Goal: Task Accomplishment & Management: Manage account settings

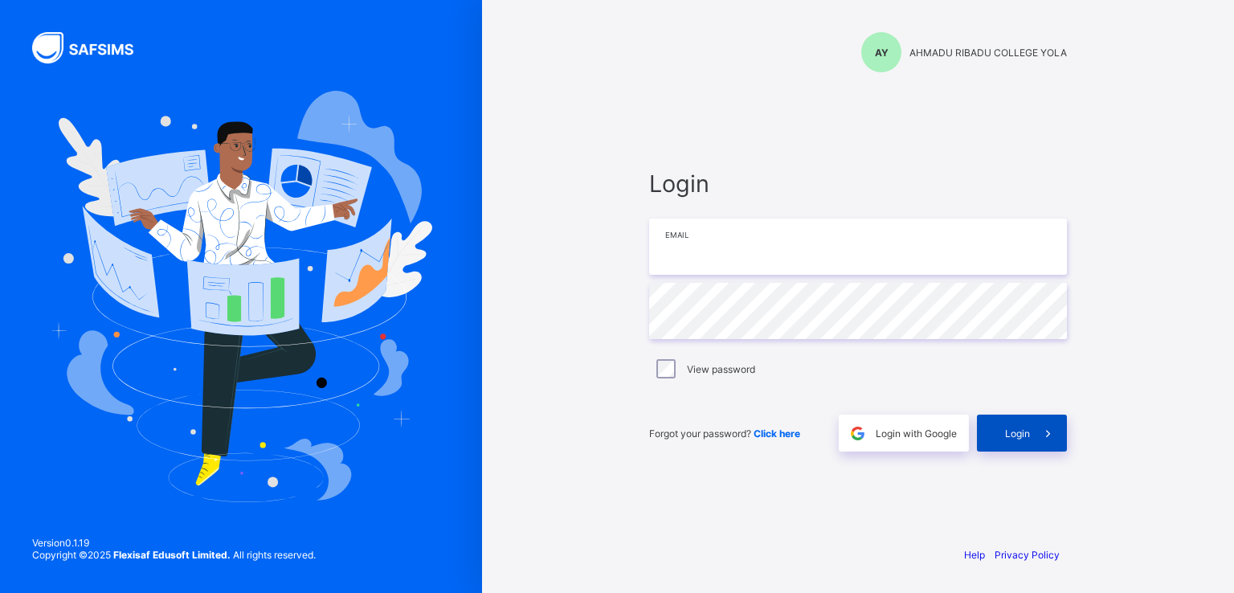
type input "**********"
click at [1026, 440] on div "Login" at bounding box center [1022, 433] width 90 height 37
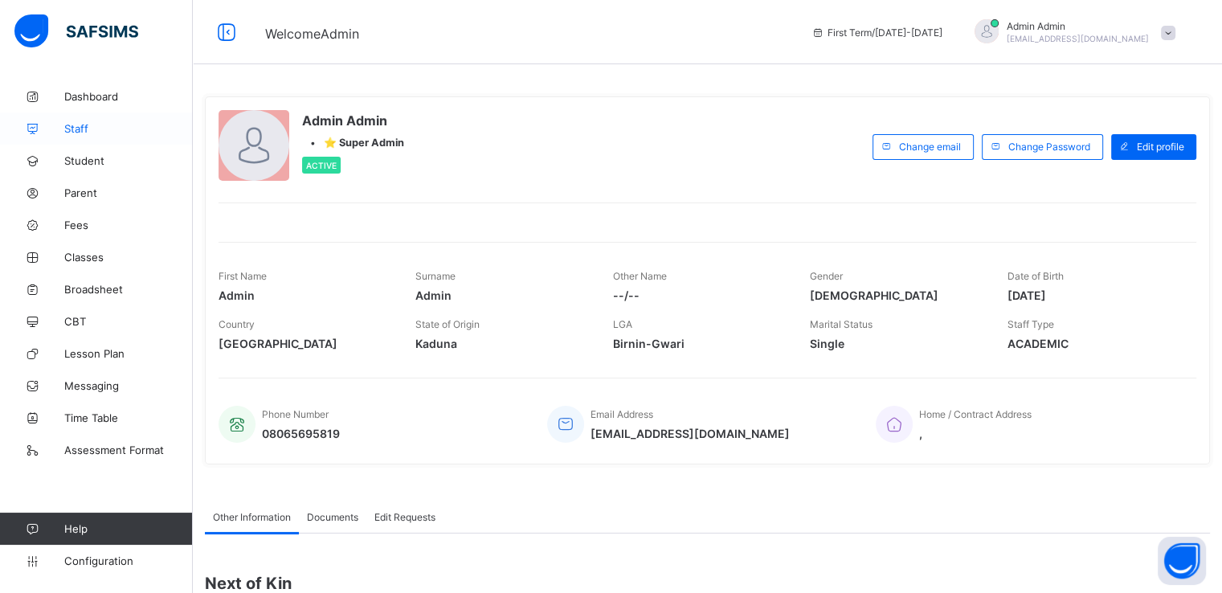
click at [76, 120] on link "Staff" at bounding box center [96, 128] width 193 height 32
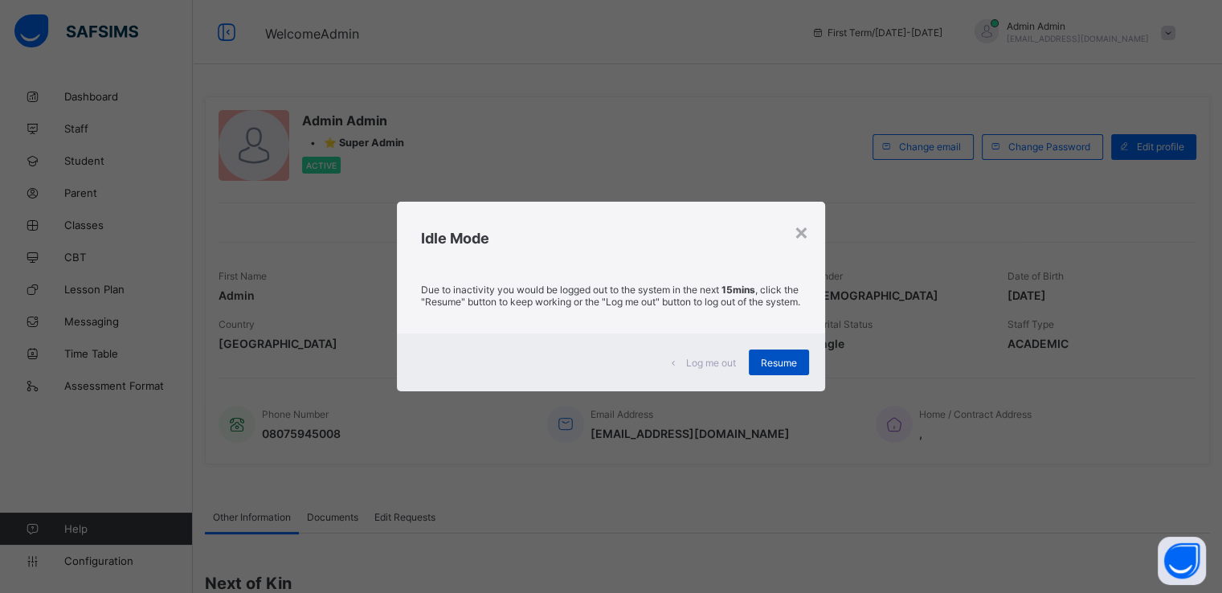
click at [778, 367] on span "Resume" at bounding box center [779, 363] width 36 height 12
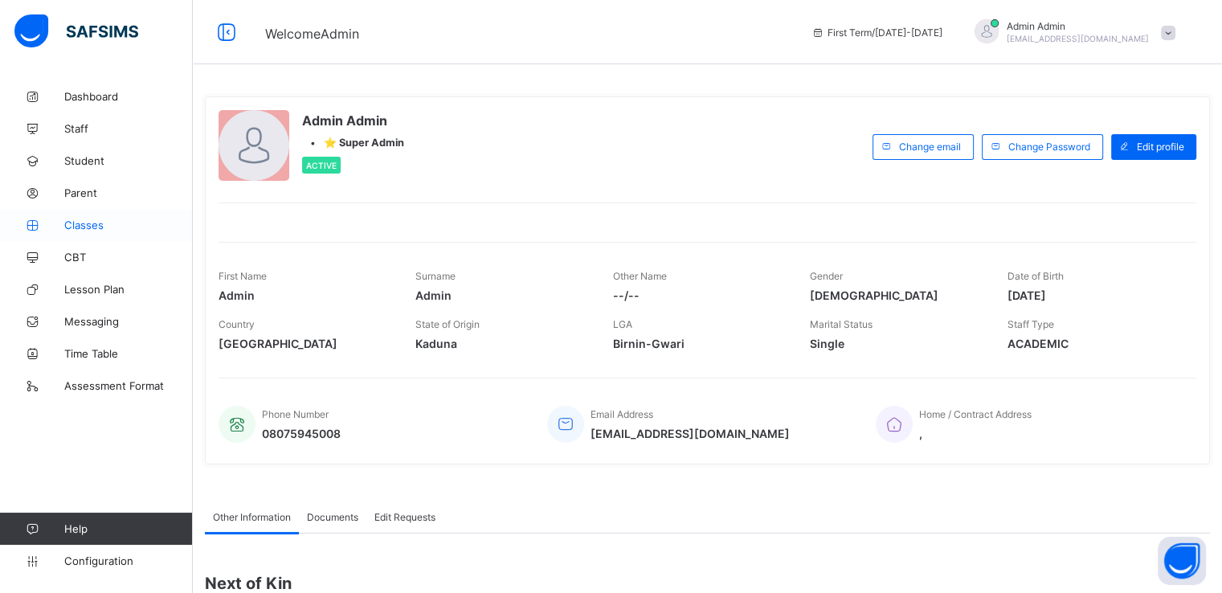
click at [92, 226] on span "Classes" at bounding box center [128, 225] width 129 height 13
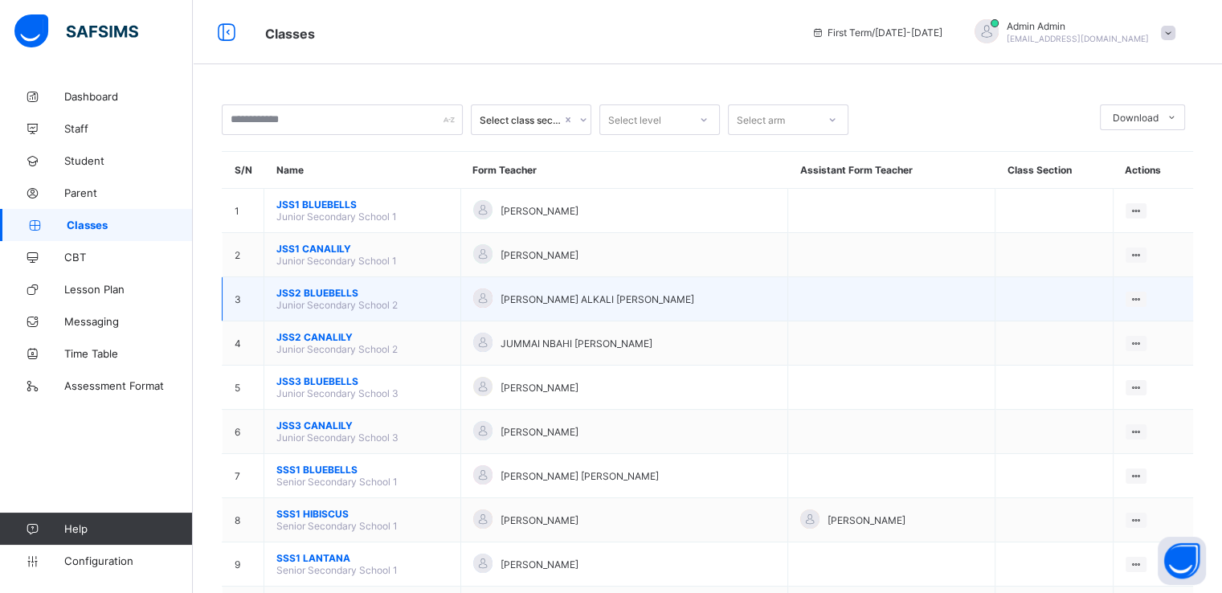
click at [303, 296] on span "JSS2 BLUEBELLS" at bounding box center [362, 293] width 172 height 12
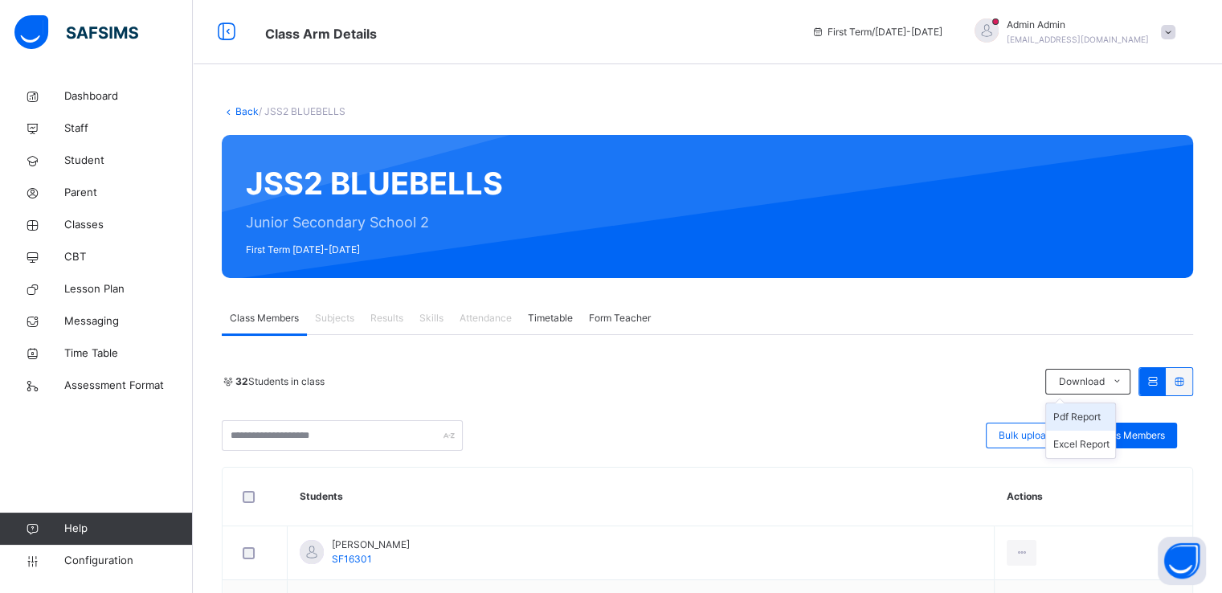
click at [1101, 415] on li "Pdf Report" at bounding box center [1080, 416] width 69 height 27
click at [1090, 413] on li "Pdf Report" at bounding box center [1080, 416] width 69 height 27
click at [1082, 445] on li "Excel Report" at bounding box center [1080, 444] width 69 height 27
click at [245, 112] on link "Back" at bounding box center [246, 111] width 23 height 12
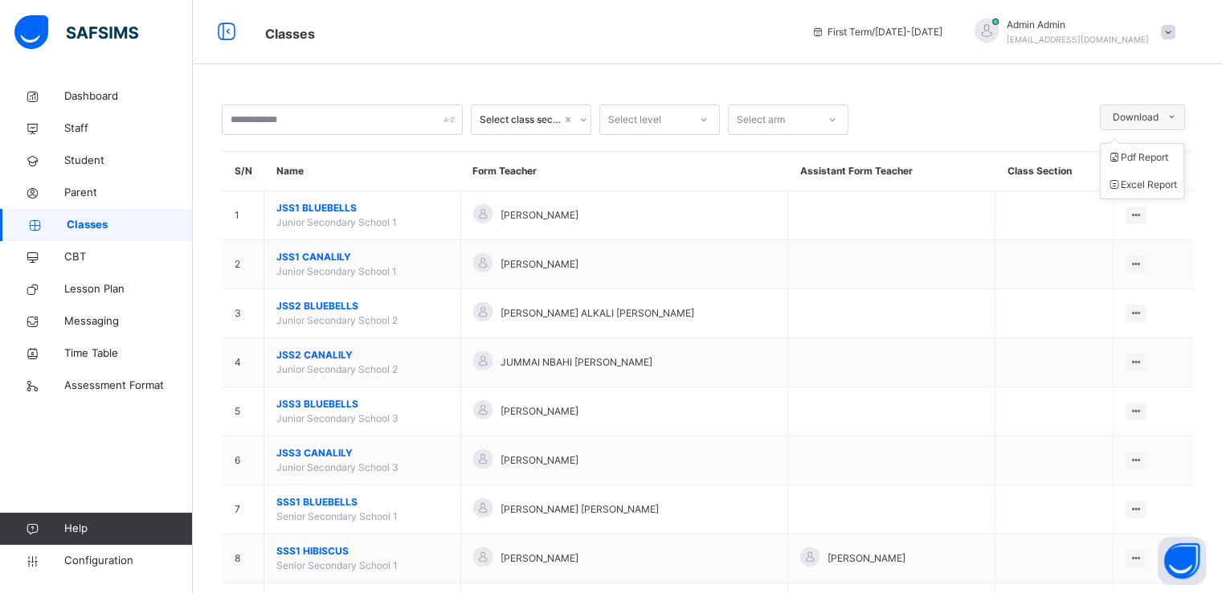
click at [1179, 110] on span at bounding box center [1172, 117] width 26 height 26
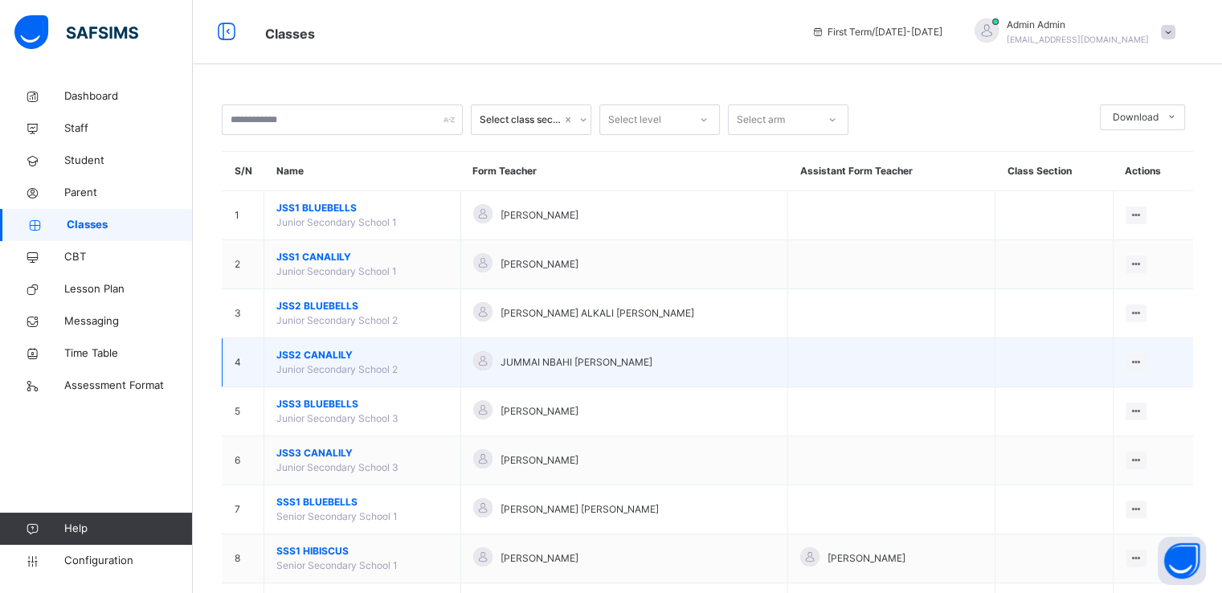
click at [315, 356] on span "JSS2 CANALILY" at bounding box center [362, 355] width 172 height 14
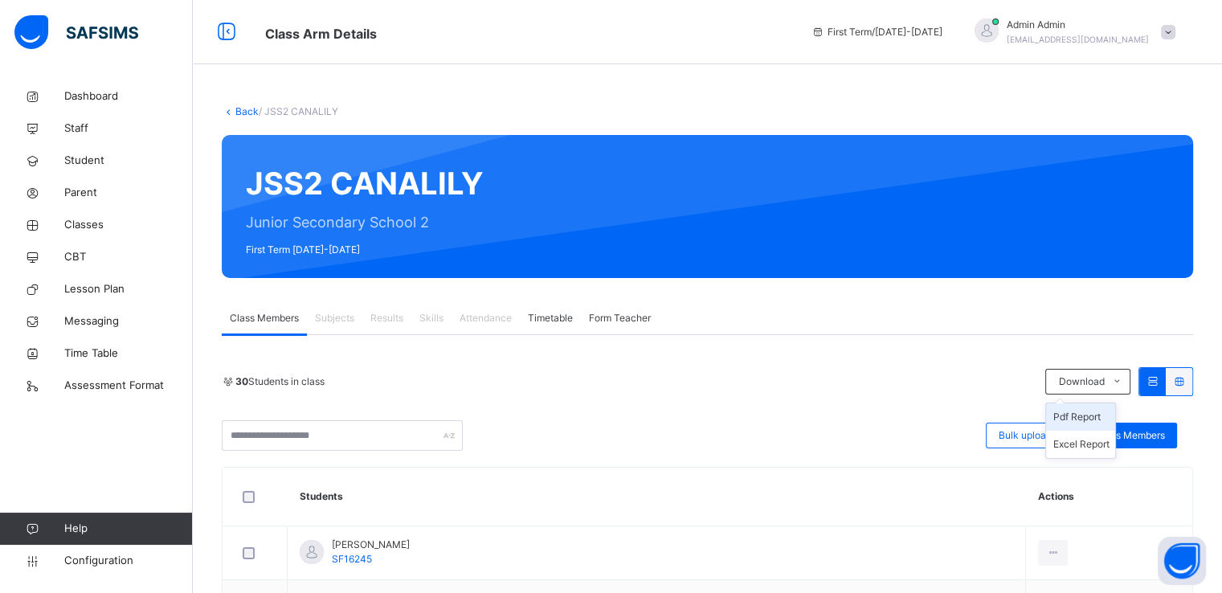
click at [1098, 412] on li "Pdf Report" at bounding box center [1080, 416] width 69 height 27
click at [245, 114] on link "Back" at bounding box center [246, 111] width 23 height 12
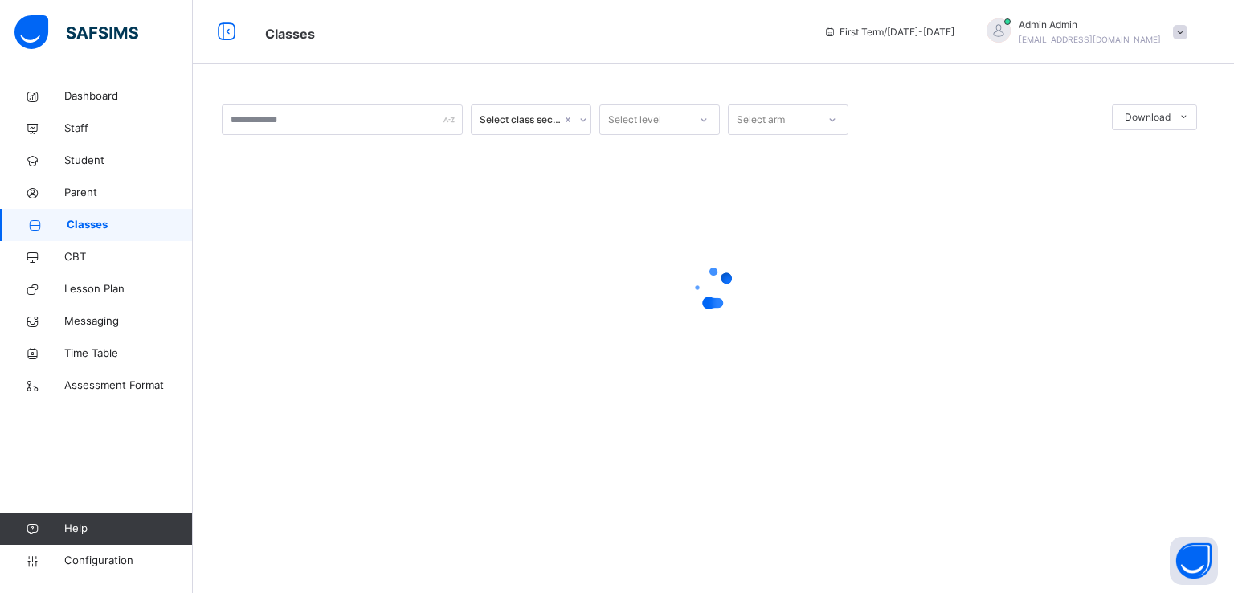
click at [683, 376] on div at bounding box center [713, 287] width 983 height 305
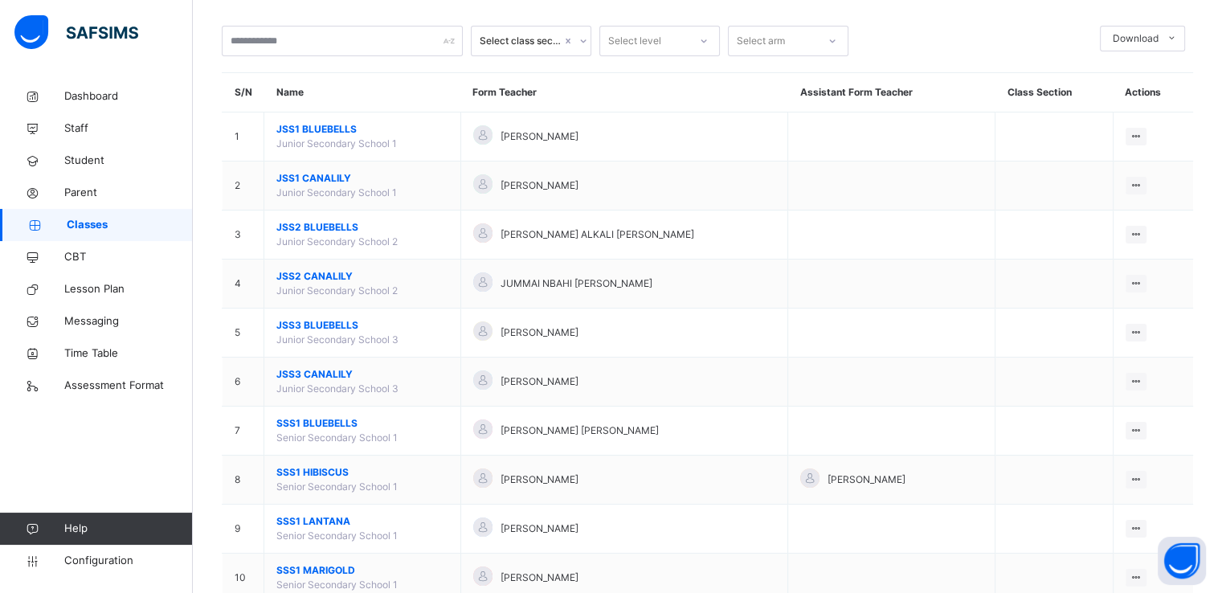
scroll to position [80, 0]
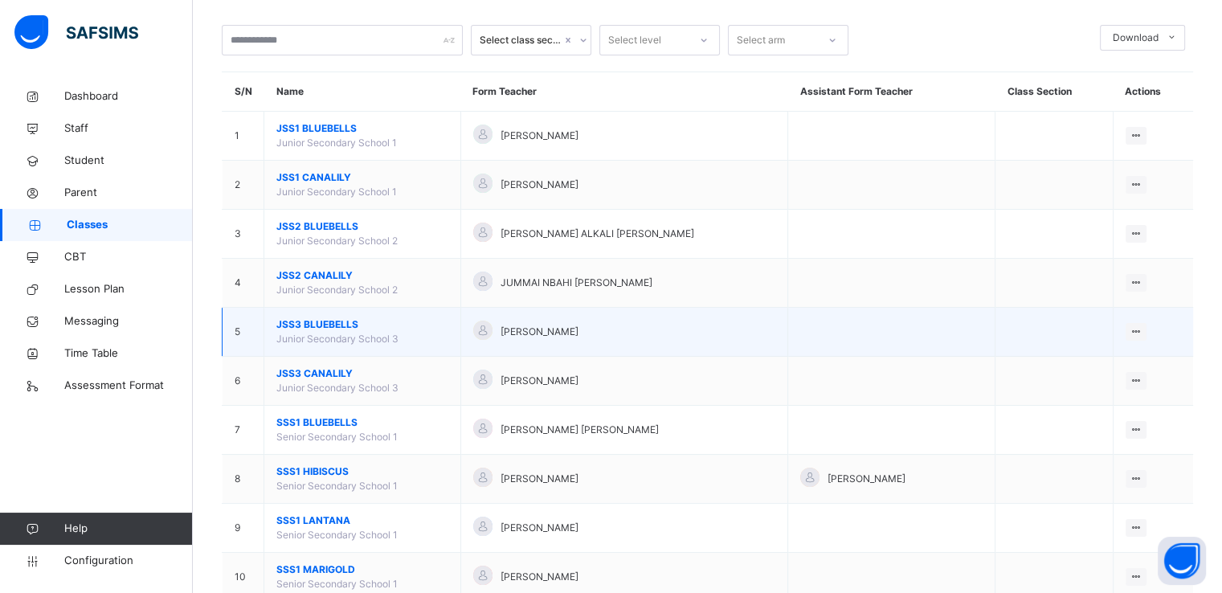
click at [311, 325] on span "JSS3 BLUEBELLS" at bounding box center [362, 324] width 172 height 14
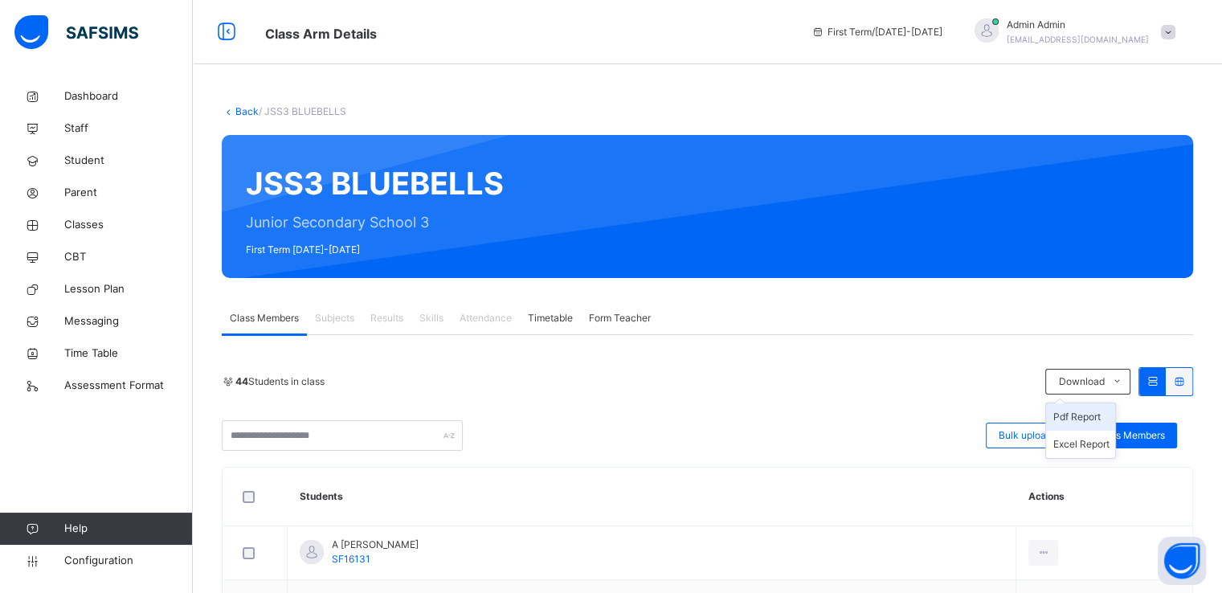
click at [1105, 415] on li "Pdf Report" at bounding box center [1080, 416] width 69 height 27
click at [247, 110] on link "Back" at bounding box center [246, 111] width 23 height 12
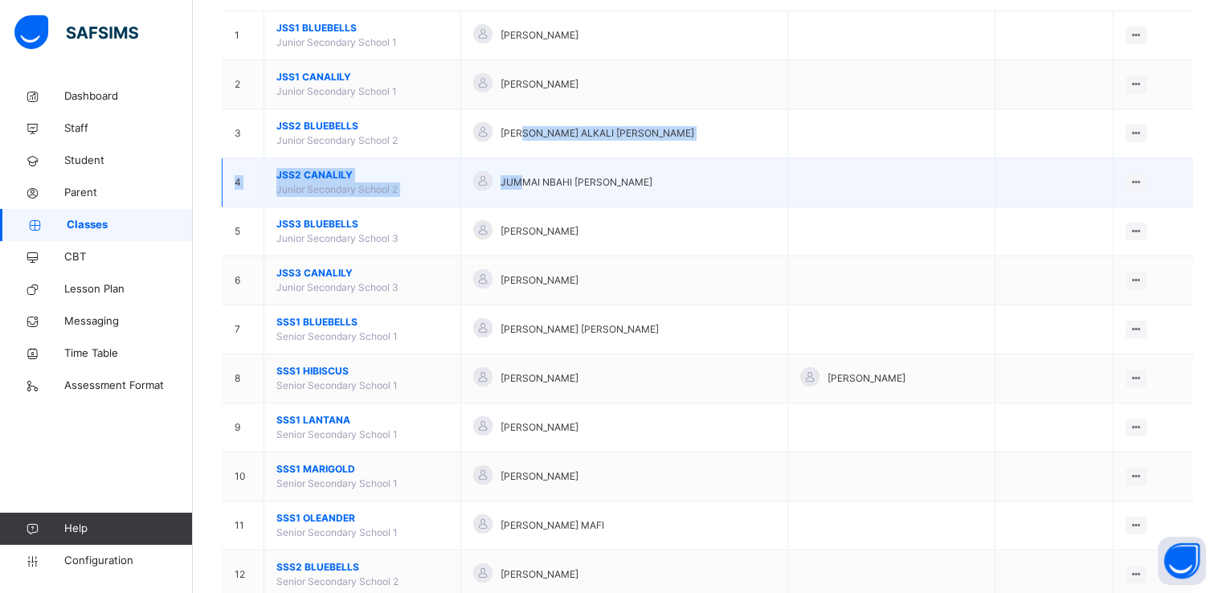
scroll to position [215, 0]
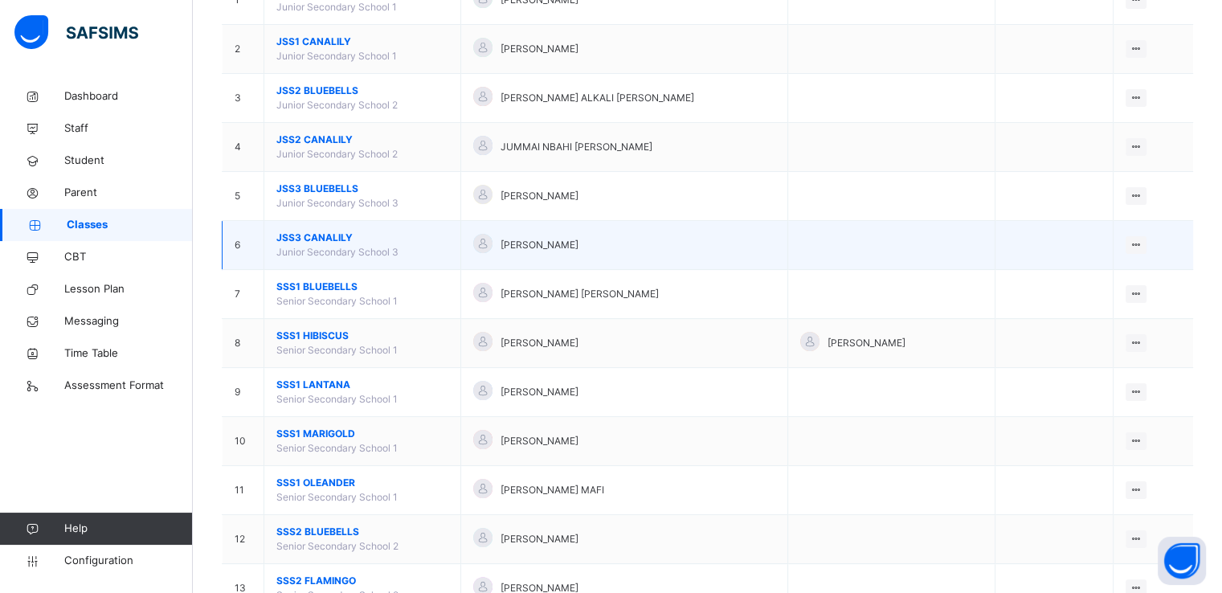
click at [303, 235] on span "JSS3 CANALILY" at bounding box center [362, 238] width 172 height 14
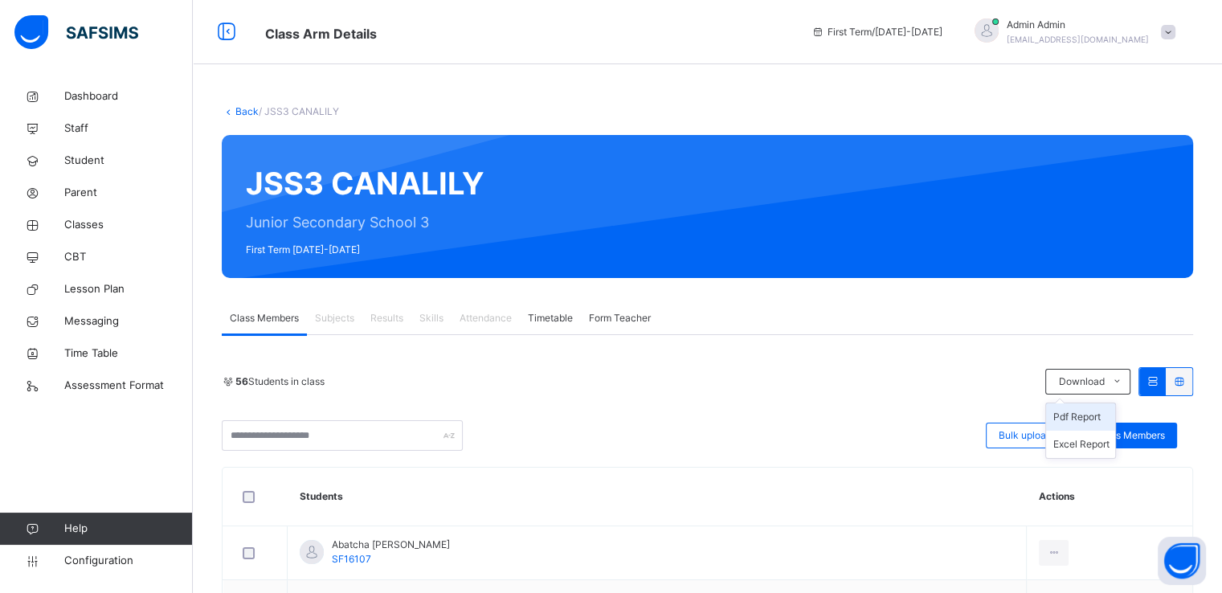
click at [1096, 419] on li "Pdf Report" at bounding box center [1080, 416] width 69 height 27
click at [239, 110] on link "Back" at bounding box center [246, 111] width 23 height 12
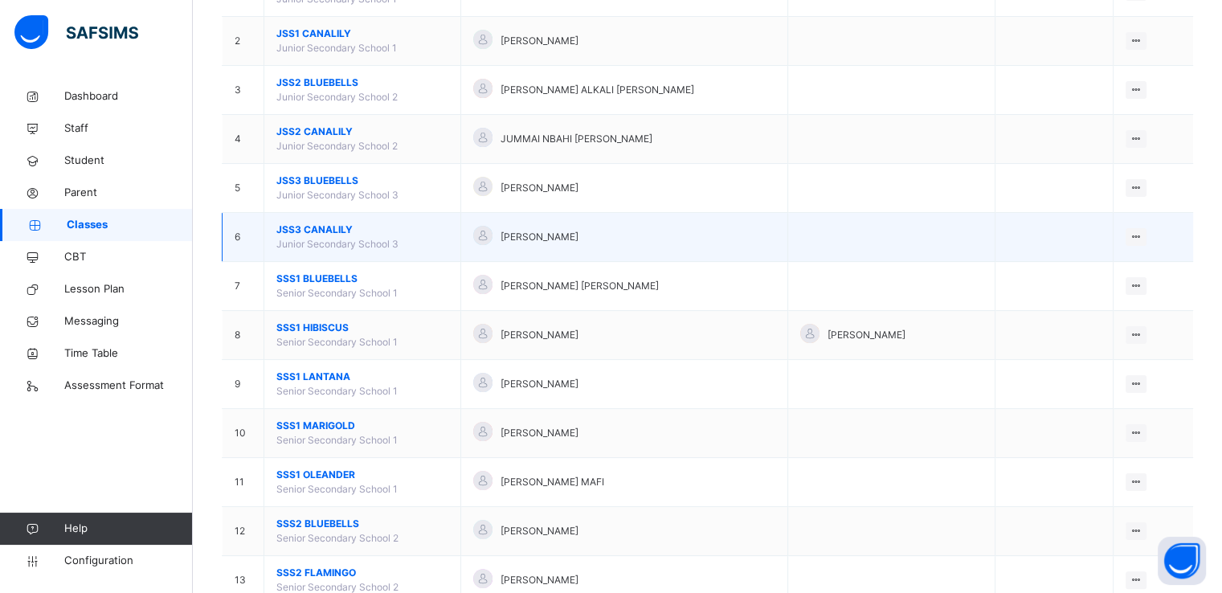
scroll to position [228, 0]
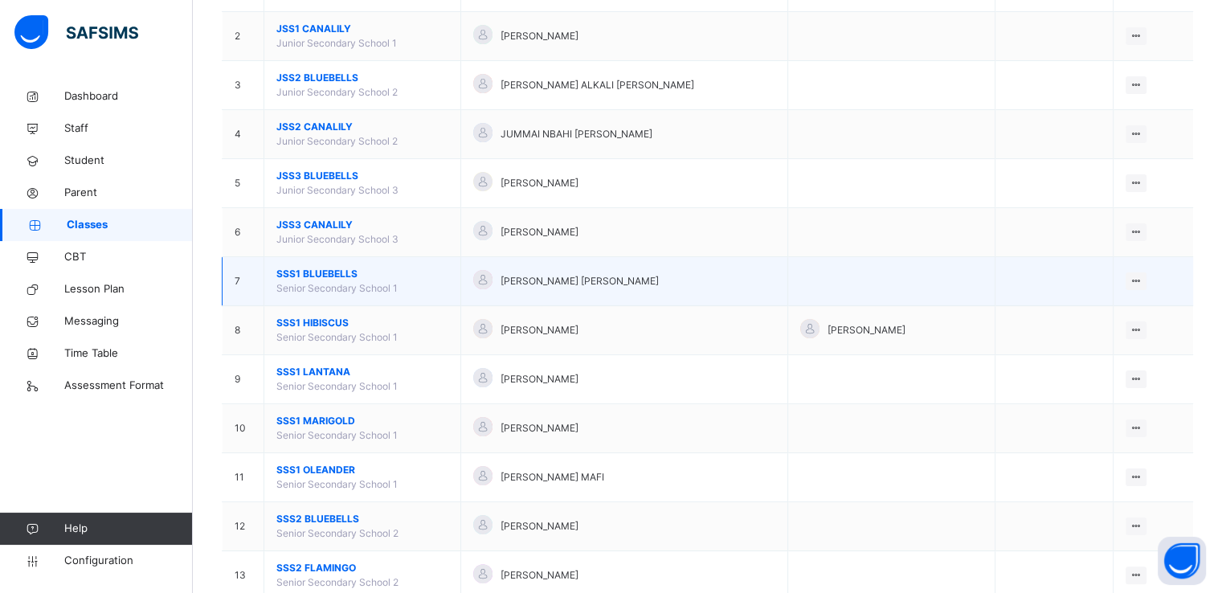
click at [312, 271] on span "SSS1 BLUEBELLS" at bounding box center [362, 274] width 172 height 14
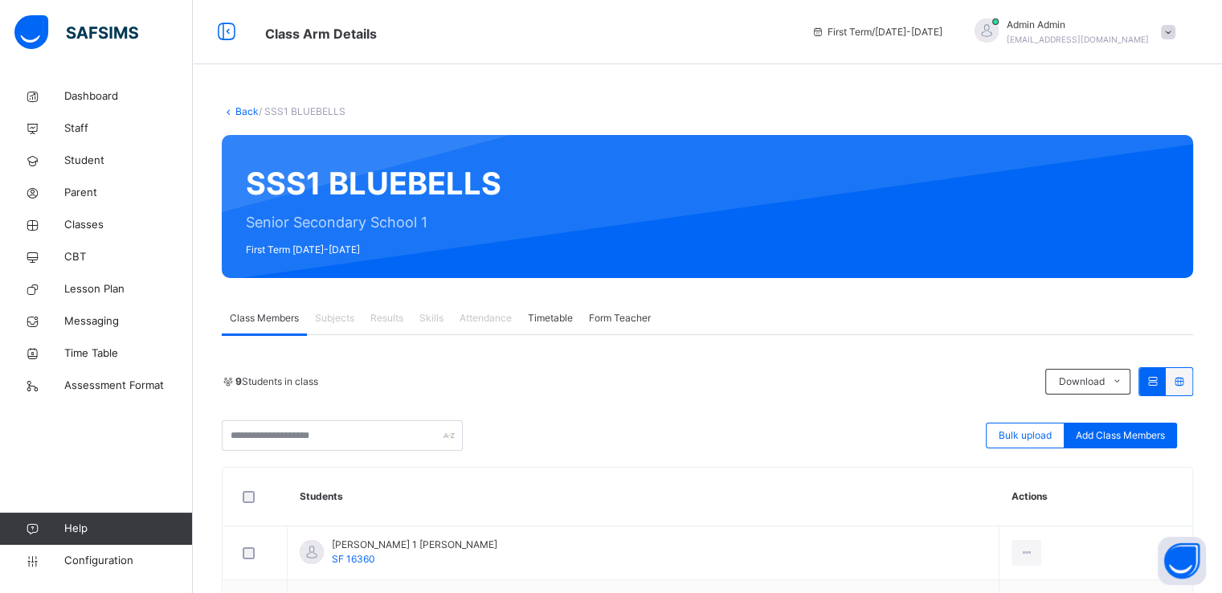
click at [245, 113] on link "Back" at bounding box center [246, 111] width 23 height 12
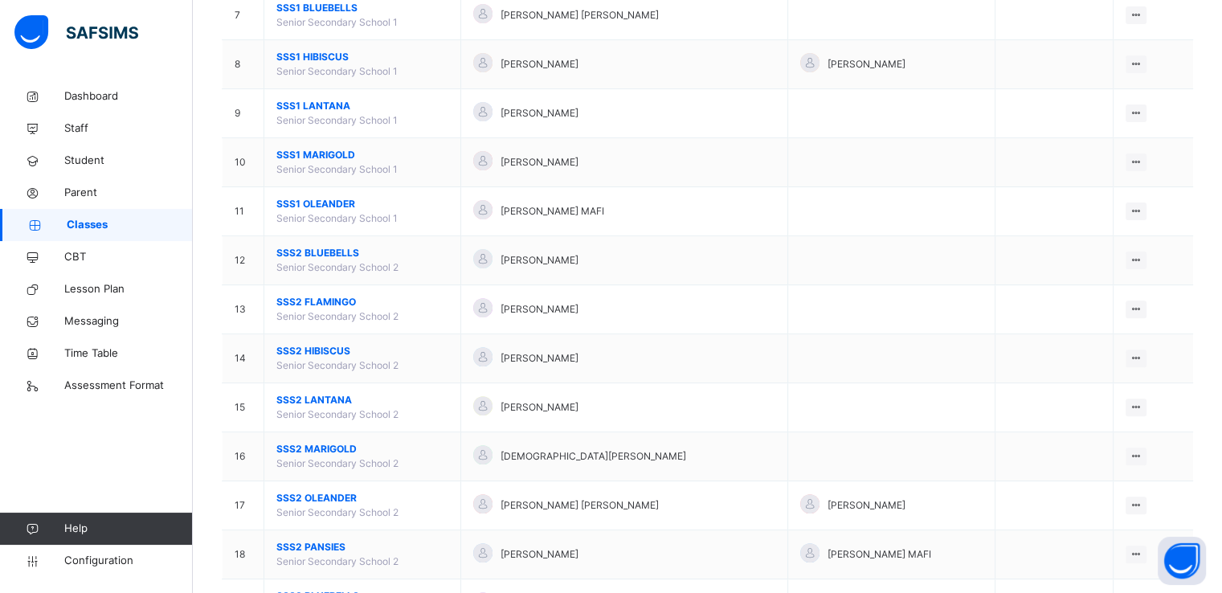
scroll to position [495, 0]
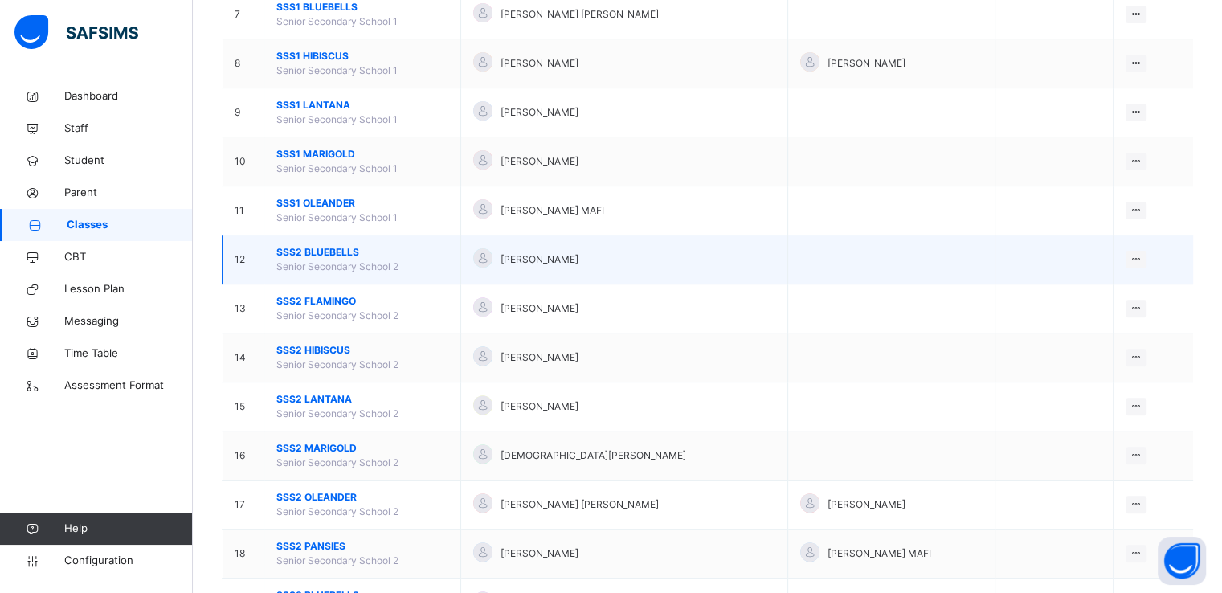
click at [317, 251] on span "SSS2 BLUEBELLS" at bounding box center [362, 252] width 172 height 14
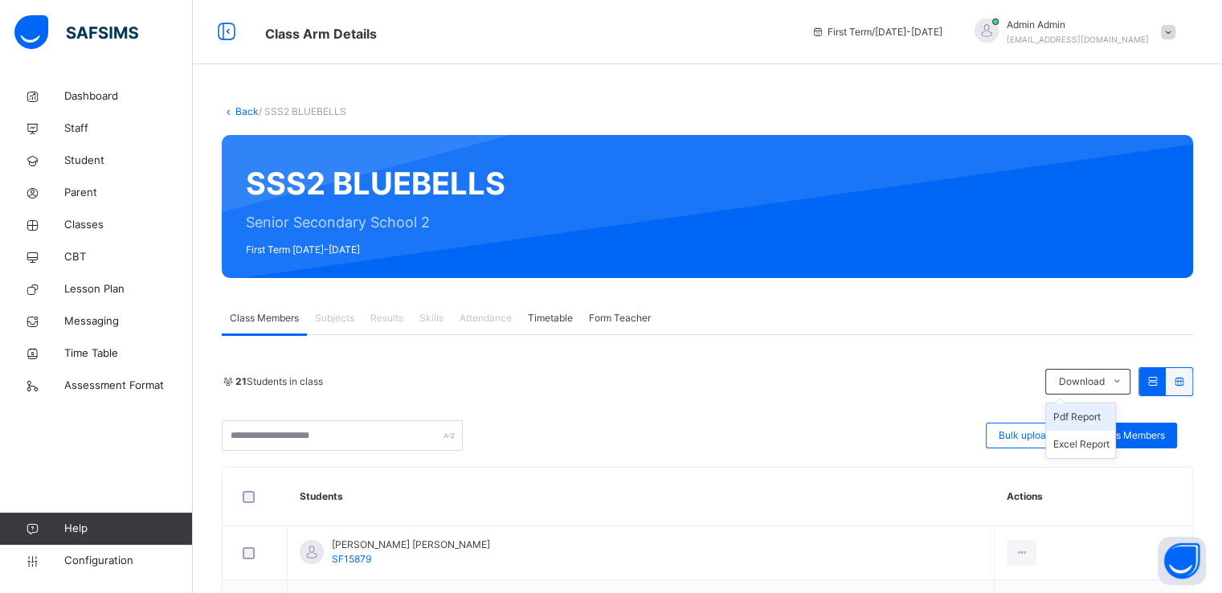
click at [1096, 422] on li "Pdf Report" at bounding box center [1080, 416] width 69 height 27
click at [235, 112] on link "Back" at bounding box center [246, 111] width 23 height 12
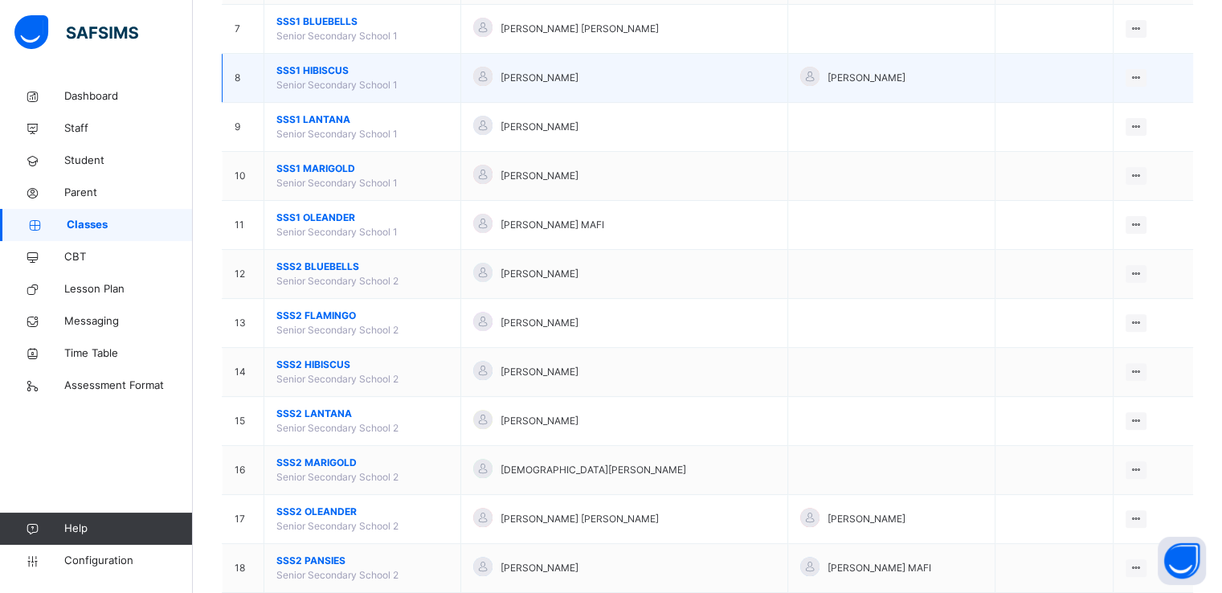
scroll to position [485, 0]
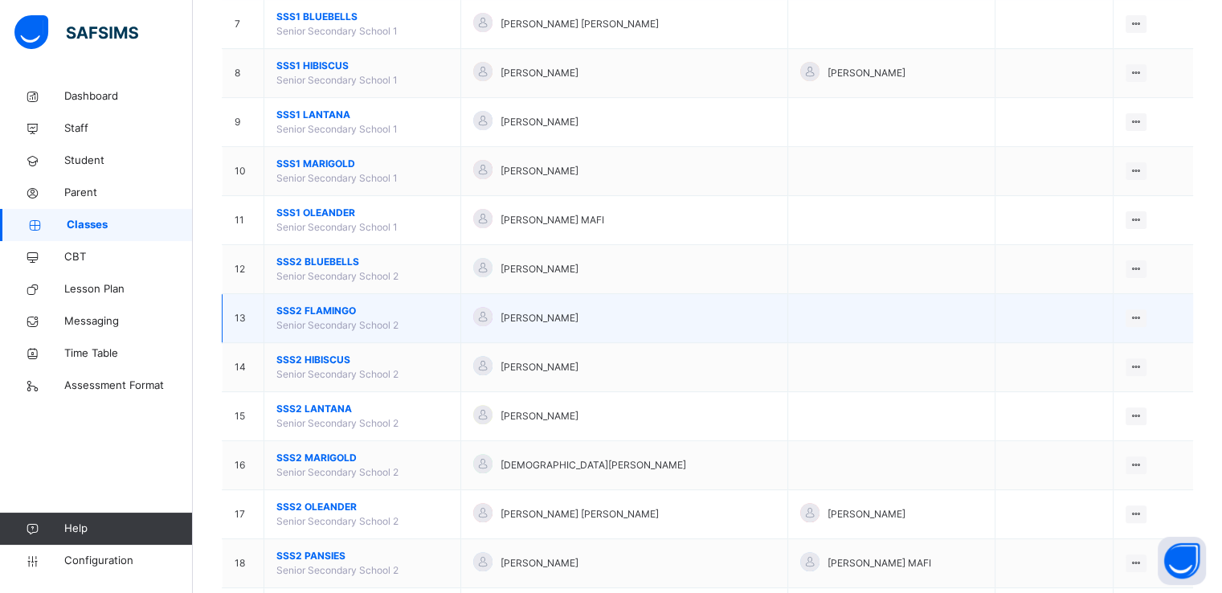
click at [311, 309] on span "SSS2 FLAMINGO" at bounding box center [362, 311] width 172 height 14
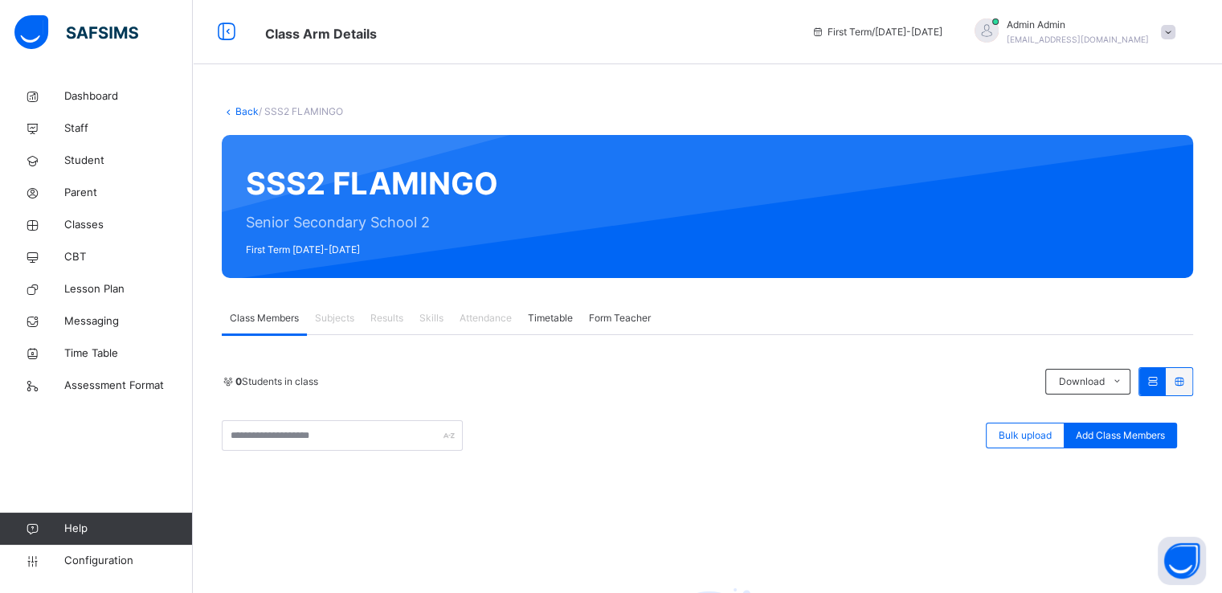
click at [244, 113] on link "Back" at bounding box center [246, 111] width 23 height 12
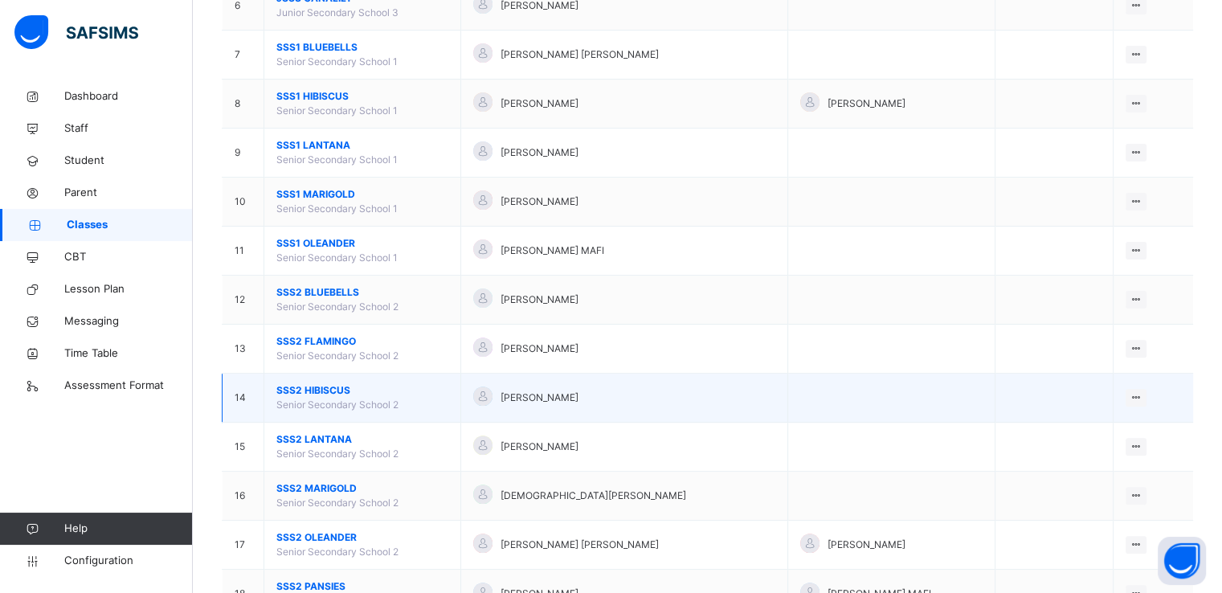
scroll to position [456, 0]
click at [310, 391] on span "SSS2 HIBISCUS" at bounding box center [362, 389] width 172 height 14
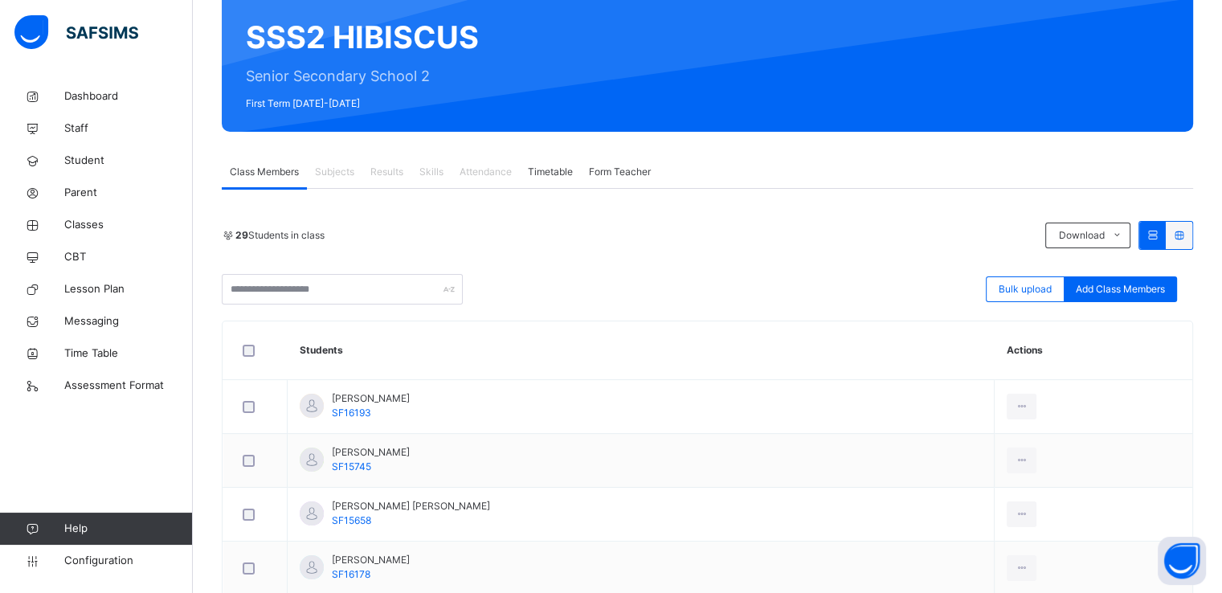
scroll to position [145, 0]
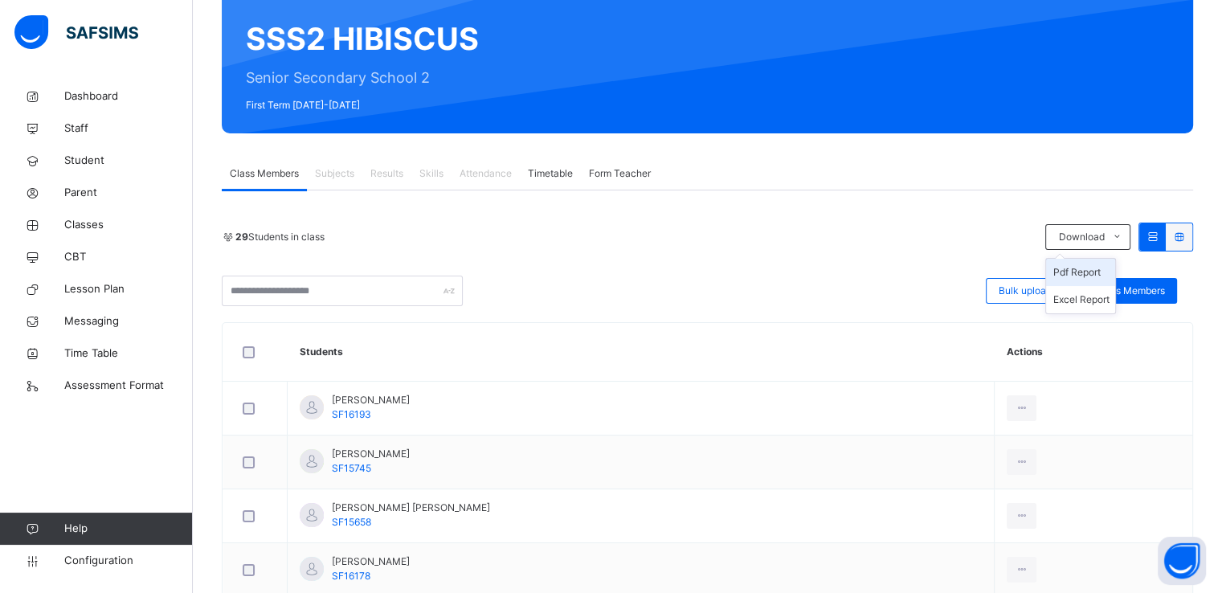
click at [1077, 270] on li "Pdf Report" at bounding box center [1080, 272] width 69 height 27
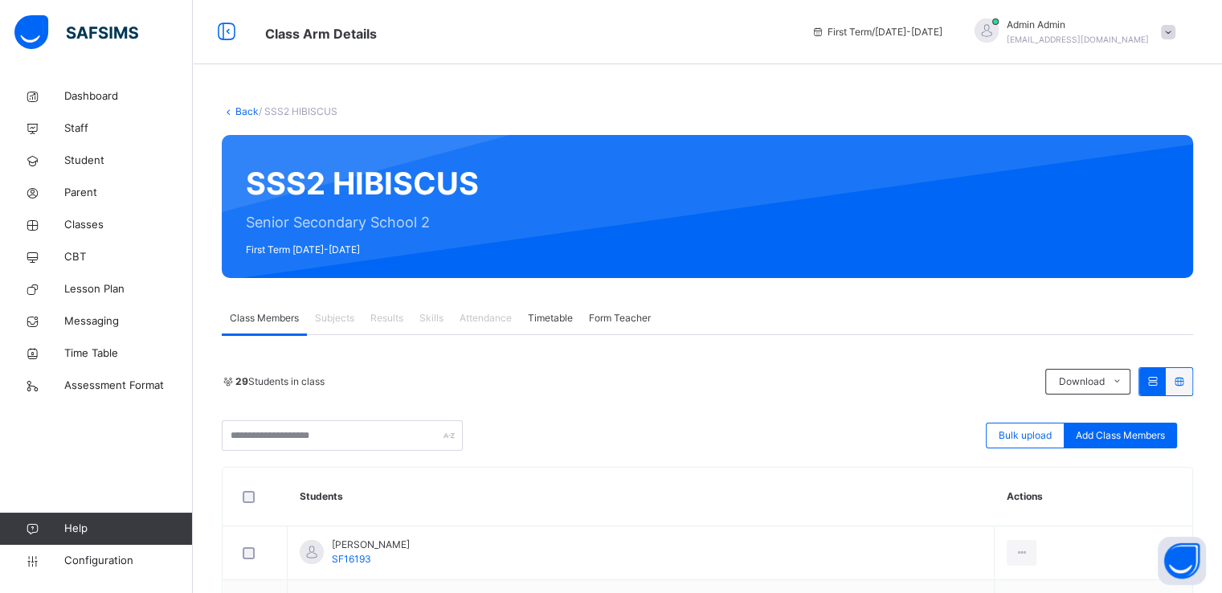
click at [243, 110] on link "Back" at bounding box center [246, 111] width 23 height 12
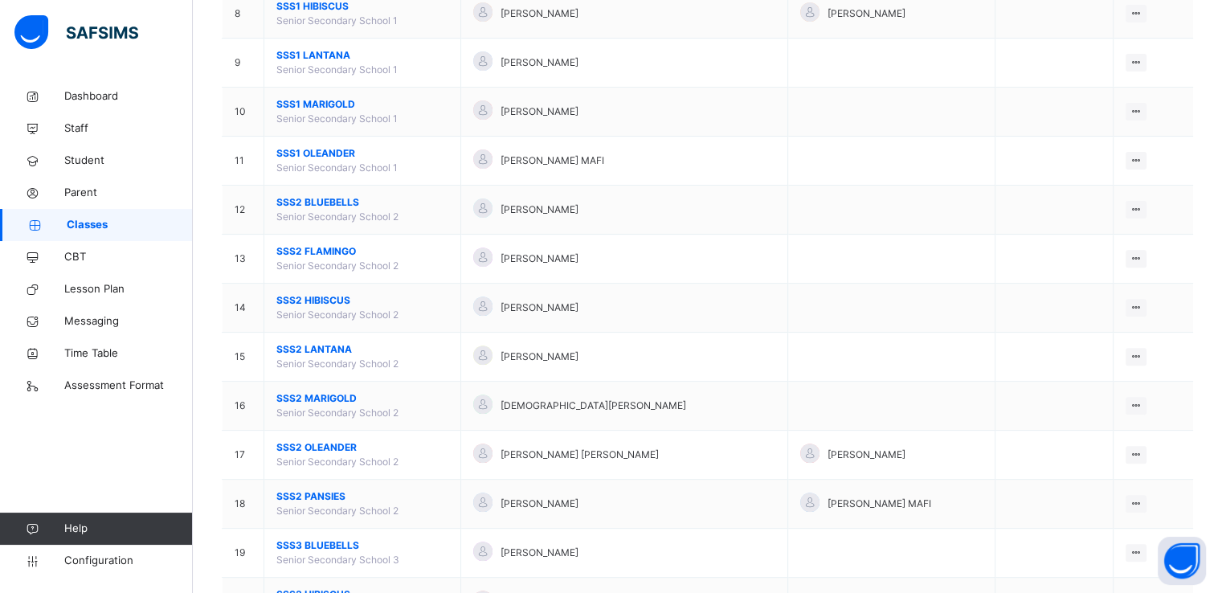
scroll to position [546, 0]
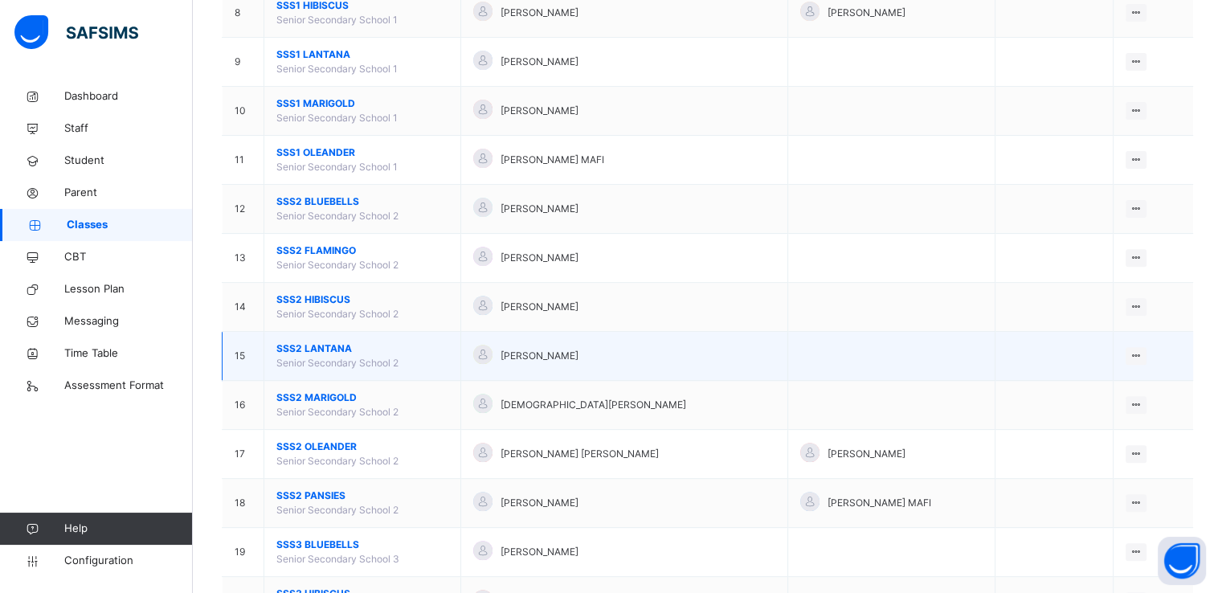
click at [313, 348] on span "SSS2 LANTANA" at bounding box center [362, 348] width 172 height 14
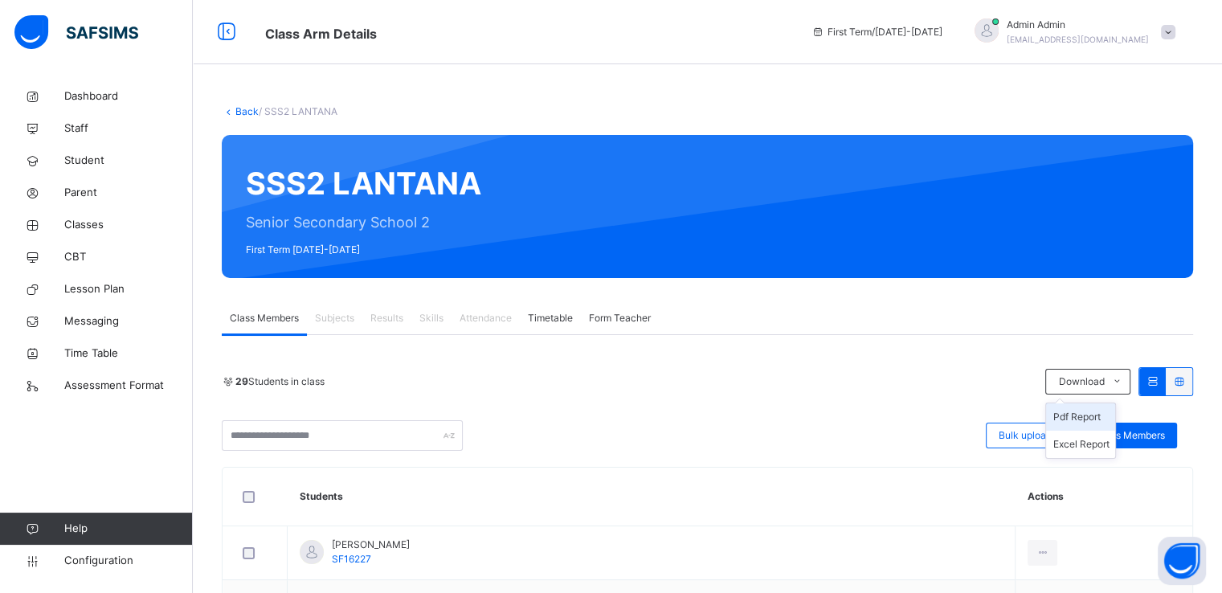
click at [1103, 419] on li "Pdf Report" at bounding box center [1080, 416] width 69 height 27
click at [240, 110] on link "Back" at bounding box center [246, 111] width 23 height 12
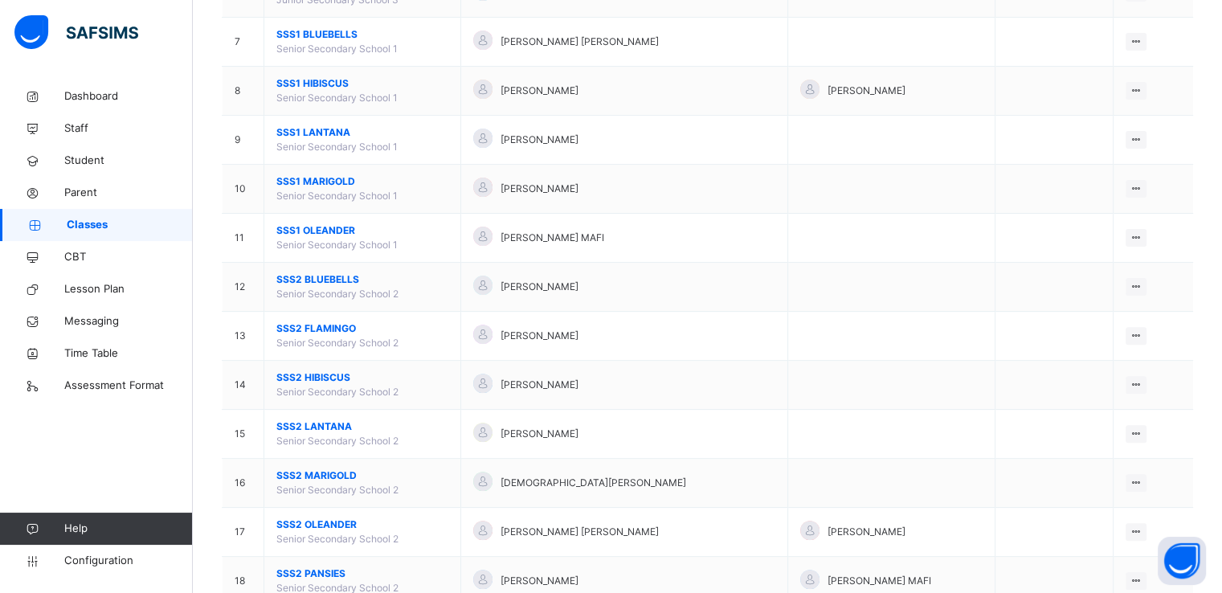
scroll to position [493, 0]
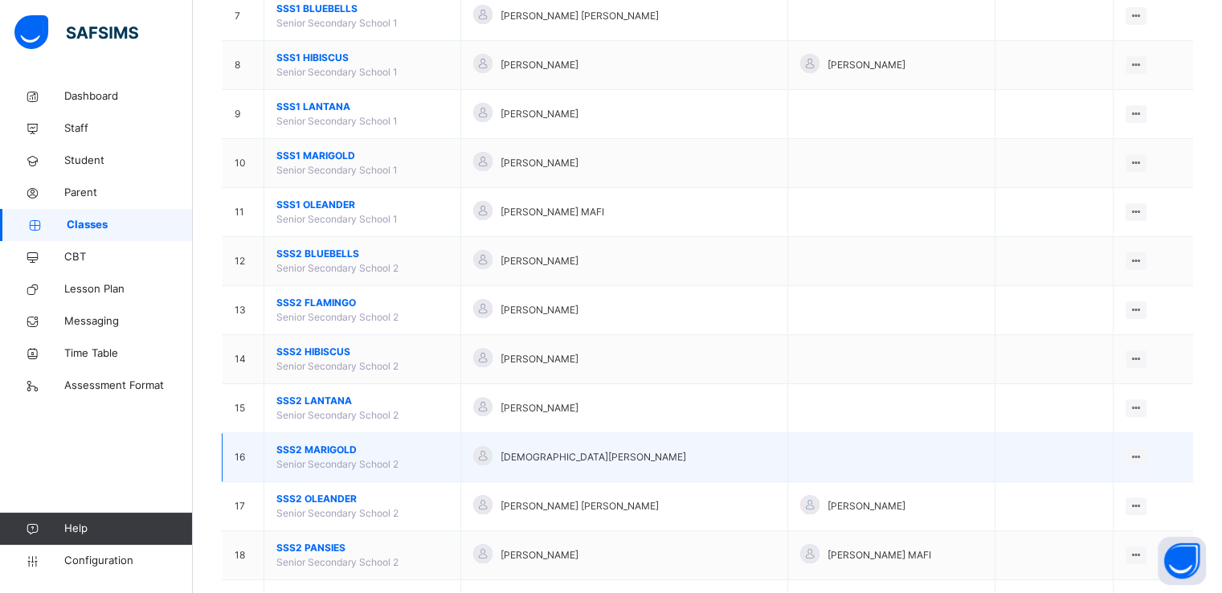
click at [311, 443] on span "SSS2 MARIGOLD" at bounding box center [362, 450] width 172 height 14
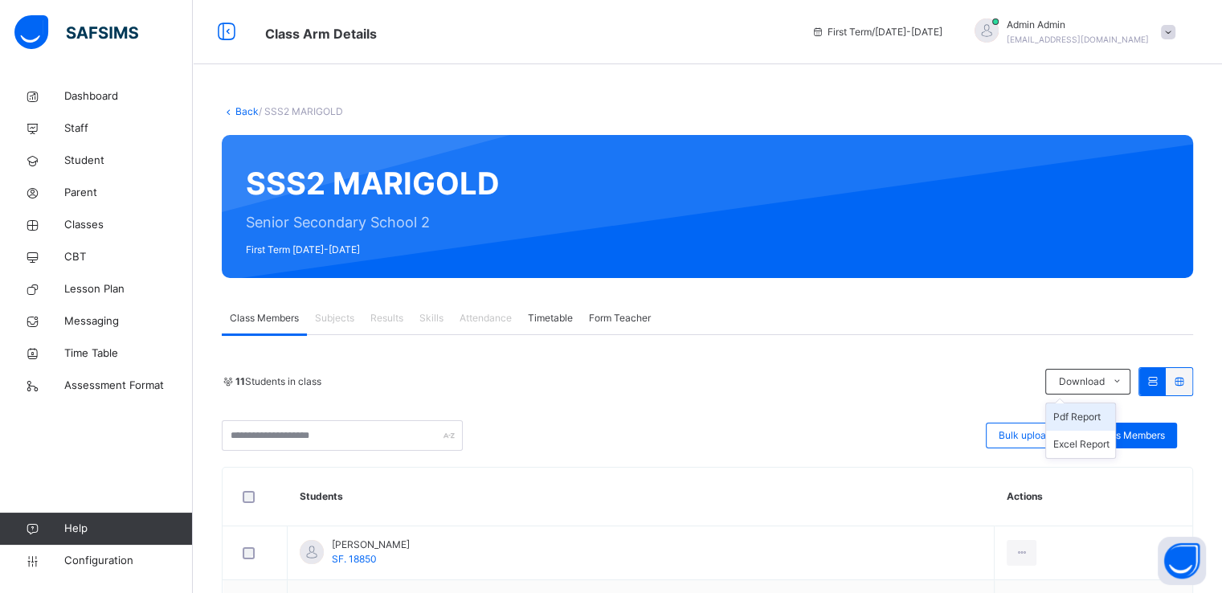
click at [1094, 411] on li "Pdf Report" at bounding box center [1080, 416] width 69 height 27
click at [239, 112] on link "Back" at bounding box center [246, 111] width 23 height 12
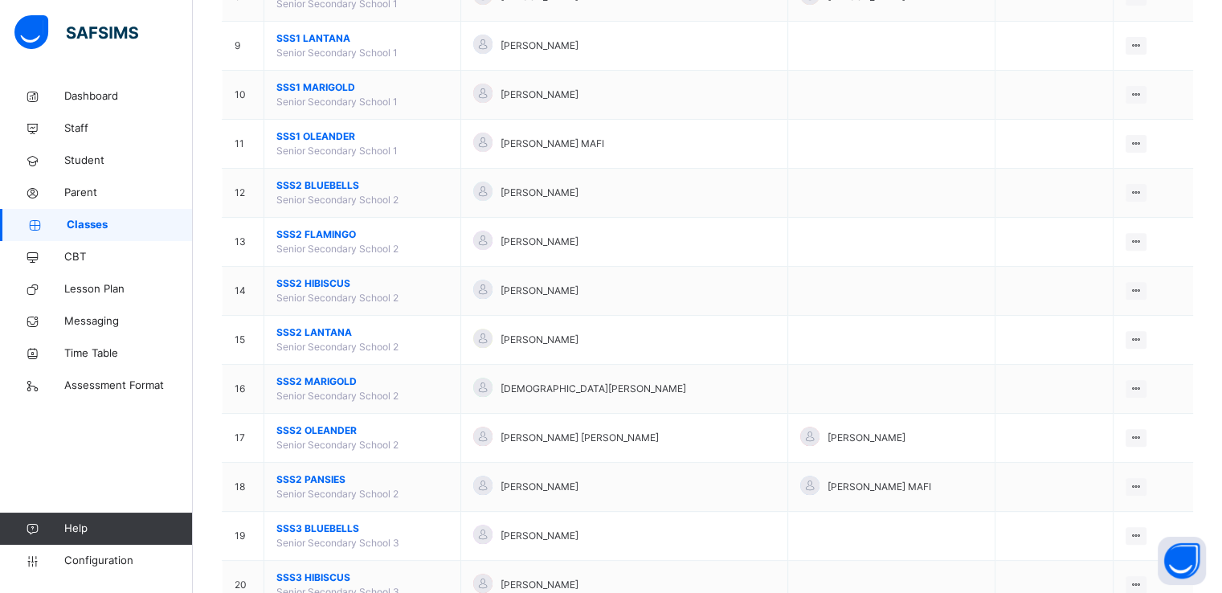
scroll to position [564, 0]
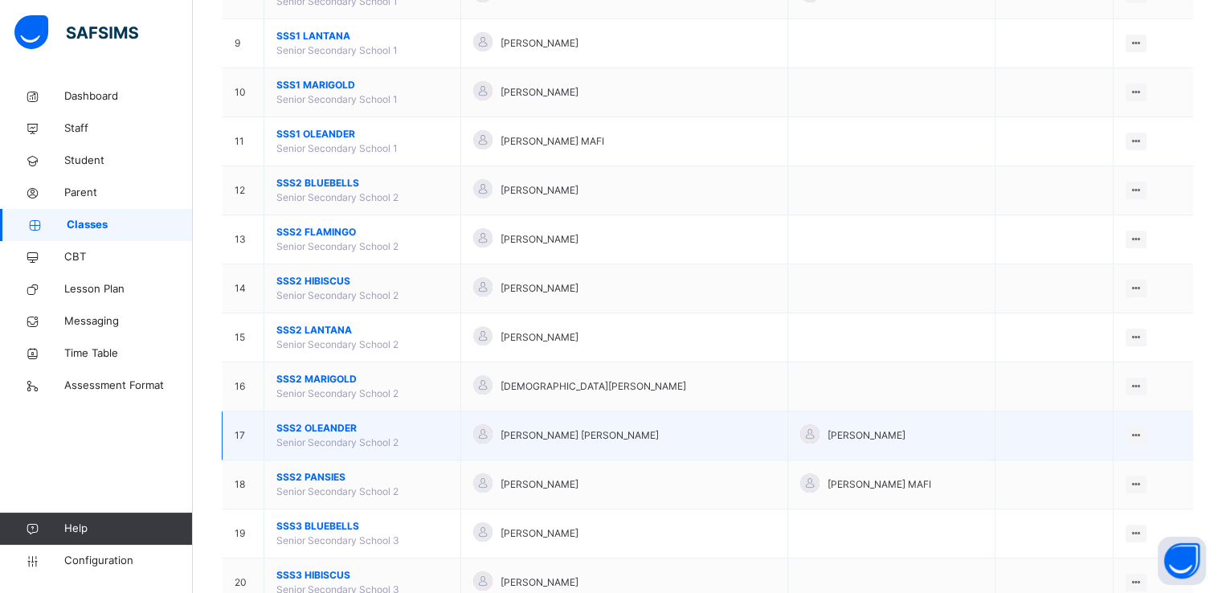
click at [337, 426] on span "SSS2 OLEANDER" at bounding box center [362, 428] width 172 height 14
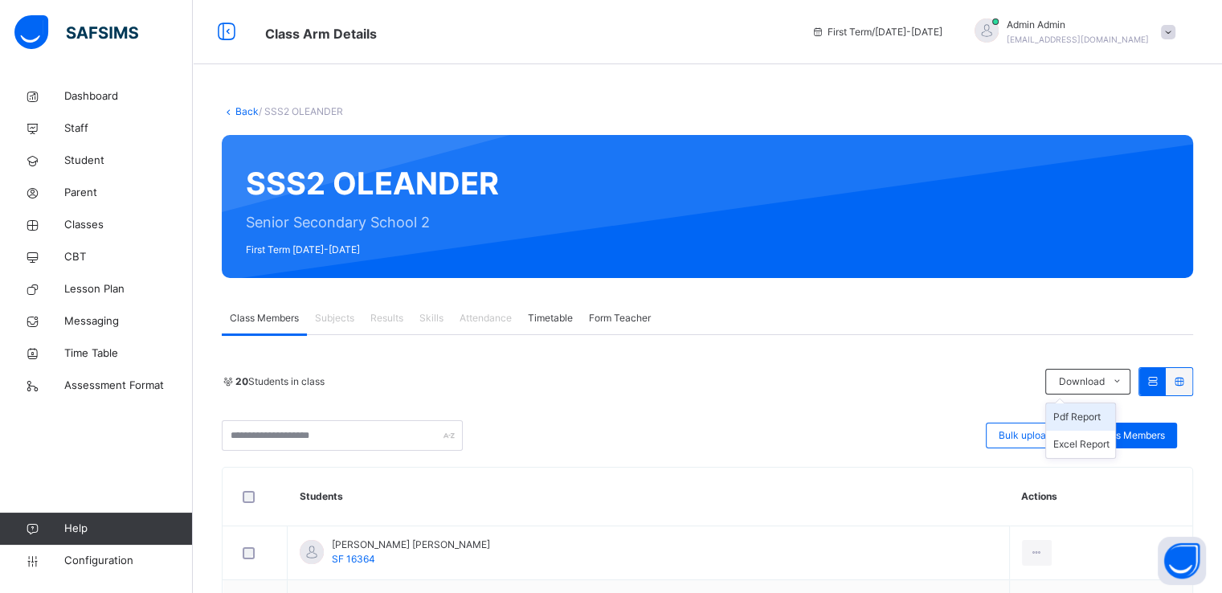
click at [1105, 420] on li "Pdf Report" at bounding box center [1080, 416] width 69 height 27
click at [243, 113] on link "Back" at bounding box center [246, 111] width 23 height 12
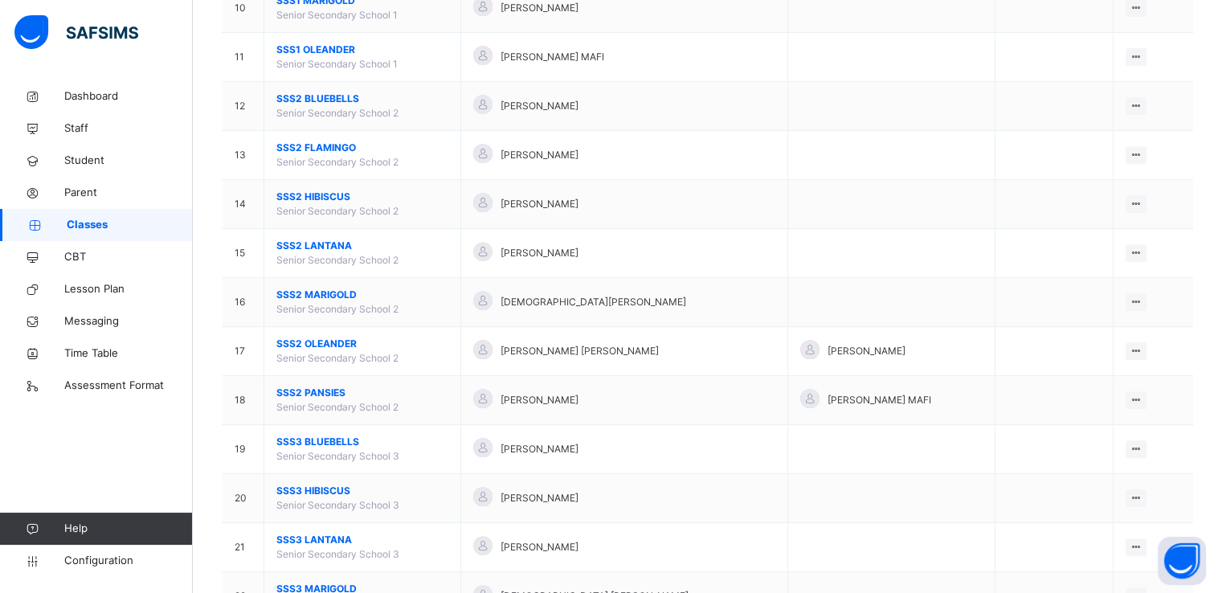
scroll to position [654, 0]
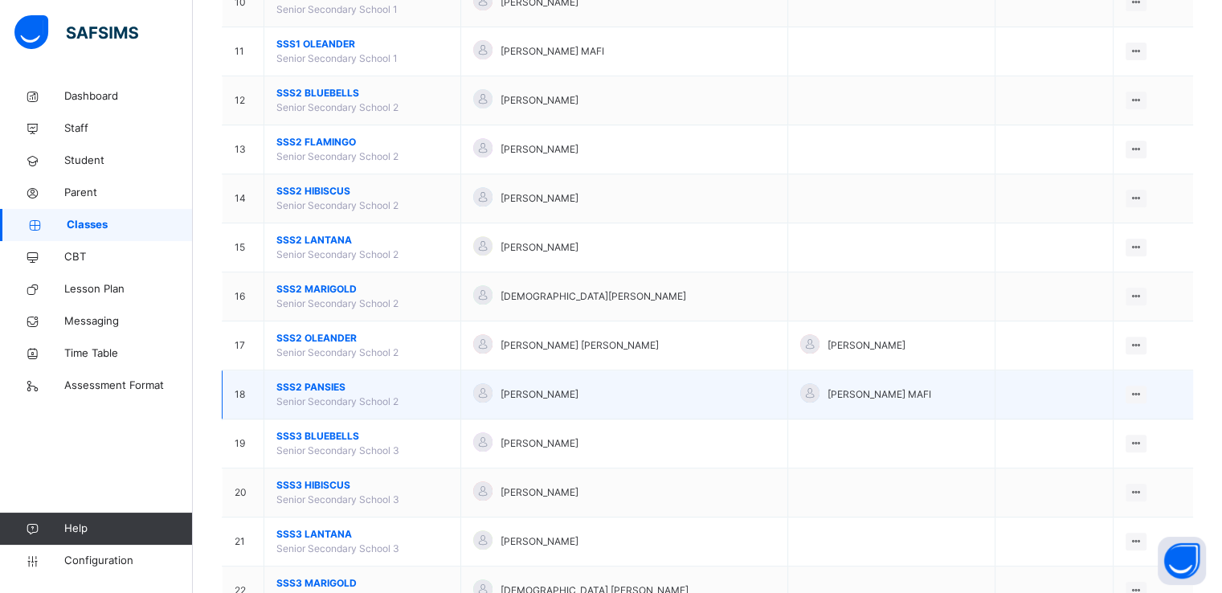
click at [288, 380] on span "SSS2 PANSIES" at bounding box center [362, 387] width 172 height 14
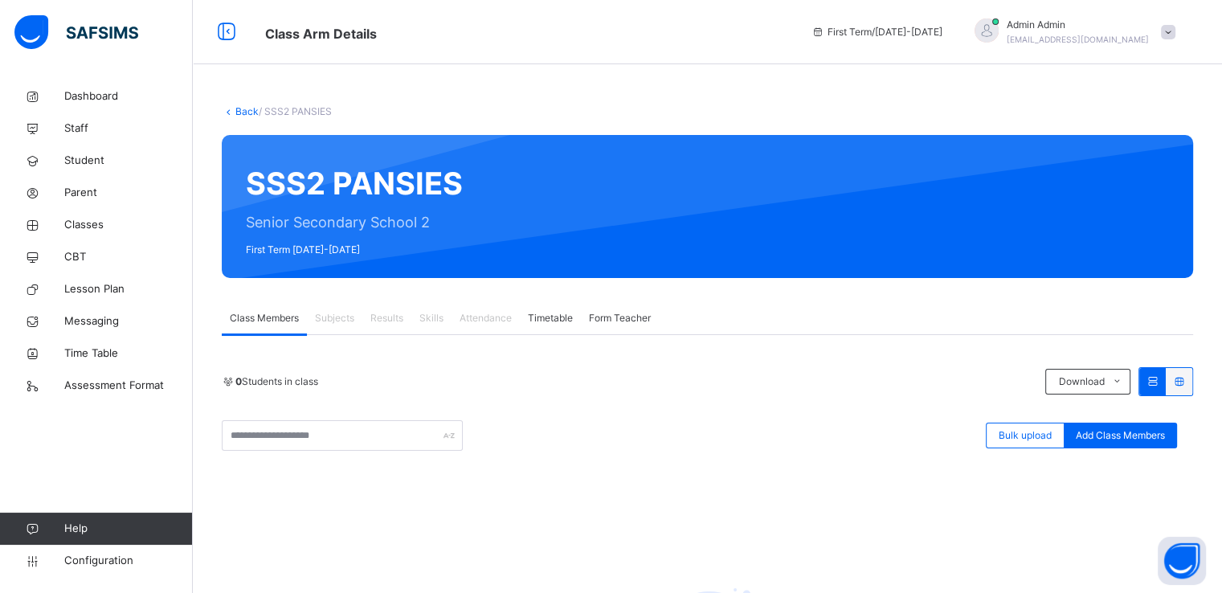
click at [243, 109] on link "Back" at bounding box center [246, 111] width 23 height 12
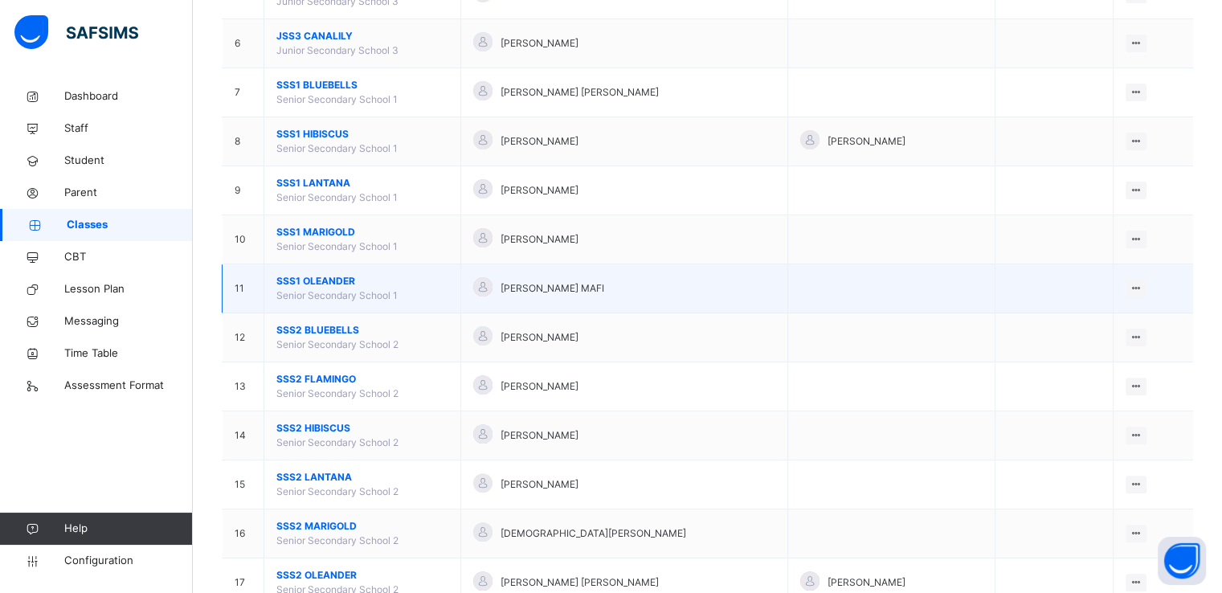
scroll to position [418, 0]
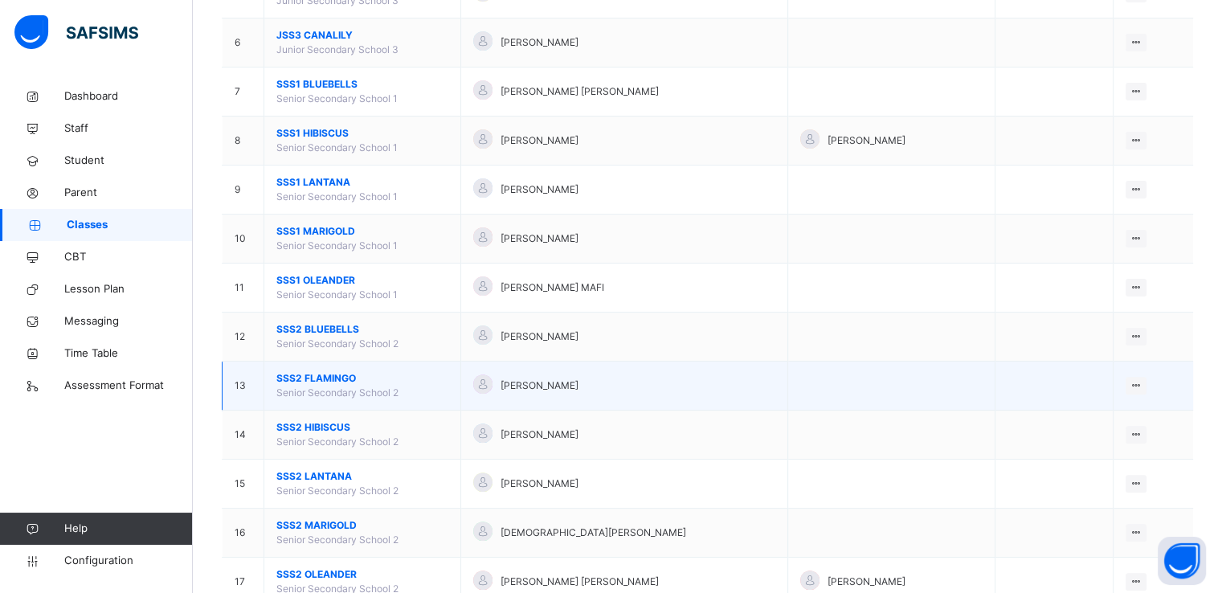
click at [315, 376] on span "SSS2 FLAMINGO" at bounding box center [362, 378] width 172 height 14
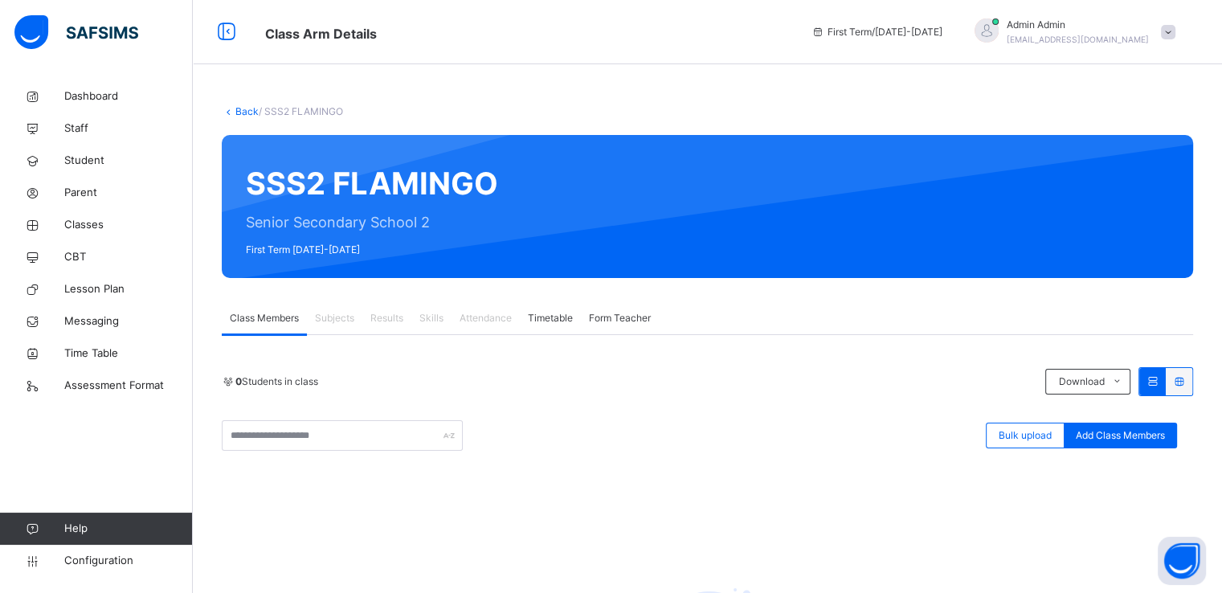
click at [243, 108] on link "Back" at bounding box center [246, 111] width 23 height 12
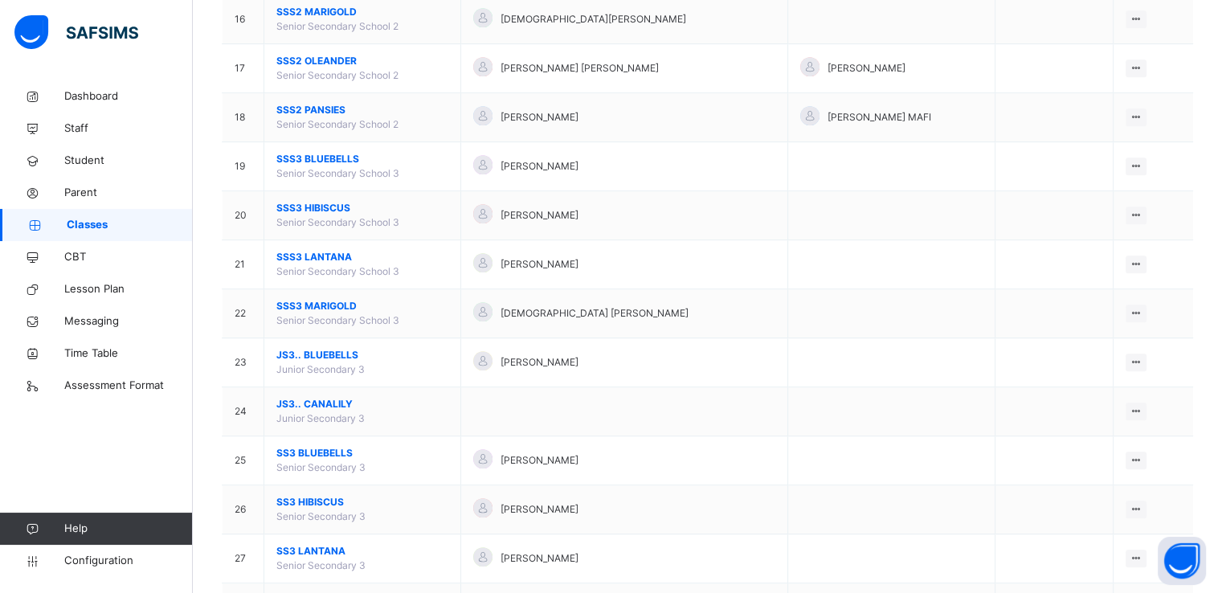
scroll to position [943, 0]
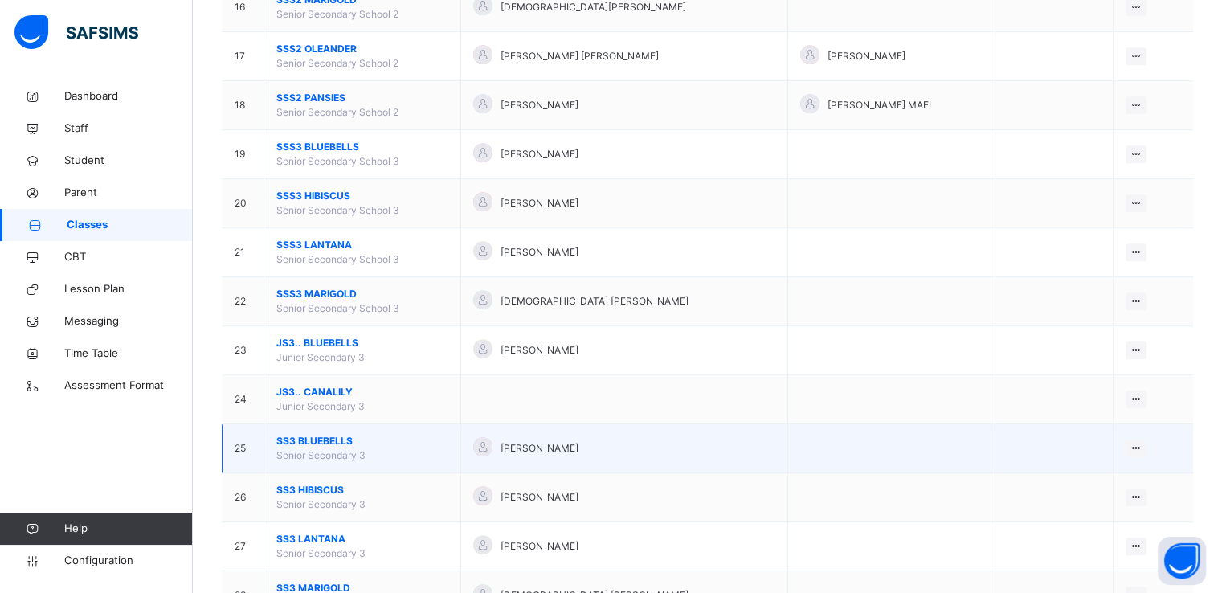
click at [307, 435] on span "SS3 BLUEBELLS" at bounding box center [362, 441] width 172 height 14
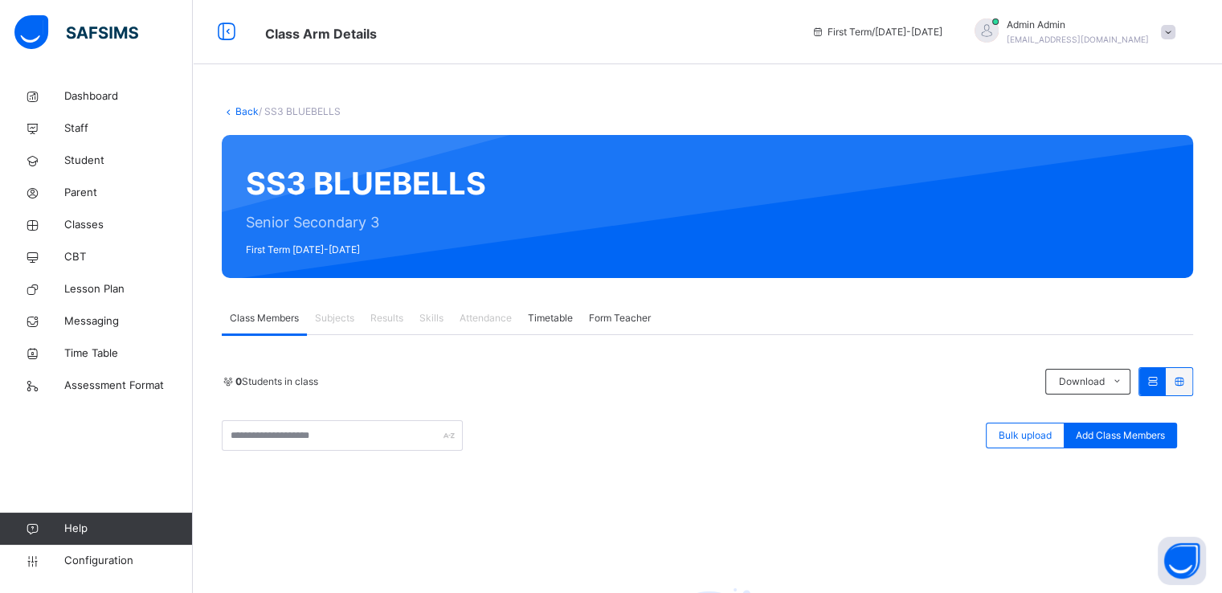
click at [244, 106] on link "Back" at bounding box center [246, 111] width 23 height 12
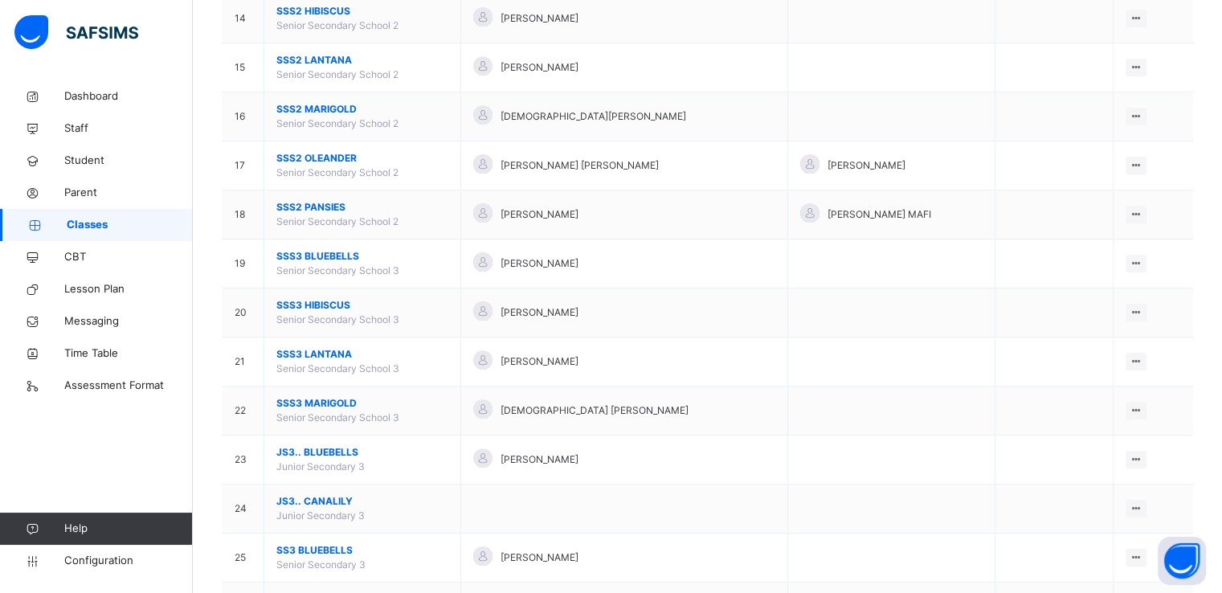
scroll to position [836, 0]
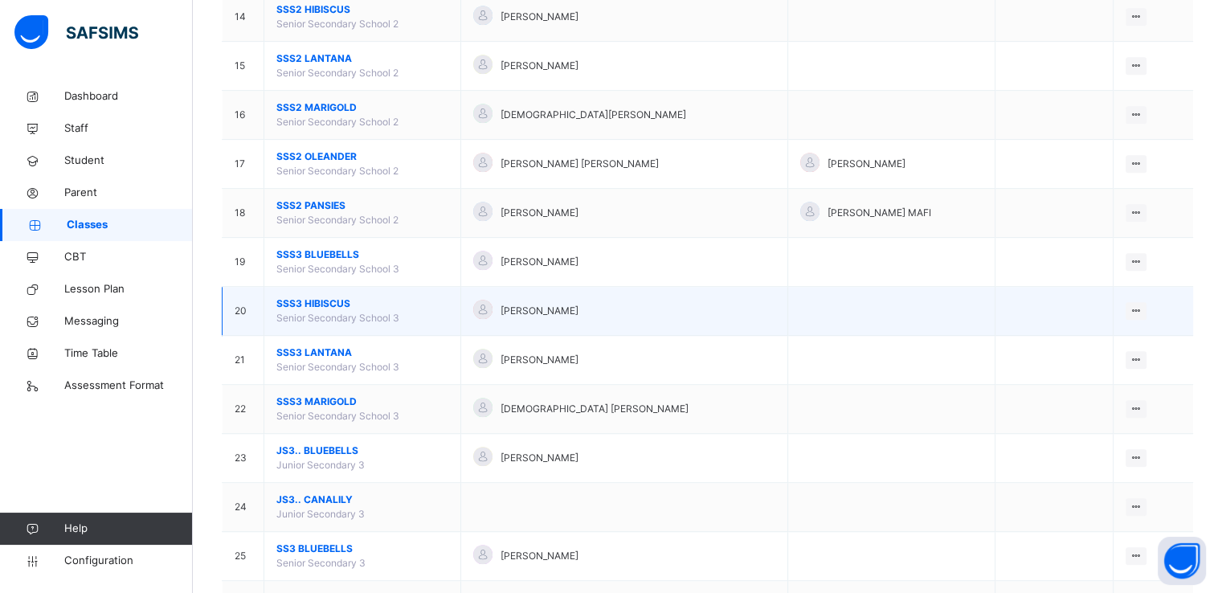
click at [288, 302] on span "SSS3 HIBISCUS" at bounding box center [362, 303] width 172 height 14
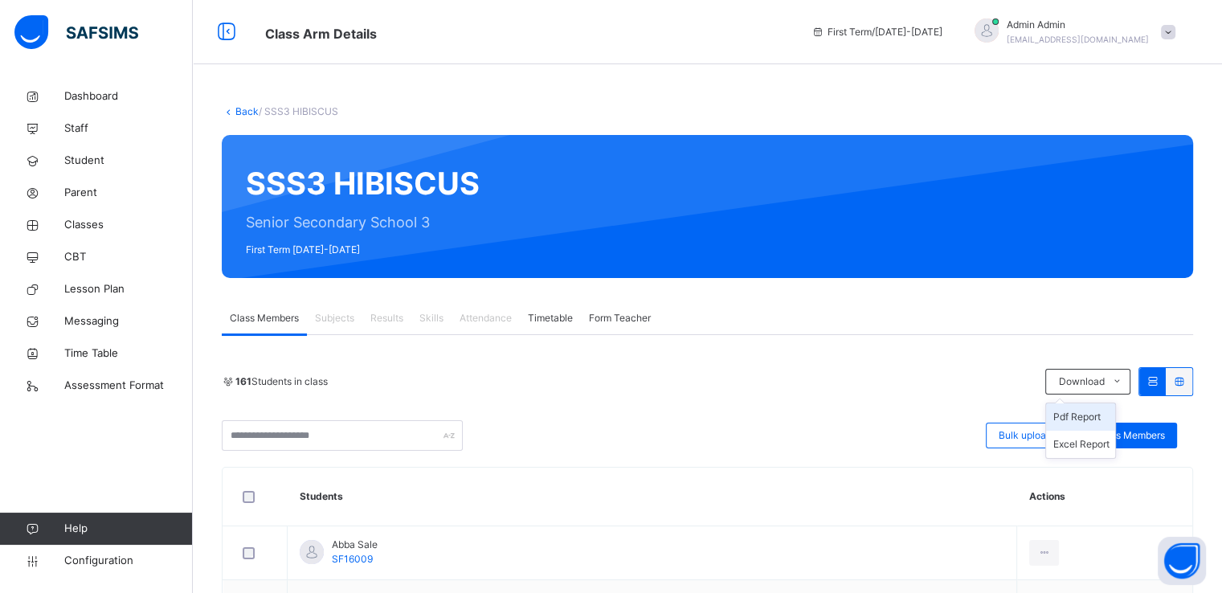
click at [1074, 419] on li "Pdf Report" at bounding box center [1080, 416] width 69 height 27
click at [244, 109] on link "Back" at bounding box center [246, 111] width 23 height 12
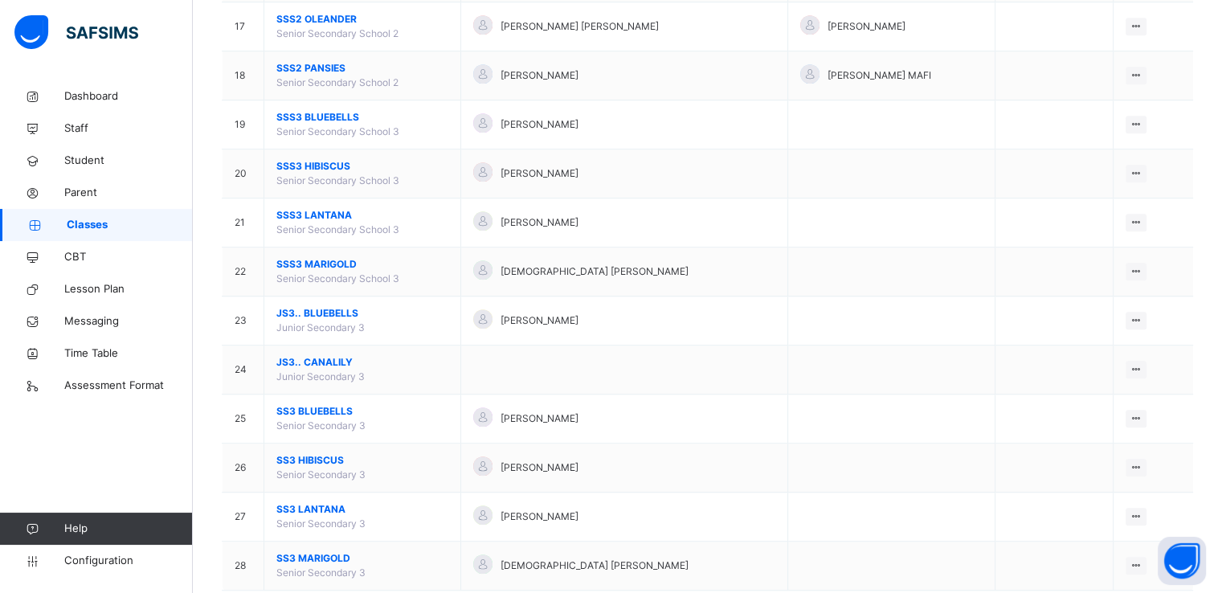
scroll to position [1006, 0]
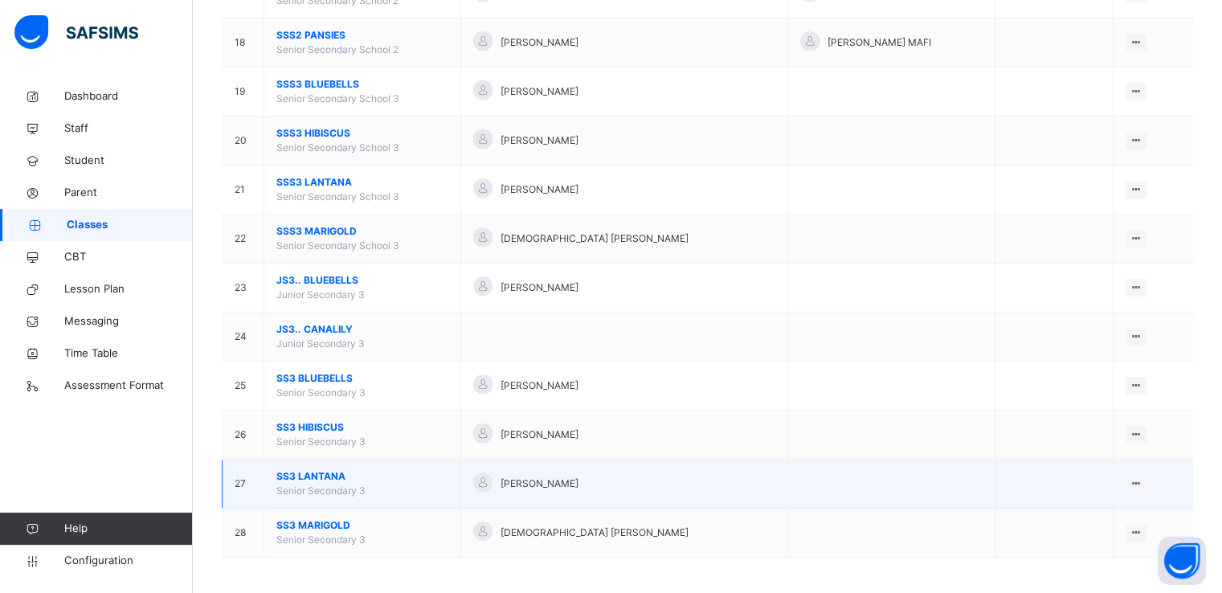
click at [321, 469] on span "SS3 LANTANA" at bounding box center [362, 476] width 172 height 14
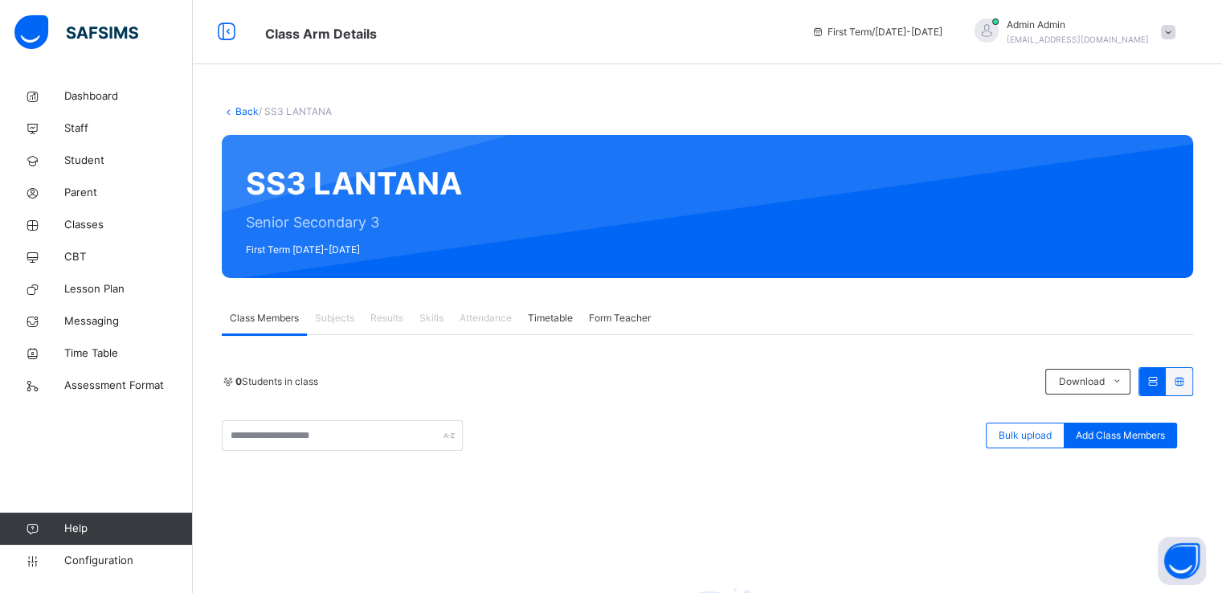
click at [239, 112] on link "Back" at bounding box center [246, 111] width 23 height 12
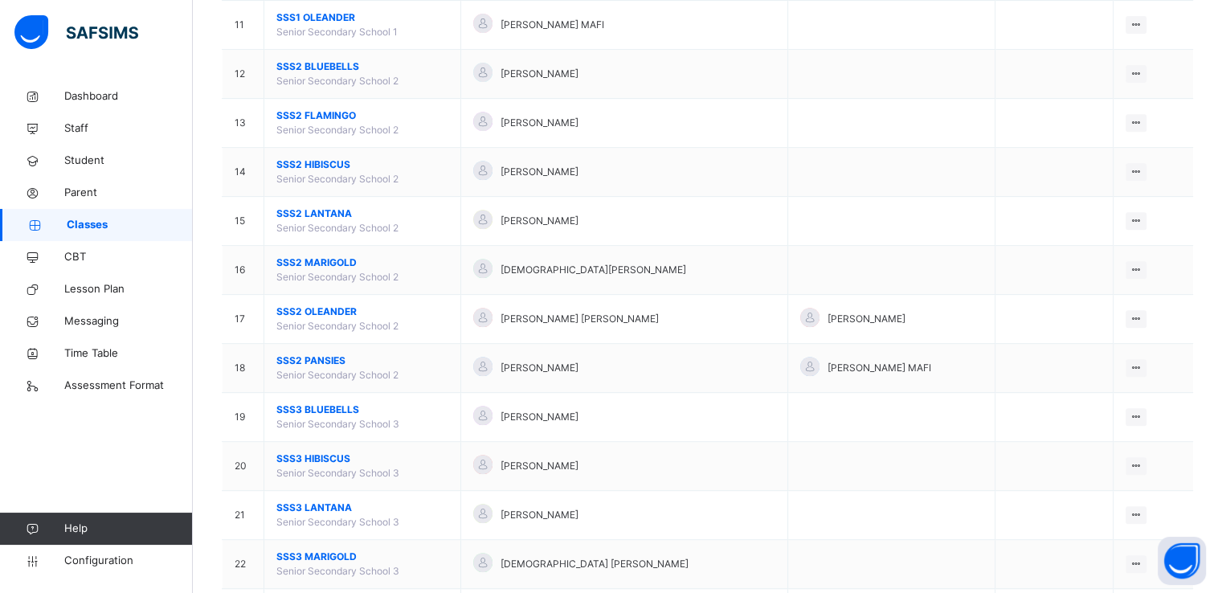
scroll to position [1006, 0]
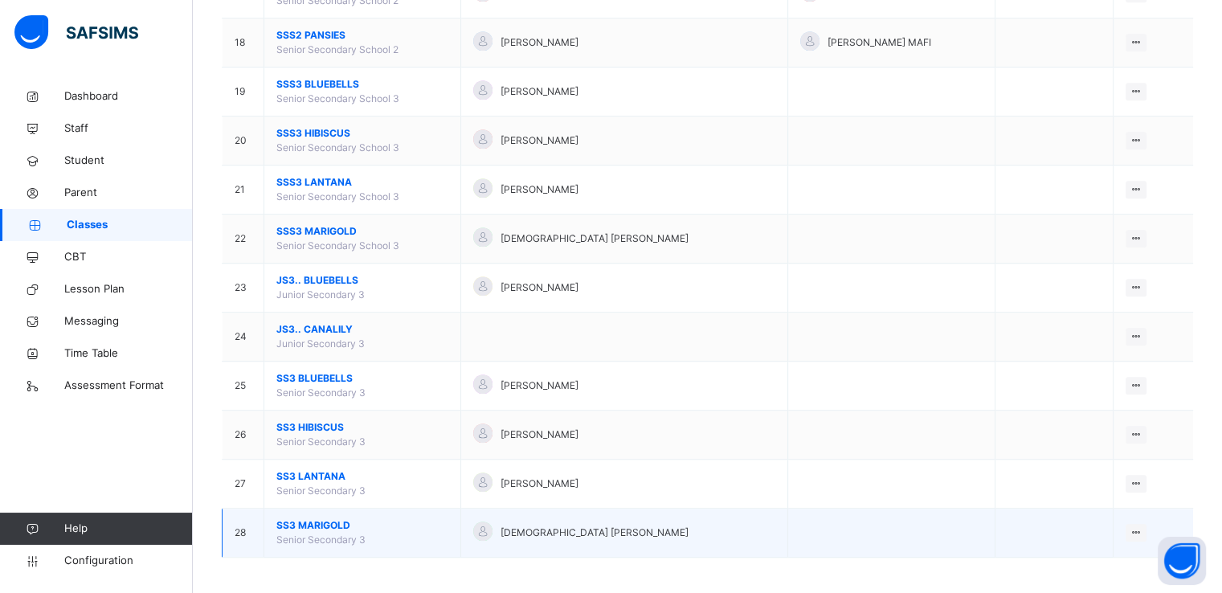
click at [303, 519] on span "SS3 MARIGOLD" at bounding box center [362, 525] width 172 height 14
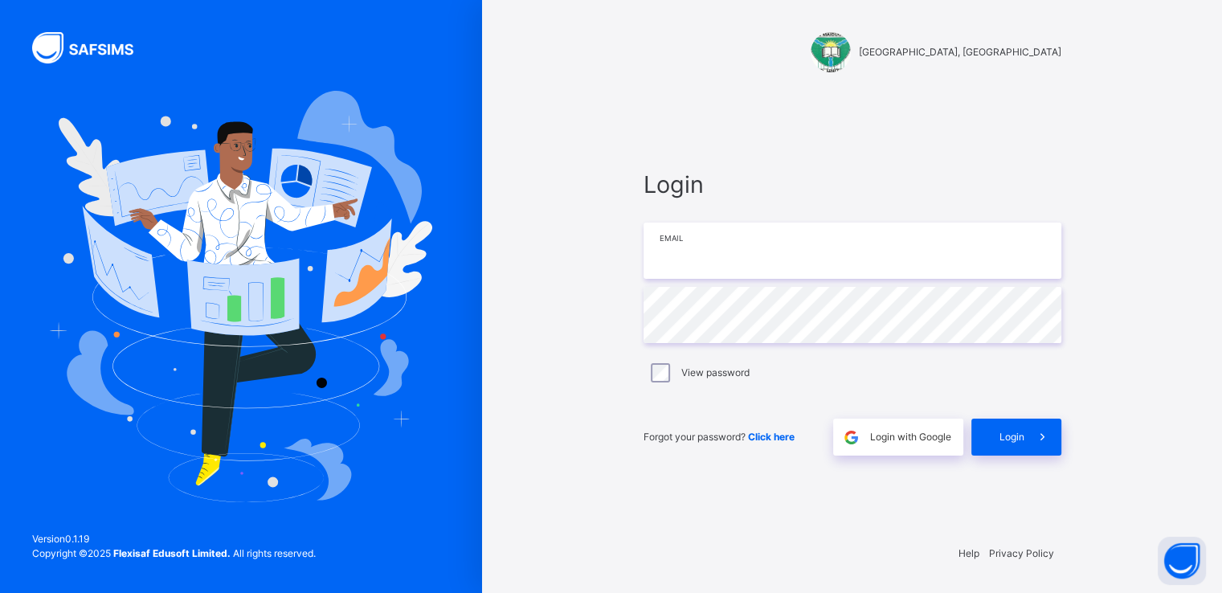
type input "**********"
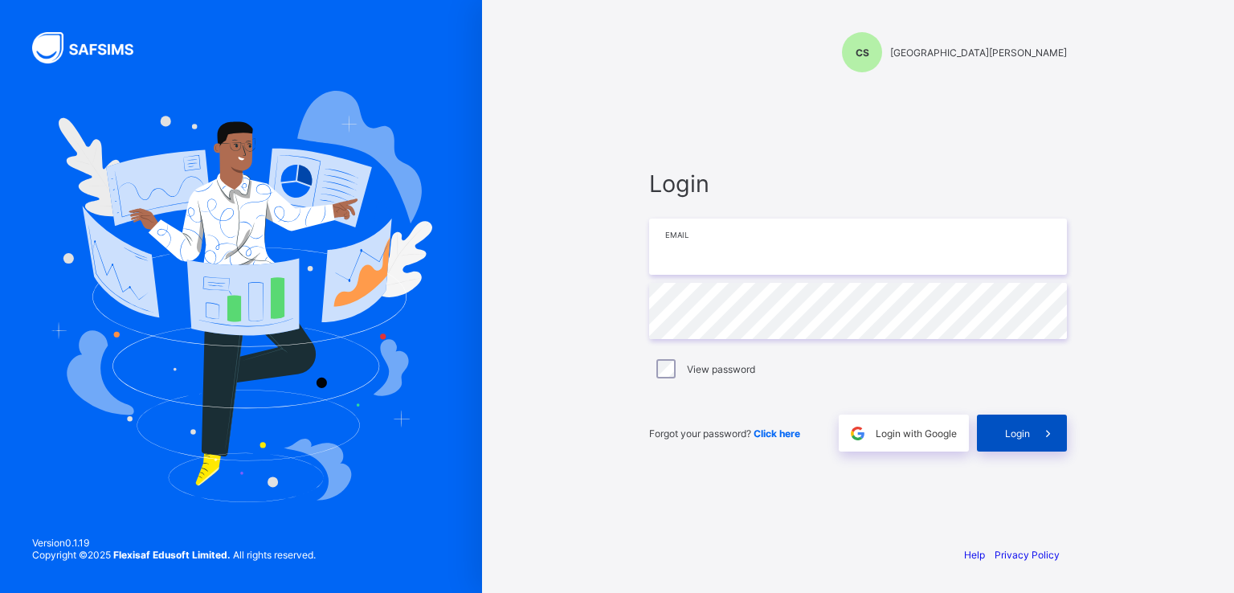
type input "**********"
click at [1036, 428] on span at bounding box center [1048, 433] width 37 height 37
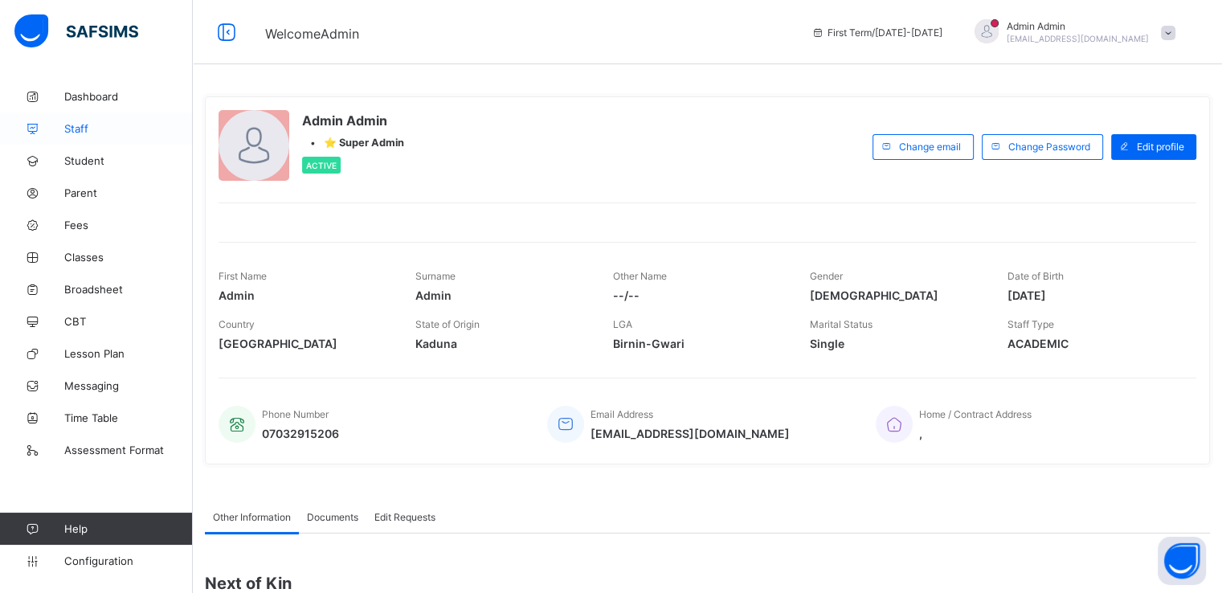
click at [73, 130] on span "Staff" at bounding box center [128, 128] width 129 height 13
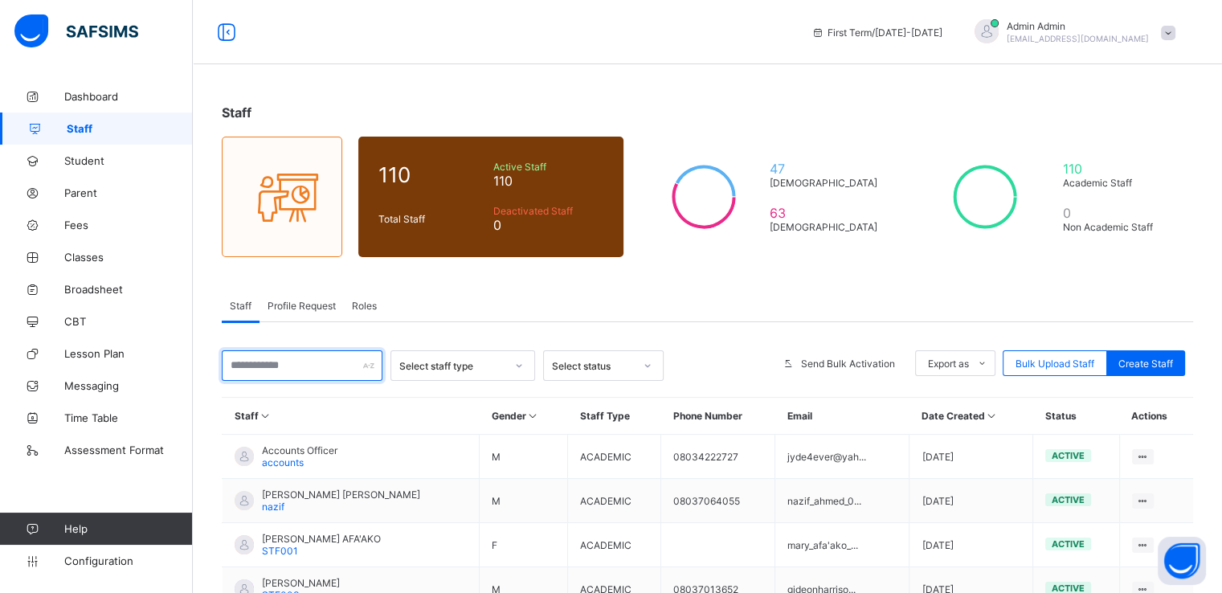
click at [305, 374] on input "text" at bounding box center [302, 365] width 161 height 31
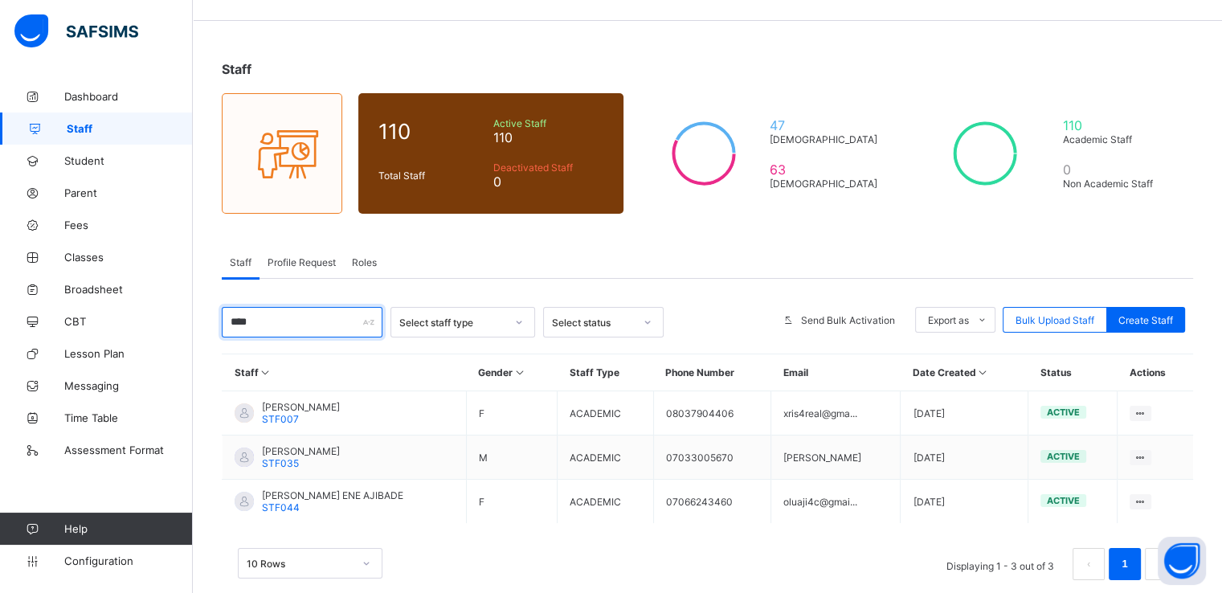
scroll to position [56, 0]
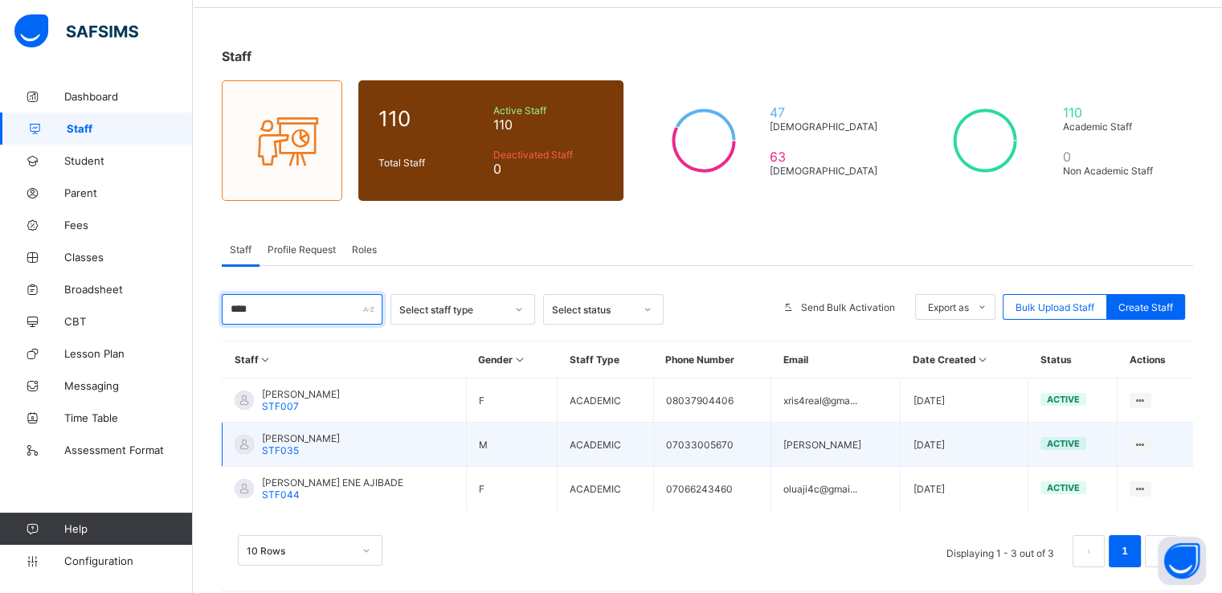
type input "****"
click at [332, 432] on span "CHRISTOPHER HYELLAGZIYA" at bounding box center [301, 438] width 78 height 12
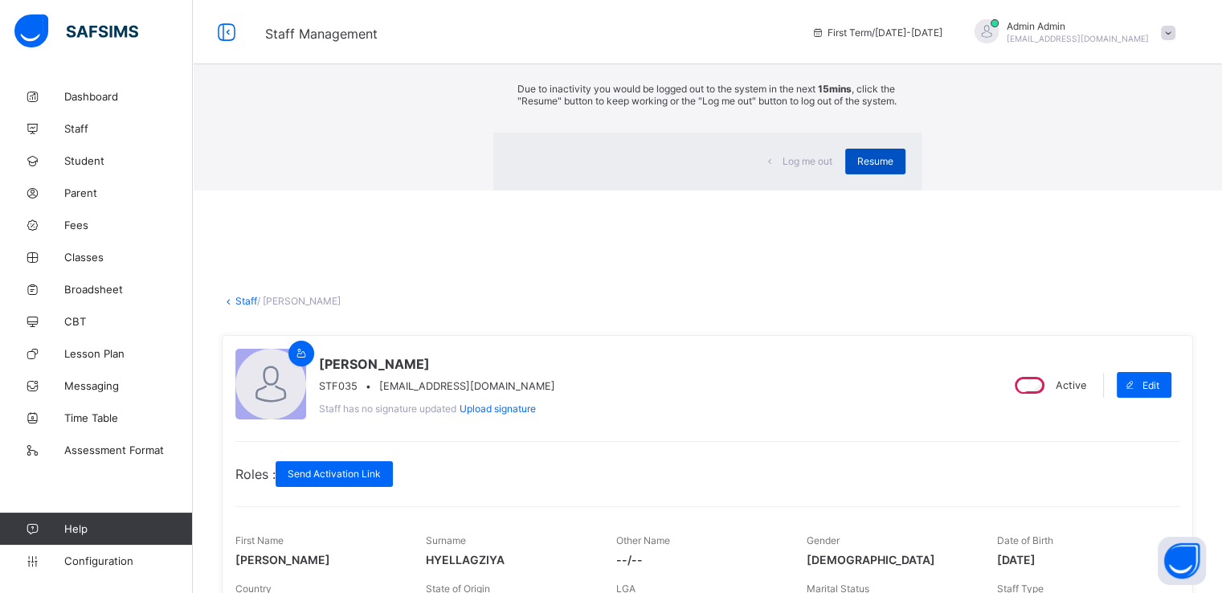
click at [845, 174] on div "Resume" at bounding box center [875, 162] width 60 height 26
click at [857, 167] on span "Resume" at bounding box center [875, 161] width 36 height 12
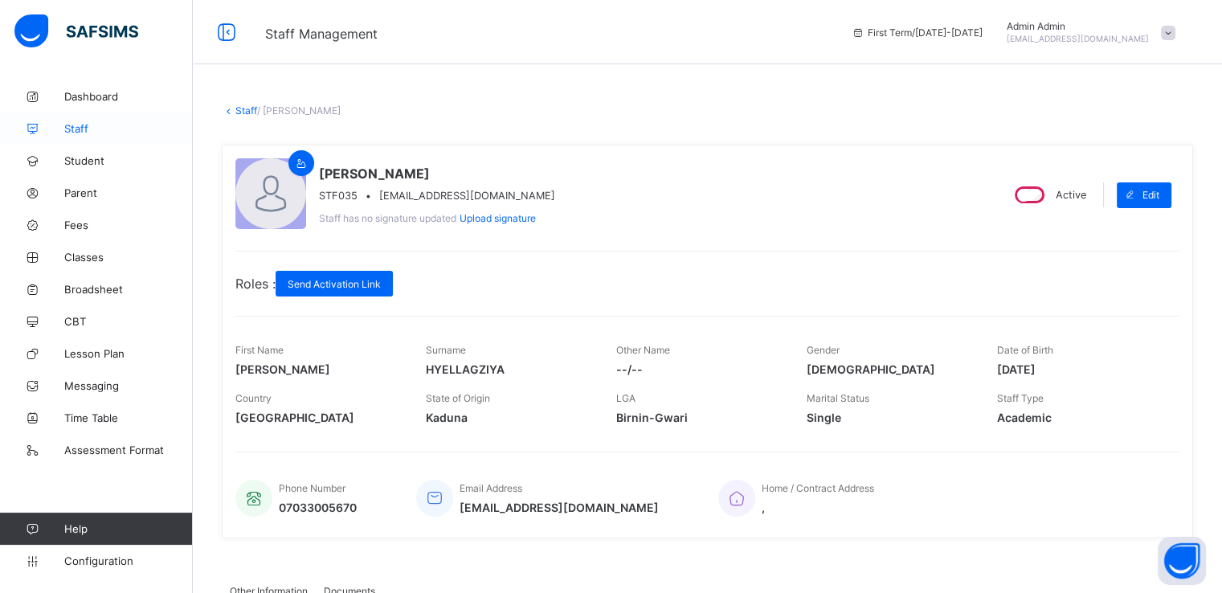
click at [67, 127] on span "Staff" at bounding box center [128, 128] width 129 height 13
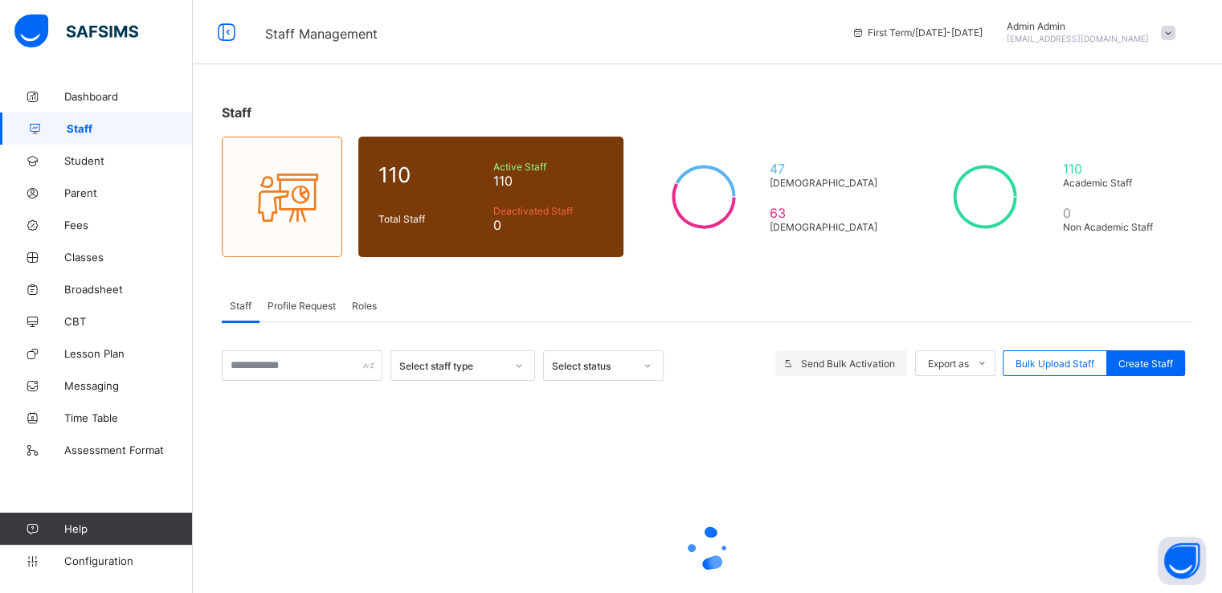
click at [836, 362] on span "Send Bulk Activation" at bounding box center [848, 364] width 94 height 12
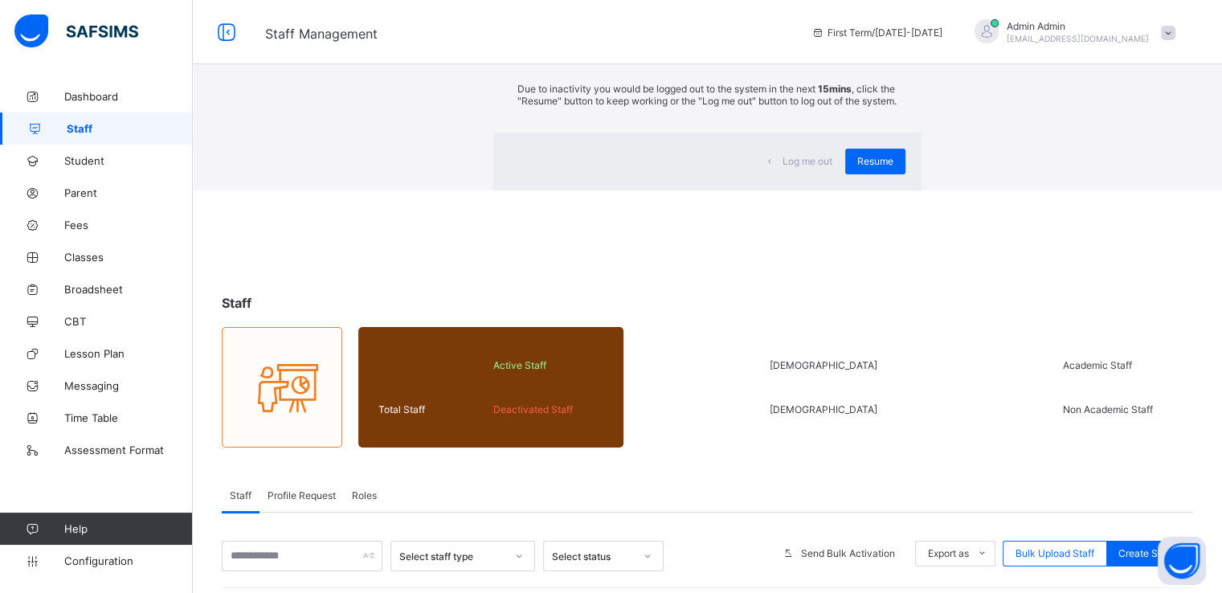
click at [890, 43] on div "×" at bounding box center [897, 29] width 15 height 27
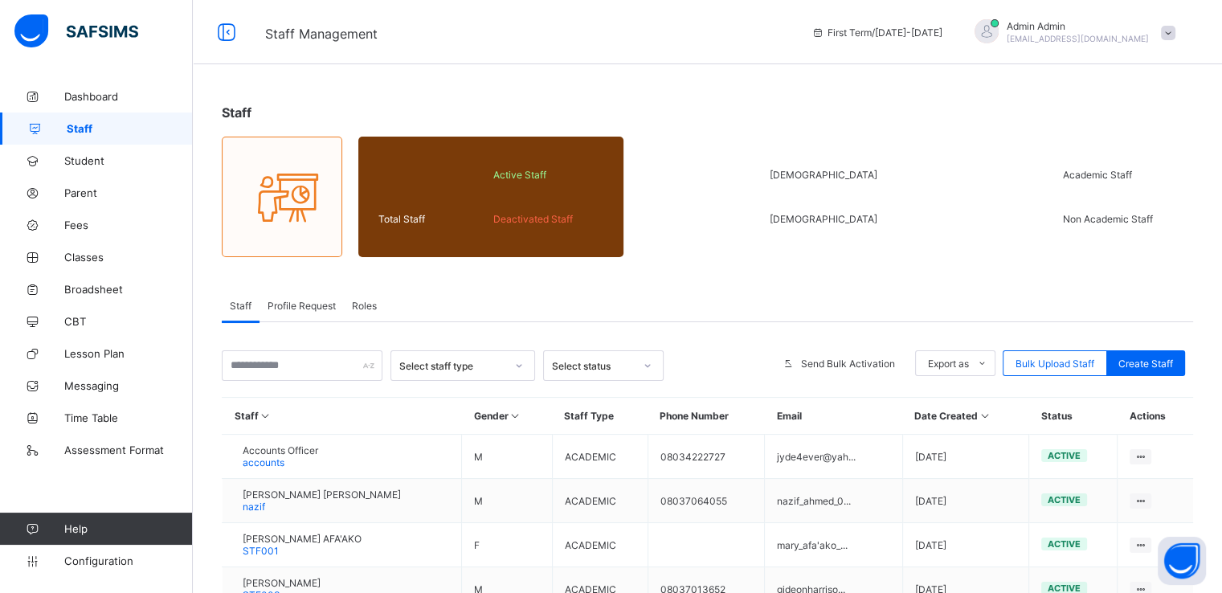
click at [1175, 33] on span at bounding box center [1168, 33] width 14 height 14
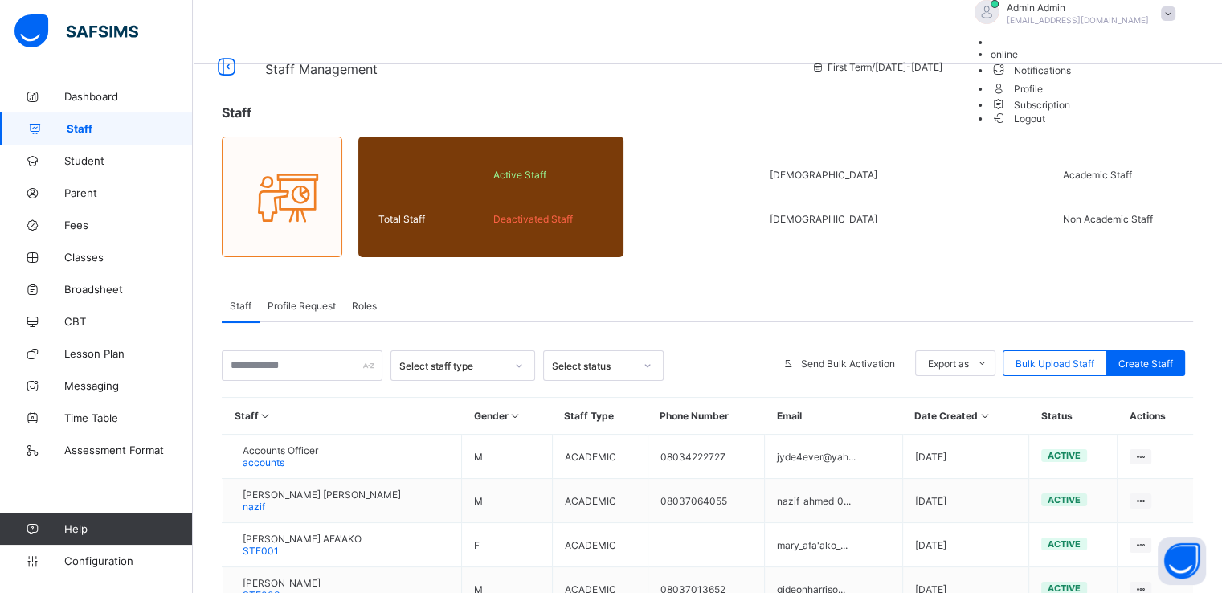
click at [1071, 111] on span "Subscription" at bounding box center [1031, 105] width 80 height 12
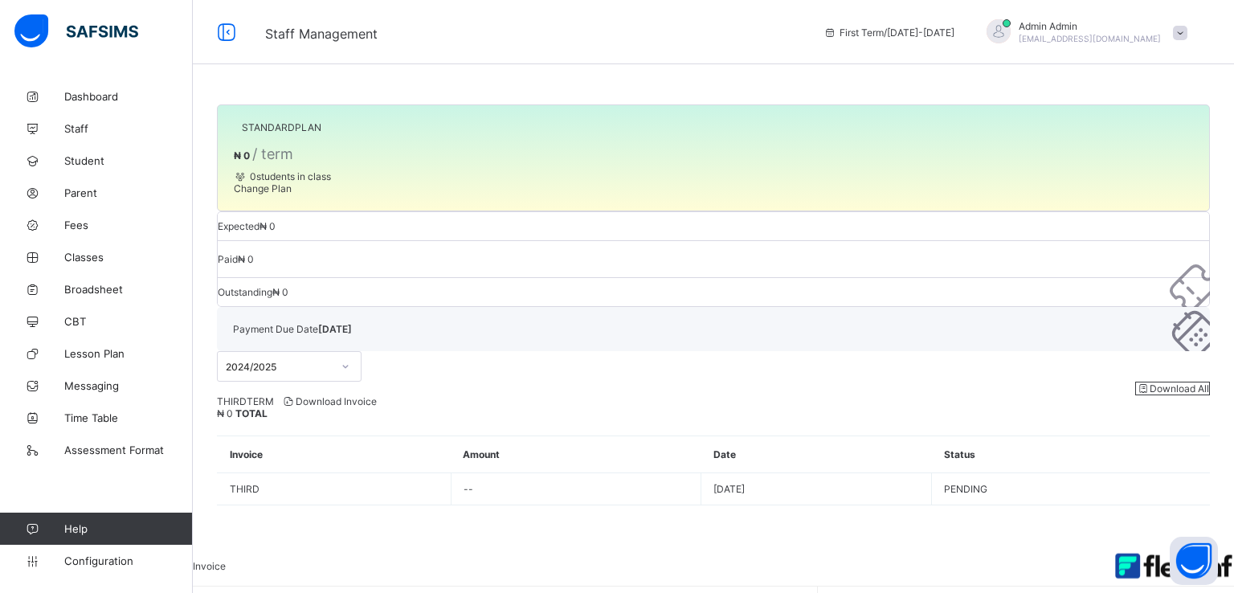
click at [822, 436] on th "Date" at bounding box center [816, 454] width 231 height 37
click at [281, 194] on span "Change Plan" at bounding box center [263, 188] width 58 height 12
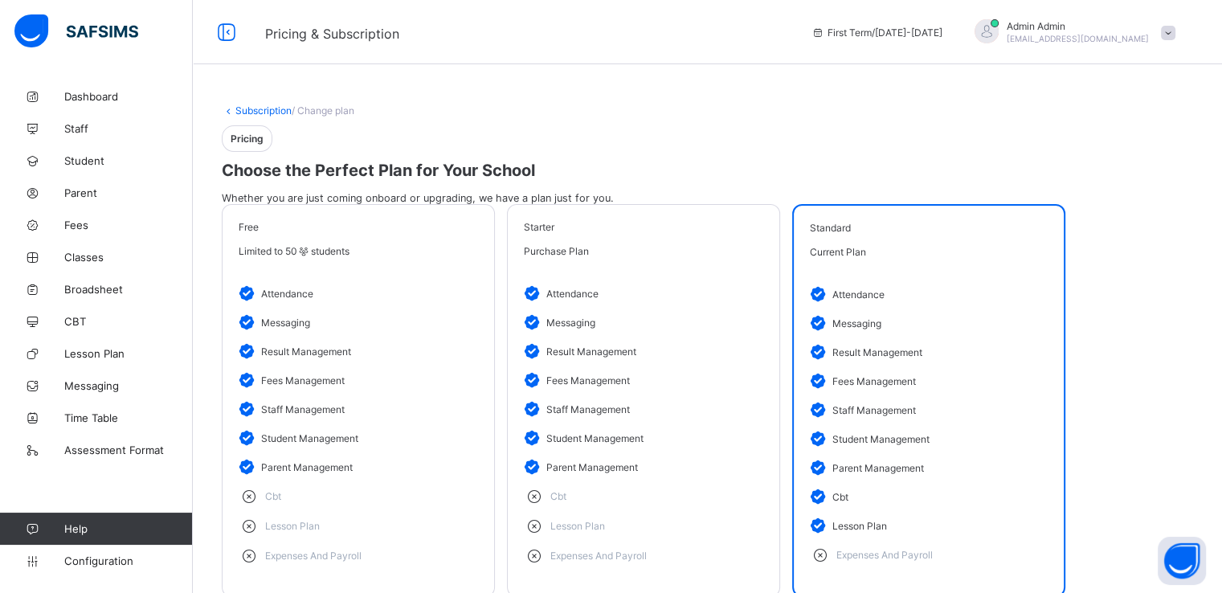
scroll to position [121, 0]
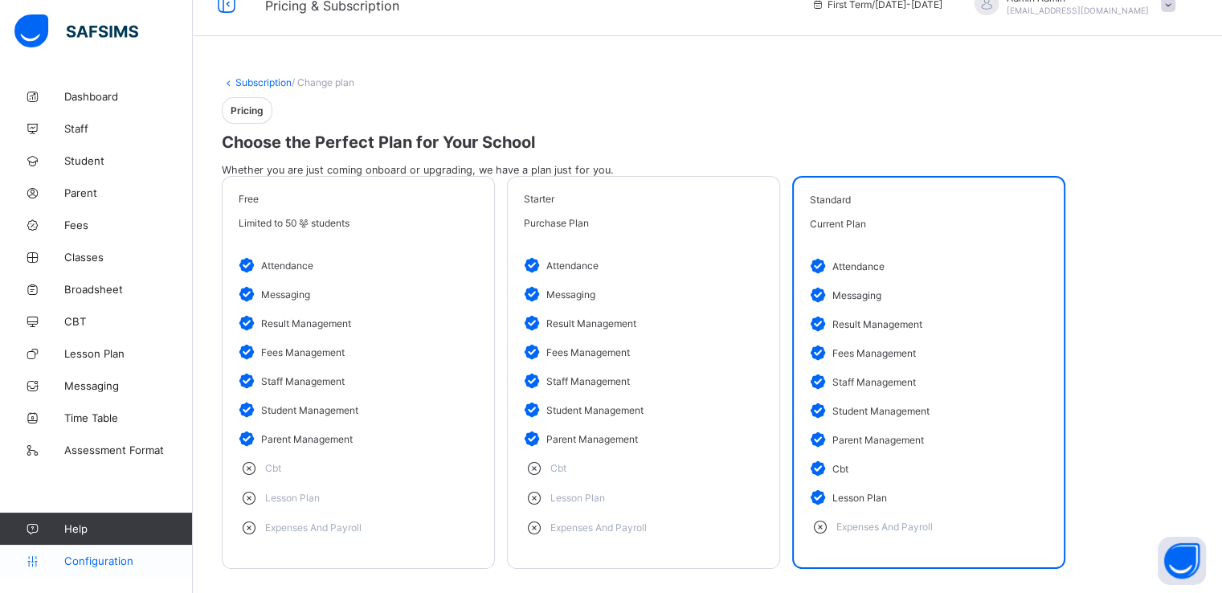
click at [84, 557] on span "Configuration" at bounding box center [128, 560] width 128 height 13
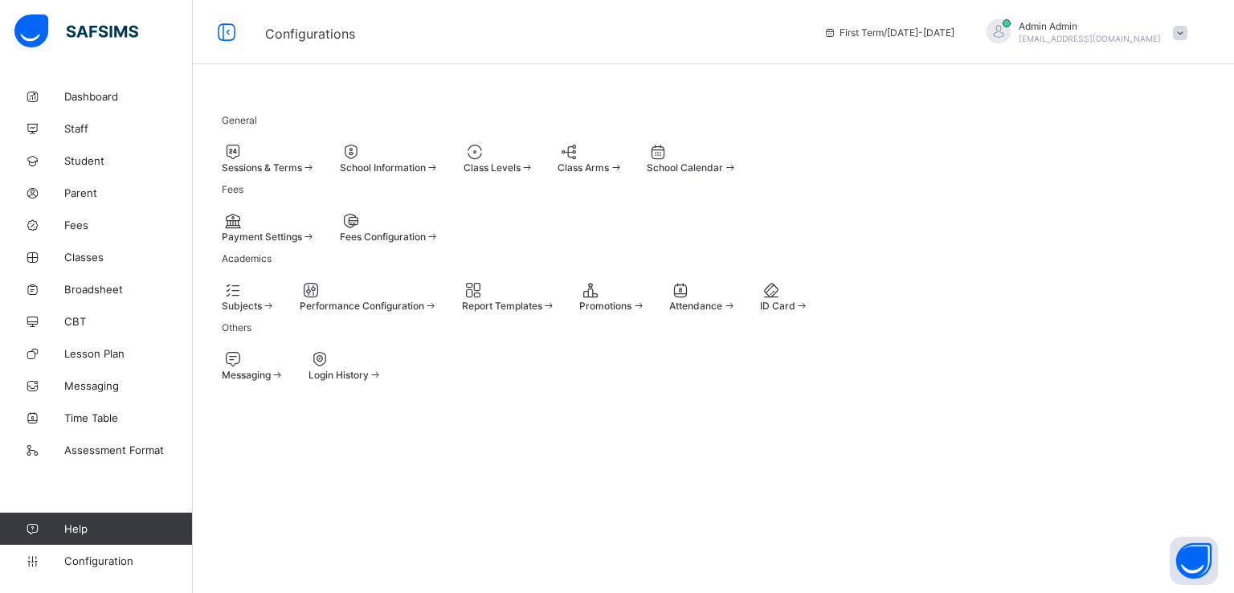
click at [302, 243] on span "Payment Settings" at bounding box center [262, 237] width 80 height 12
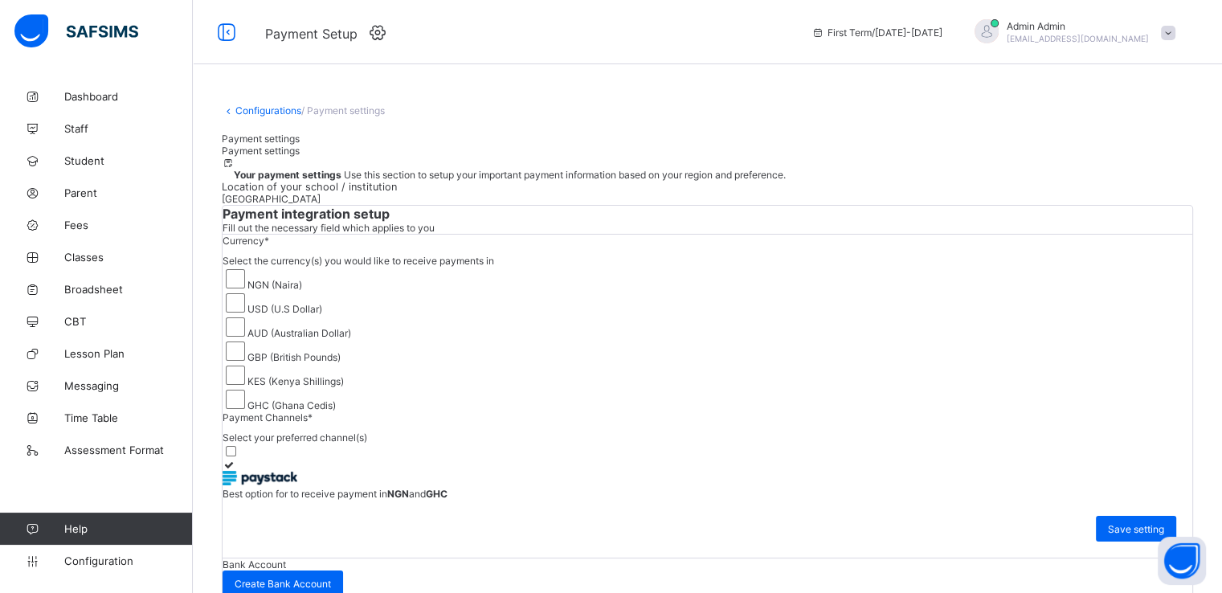
click at [254, 145] on span "Payment settings" at bounding box center [261, 139] width 78 height 12
click at [241, 109] on link "Configurations" at bounding box center [268, 110] width 66 height 12
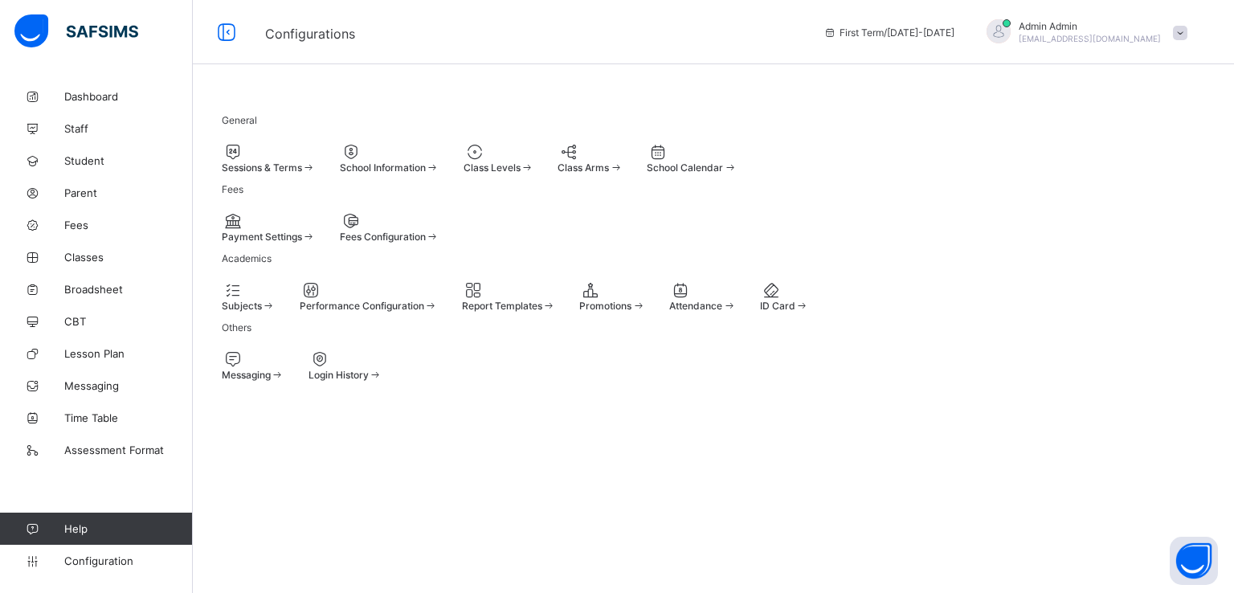
click at [340, 231] on span at bounding box center [340, 231] width 0 height 0
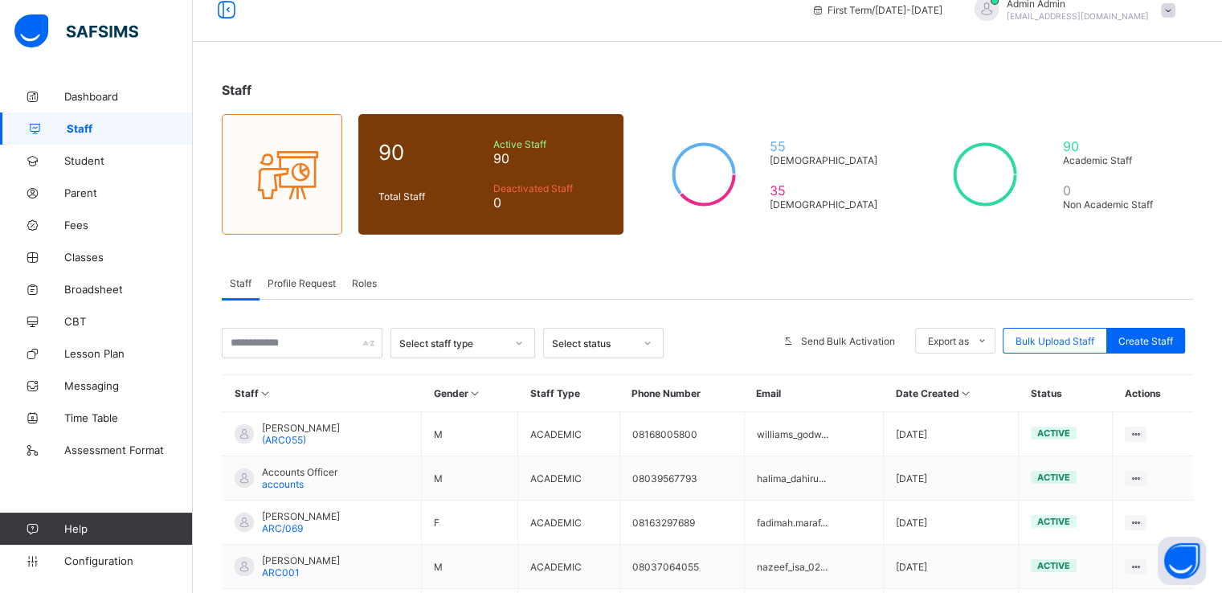
scroll to position [25, 0]
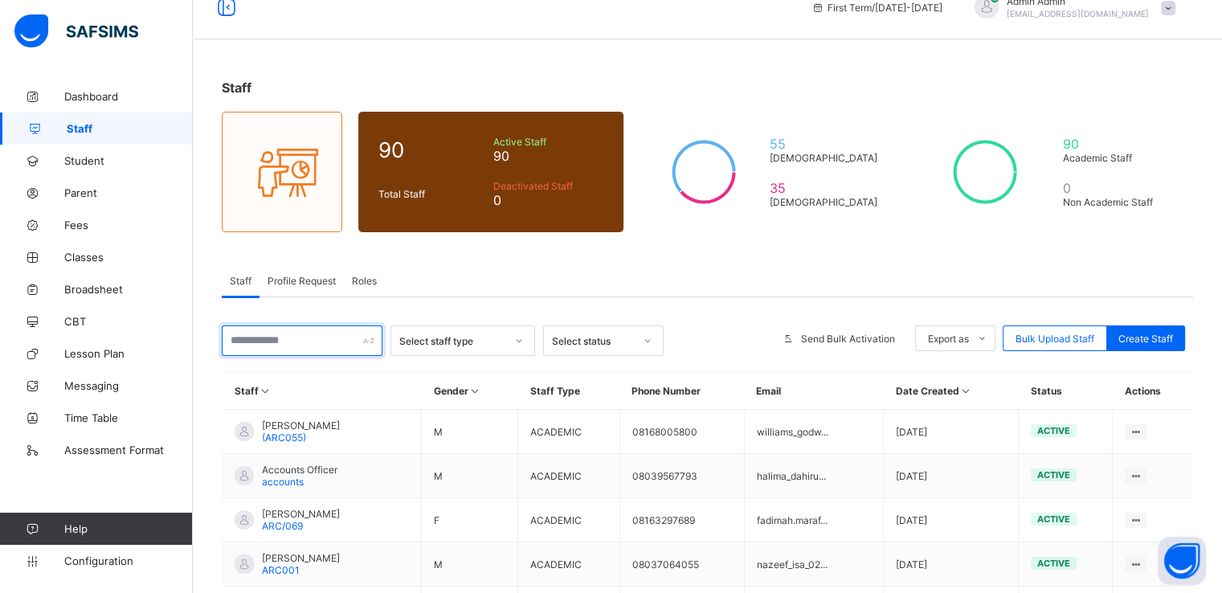
click at [320, 337] on input "text" at bounding box center [302, 340] width 161 height 31
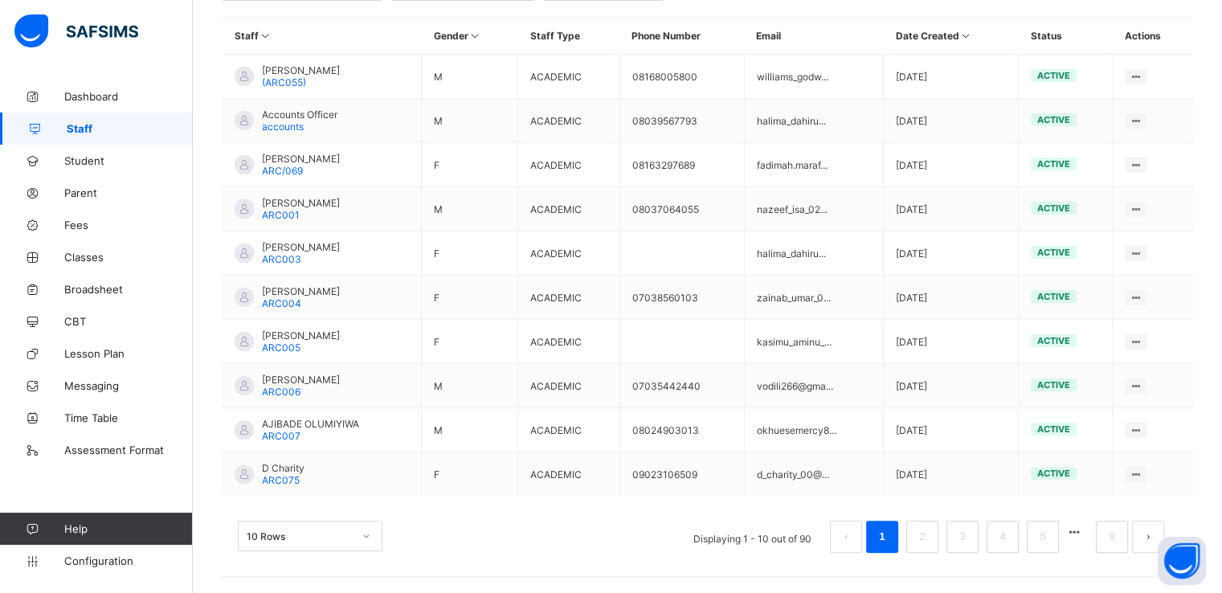
scroll to position [422, 0]
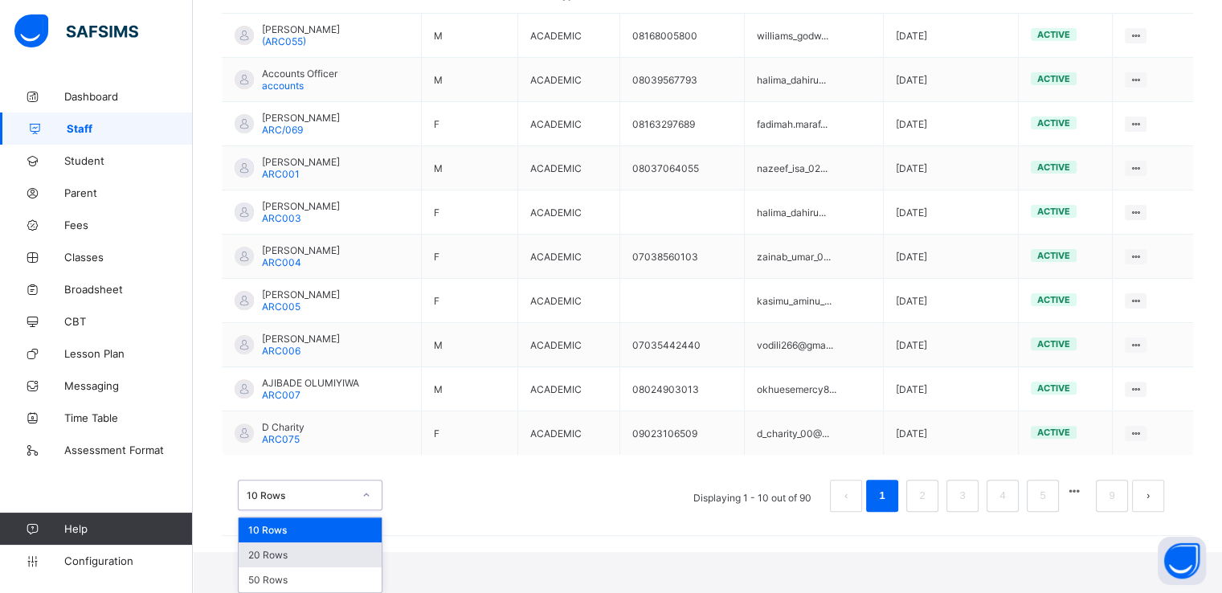
click at [349, 510] on div "option 20 Rows focused, 2 of 3. 3 results available. Use Up and Down to choose …" at bounding box center [310, 495] width 145 height 31
click at [286, 560] on div "20 Rows" at bounding box center [310, 554] width 143 height 25
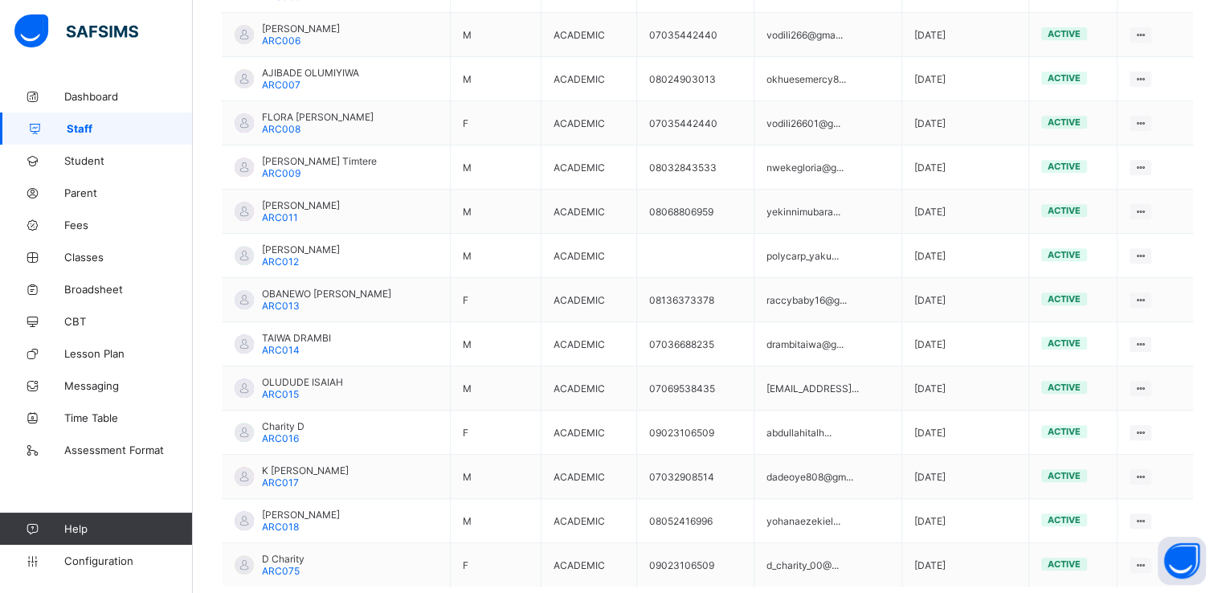
scroll to position [824, 0]
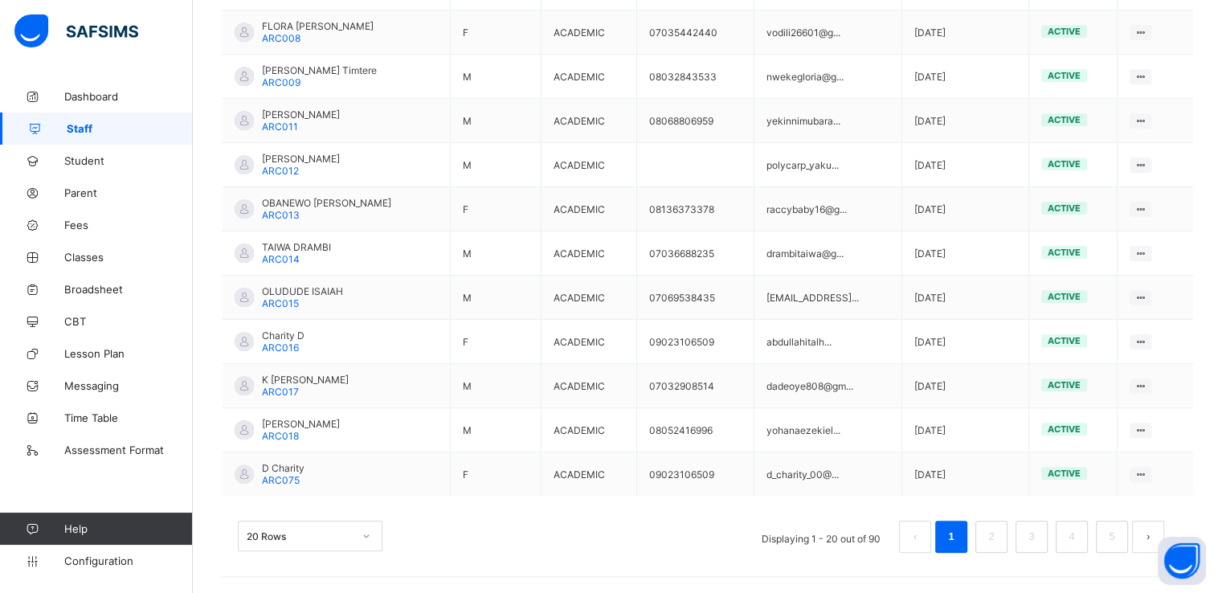
click at [386, 537] on div "20 Rows Displaying 1 - 20 out of 90 1 2 3 4 5" at bounding box center [707, 537] width 939 height 32
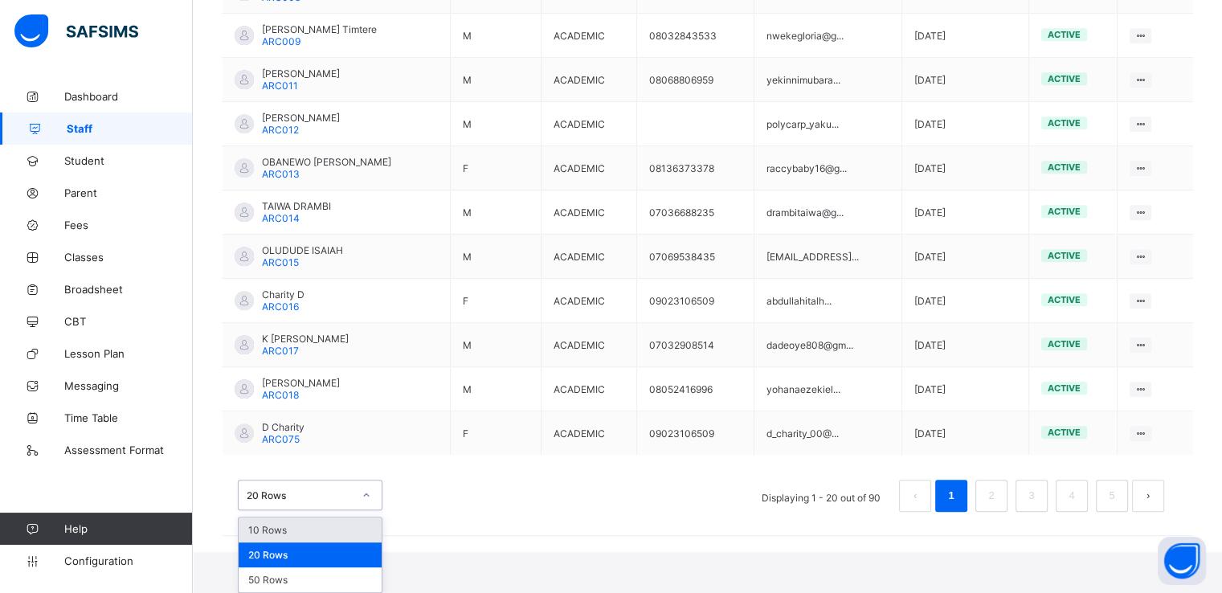
click at [363, 510] on div "option 10 Rows focused, 1 of 3. 3 results available. Use Up and Down to choose …" at bounding box center [310, 495] width 145 height 31
click at [296, 578] on div "50 Rows" at bounding box center [310, 579] width 143 height 25
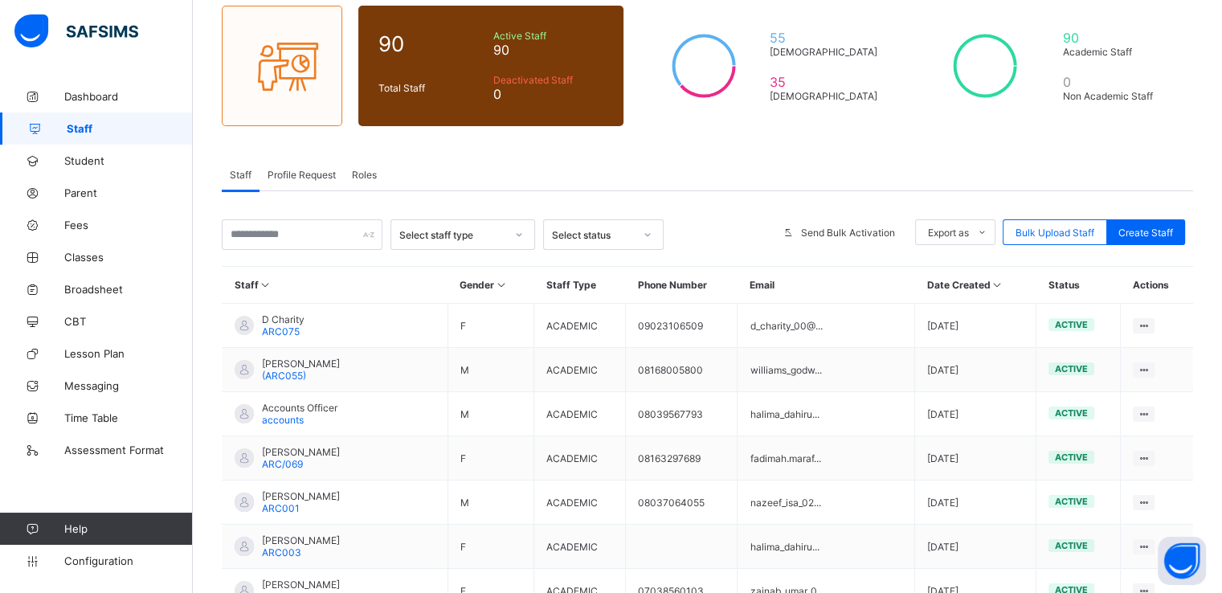
scroll to position [824, 0]
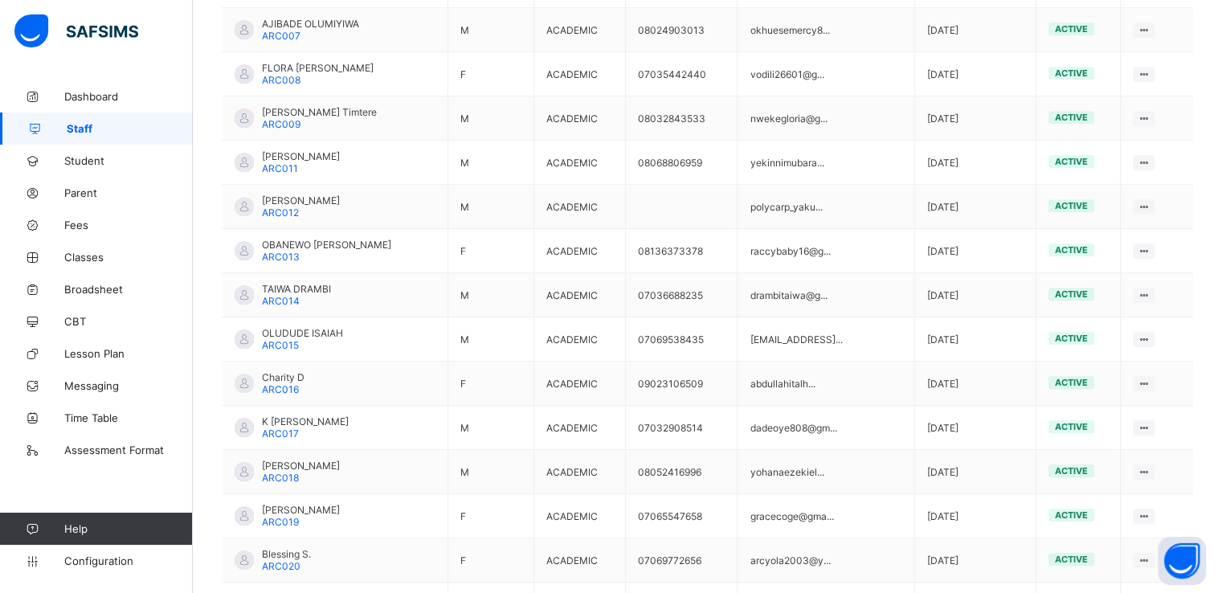
click at [684, 441] on td "07032908514" at bounding box center [682, 428] width 112 height 44
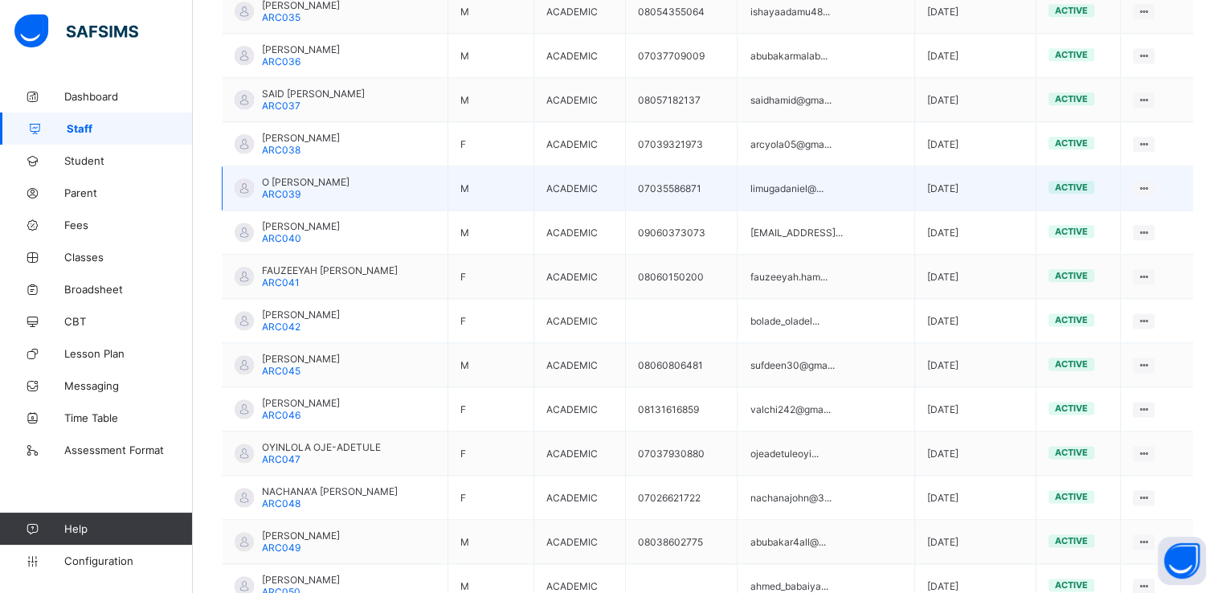
scroll to position [2155, 0]
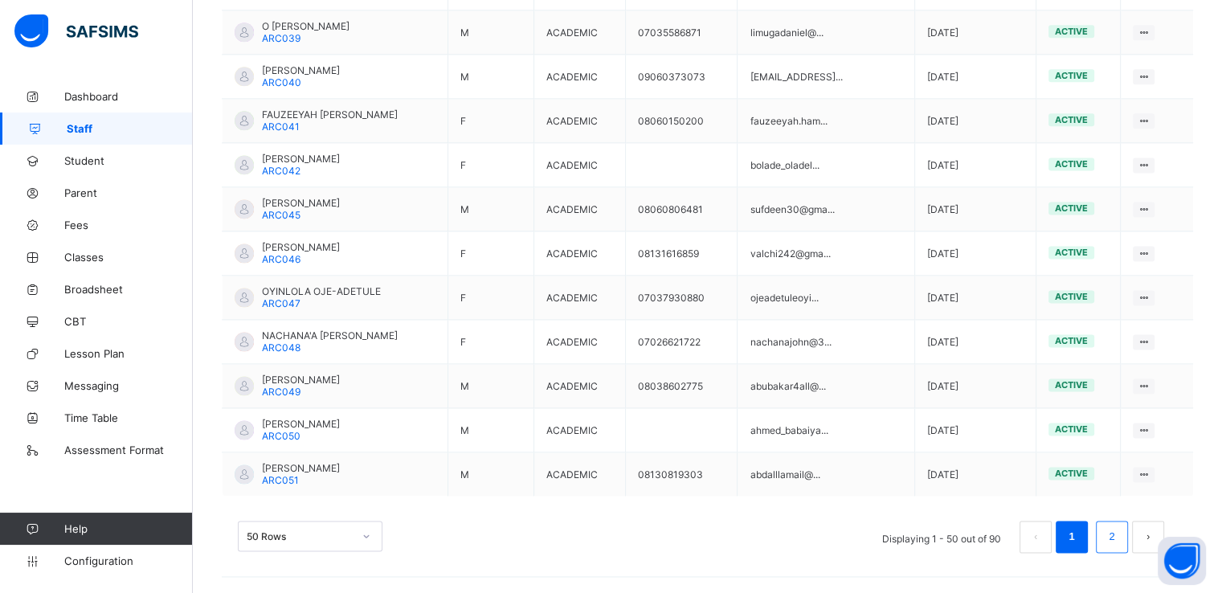
click at [1119, 542] on link "2" at bounding box center [1111, 536] width 15 height 21
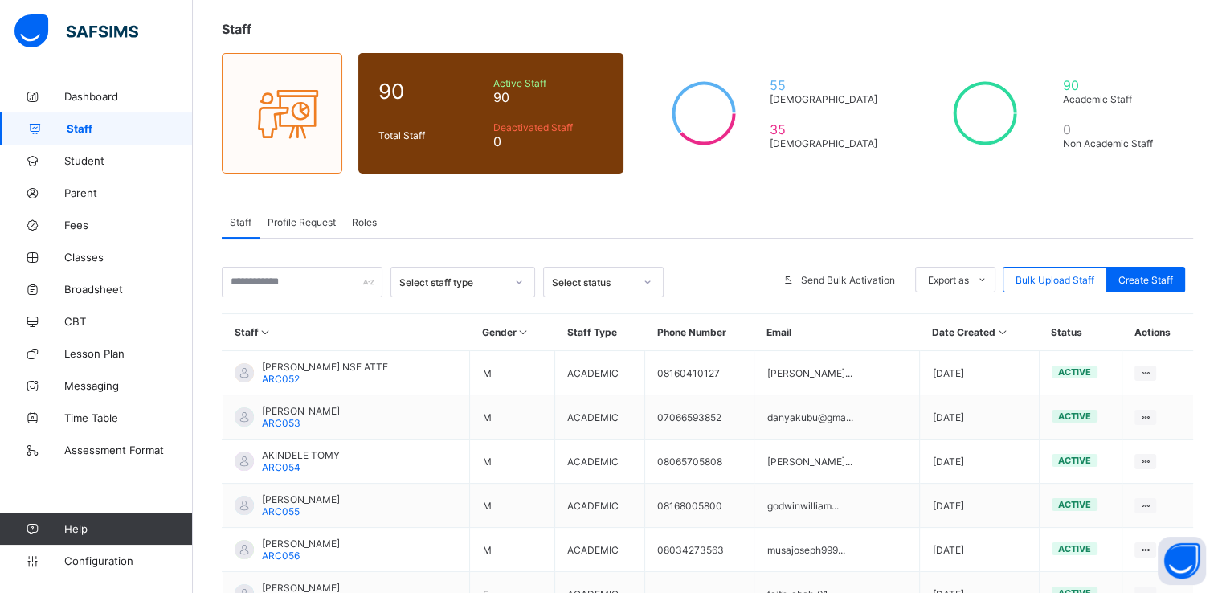
scroll to position [87, 0]
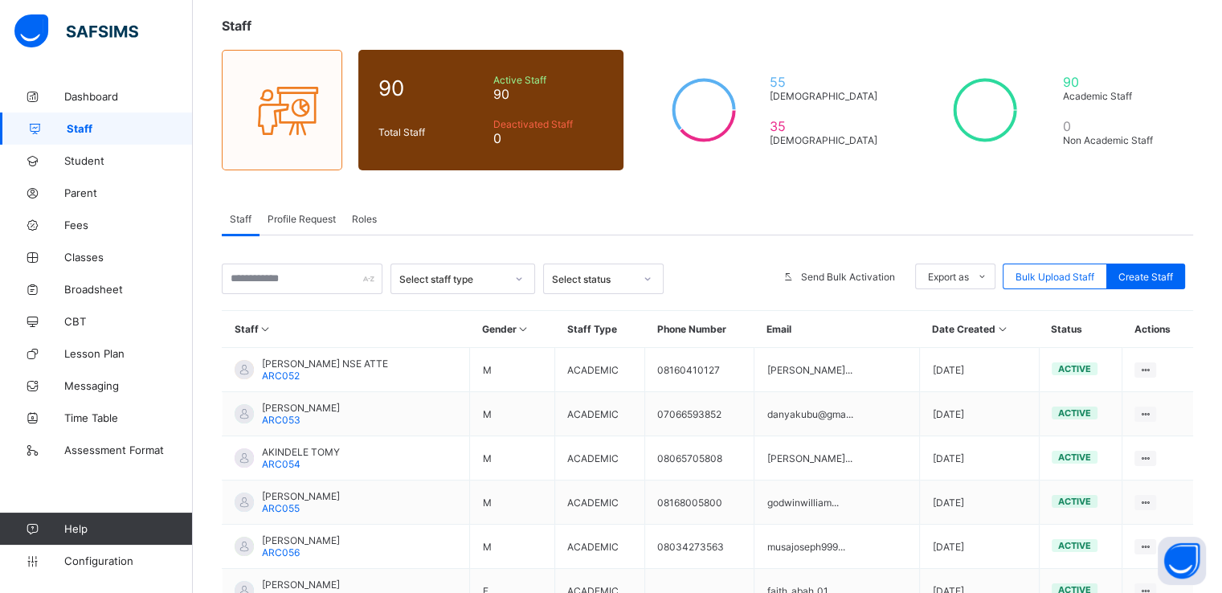
click at [297, 219] on span "Profile Request" at bounding box center [302, 219] width 68 height 12
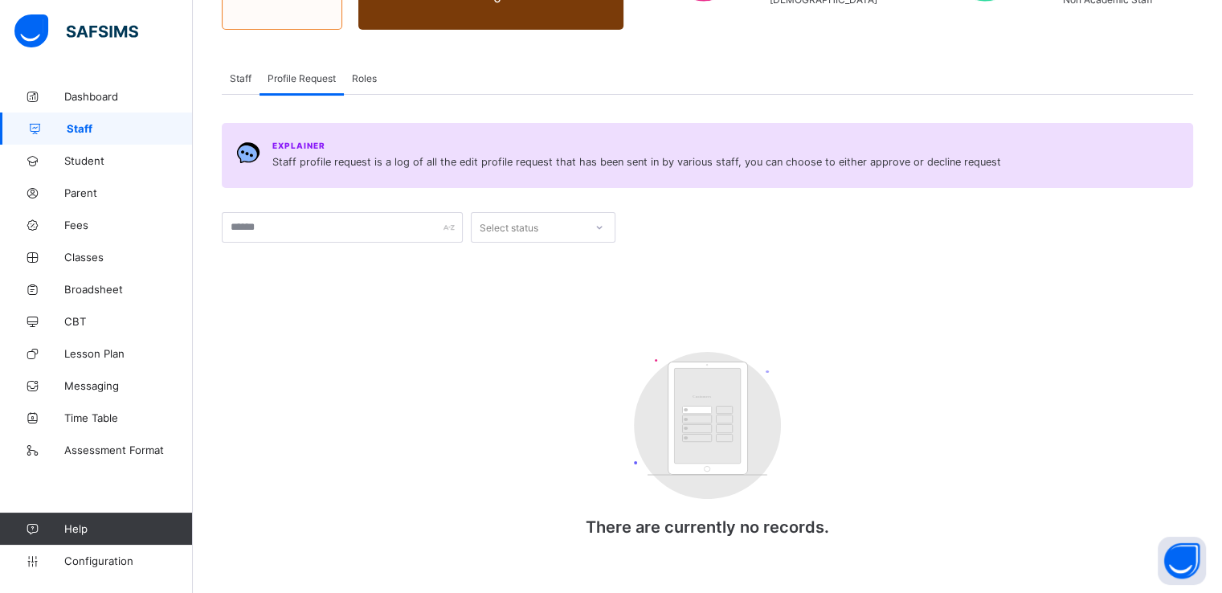
scroll to position [0, 0]
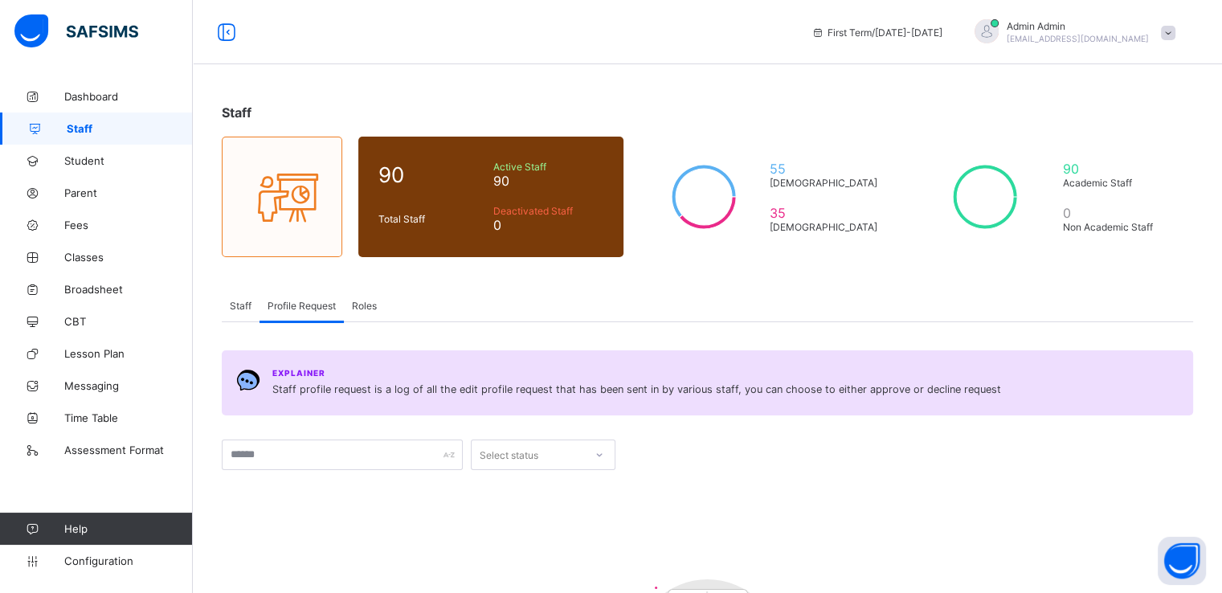
click at [245, 303] on span "Staff" at bounding box center [241, 306] width 22 height 12
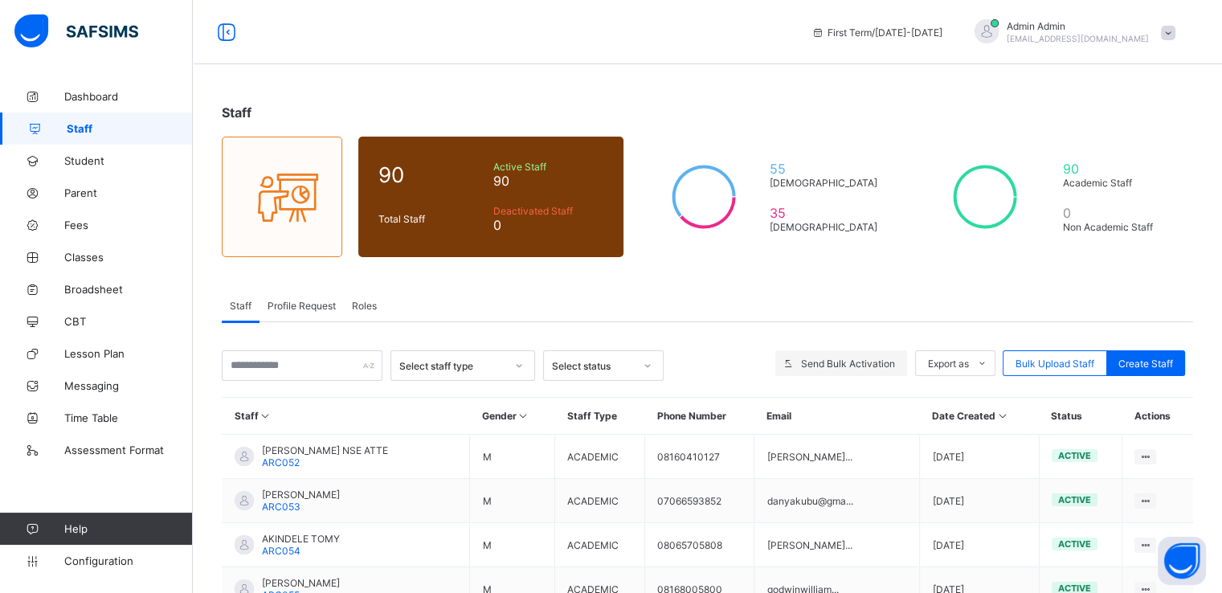
click at [845, 367] on span "Send Bulk Activation" at bounding box center [848, 364] width 94 height 12
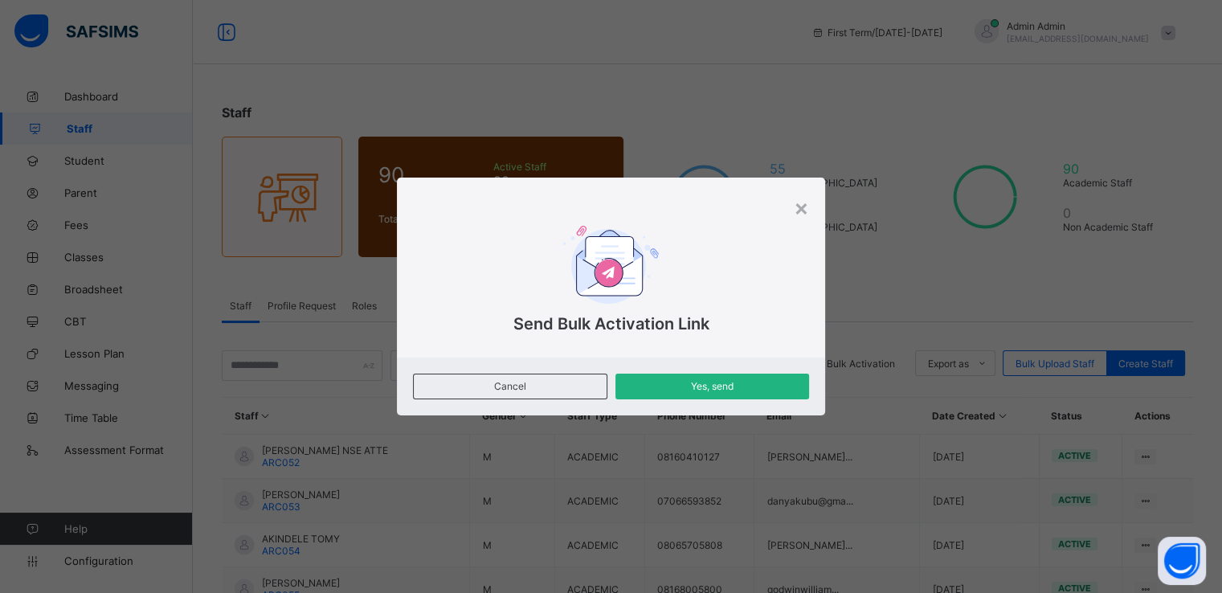
click at [702, 383] on span "Yes, send" at bounding box center [712, 386] width 170 height 12
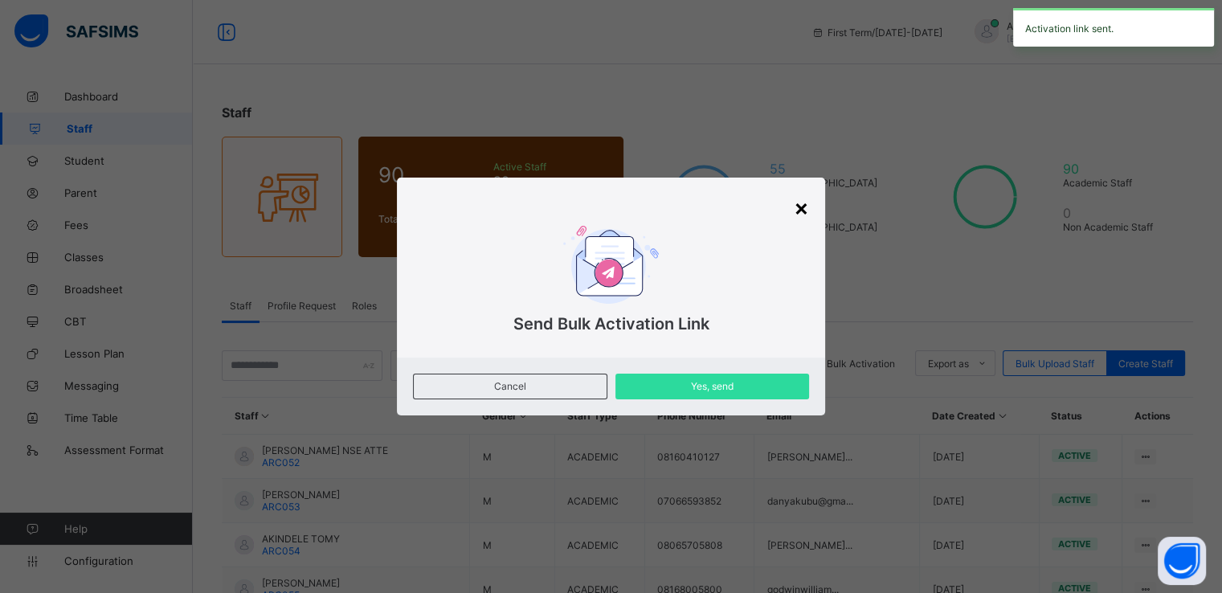
click at [802, 213] on div "×" at bounding box center [801, 207] width 15 height 27
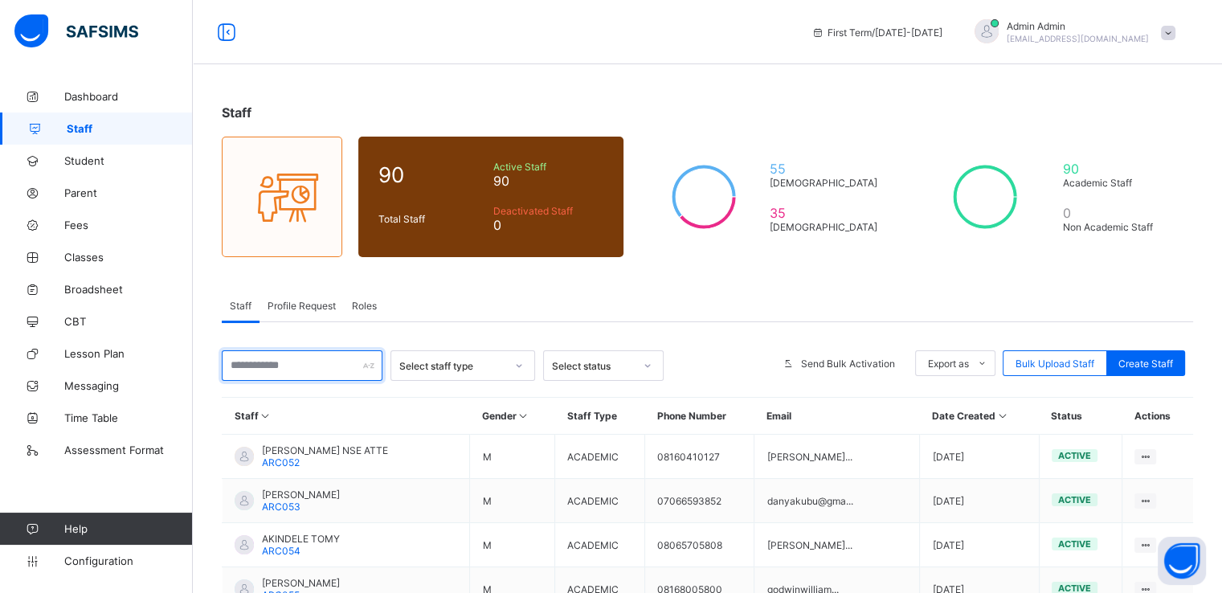
click at [288, 362] on input "text" at bounding box center [302, 365] width 161 height 31
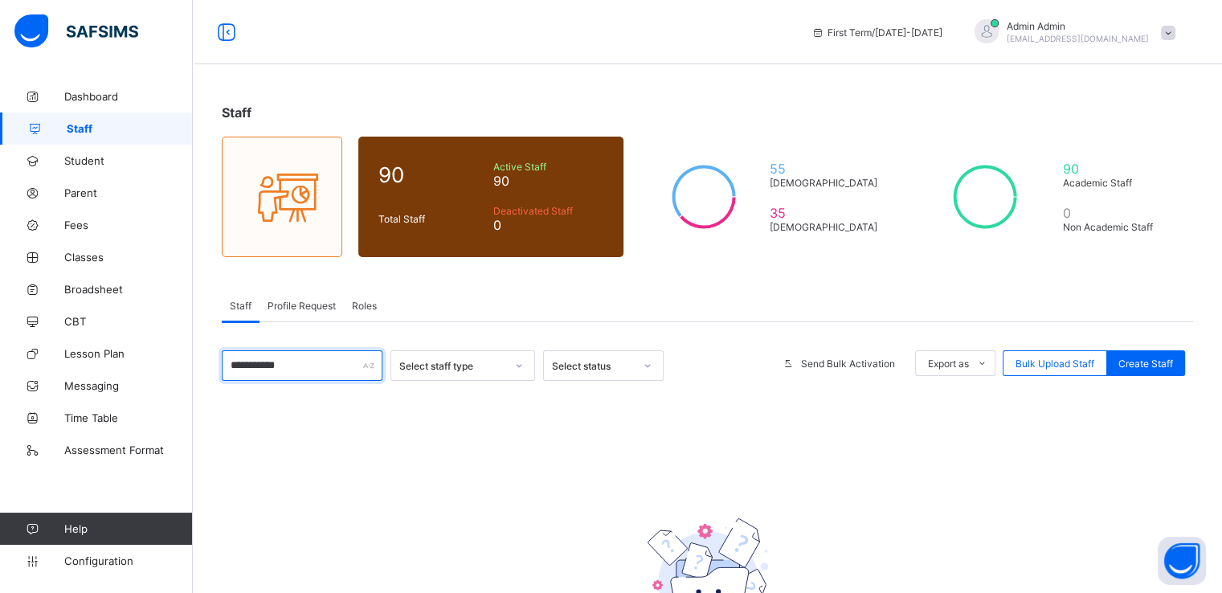
type input "**********"
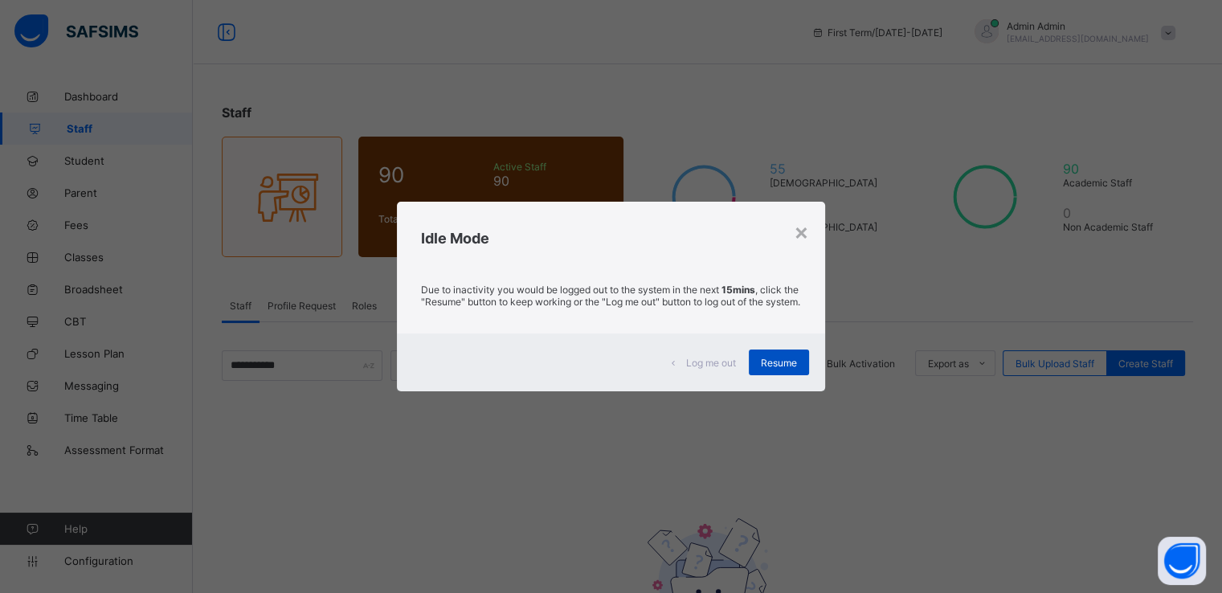
click at [784, 364] on span "Resume" at bounding box center [779, 363] width 36 height 12
click at [783, 364] on span "Resume" at bounding box center [779, 363] width 36 height 12
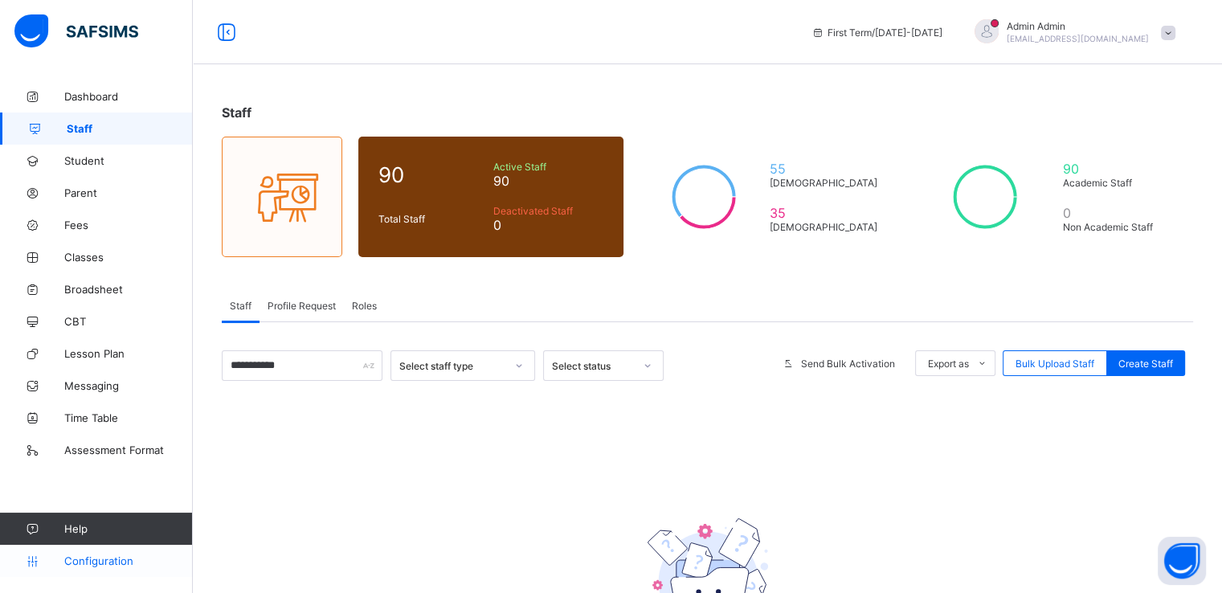
click at [88, 557] on span "Configuration" at bounding box center [128, 560] width 128 height 13
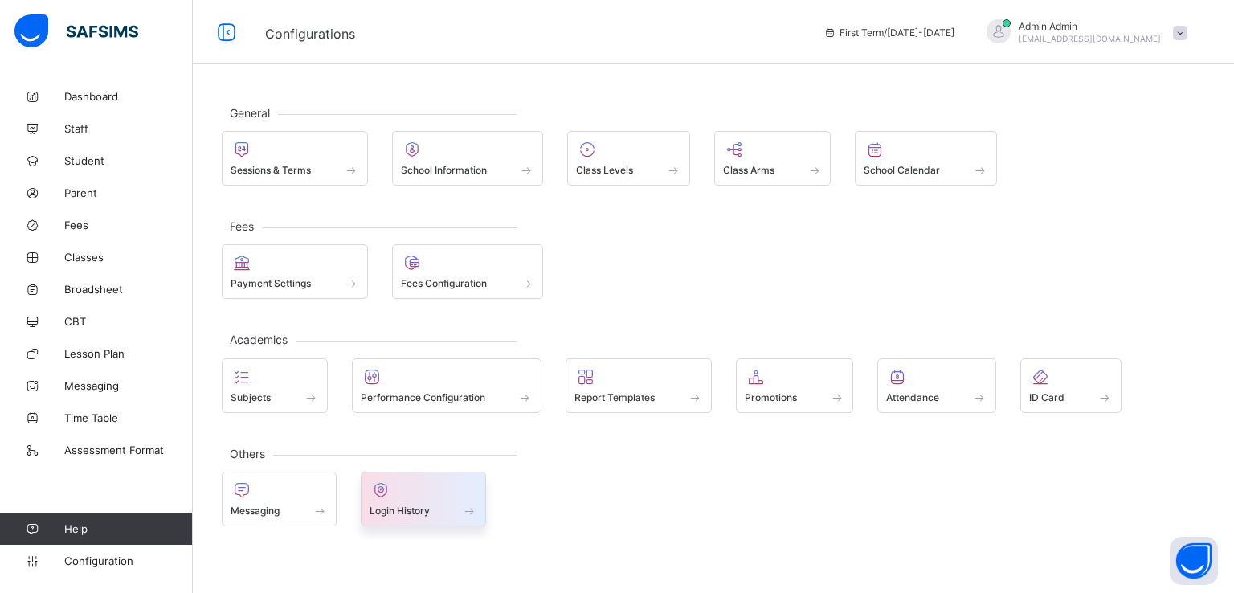
click at [415, 505] on span "Login History" at bounding box center [400, 511] width 60 height 12
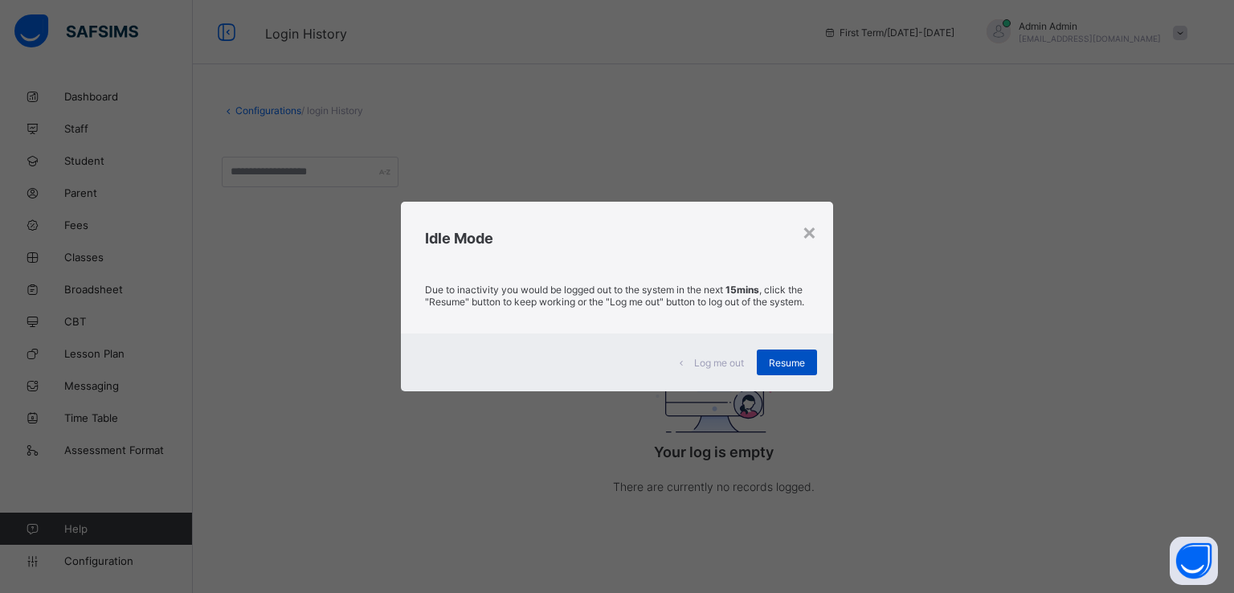
click at [786, 357] on div "Resume" at bounding box center [787, 362] width 60 height 26
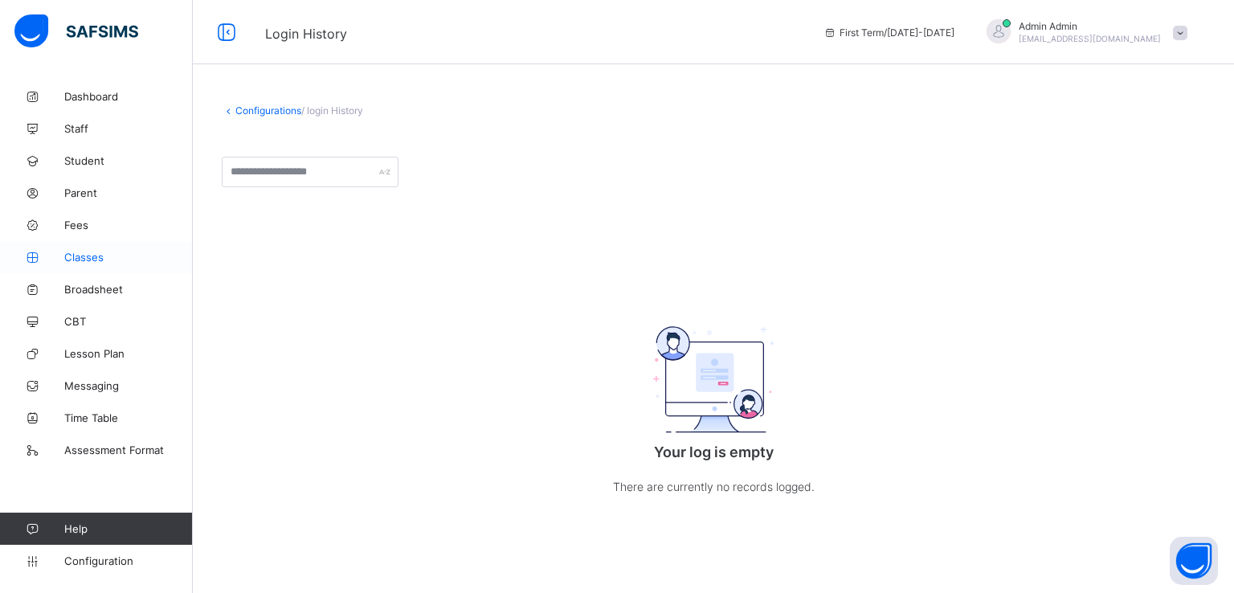
click at [93, 268] on link "Classes" at bounding box center [96, 257] width 193 height 32
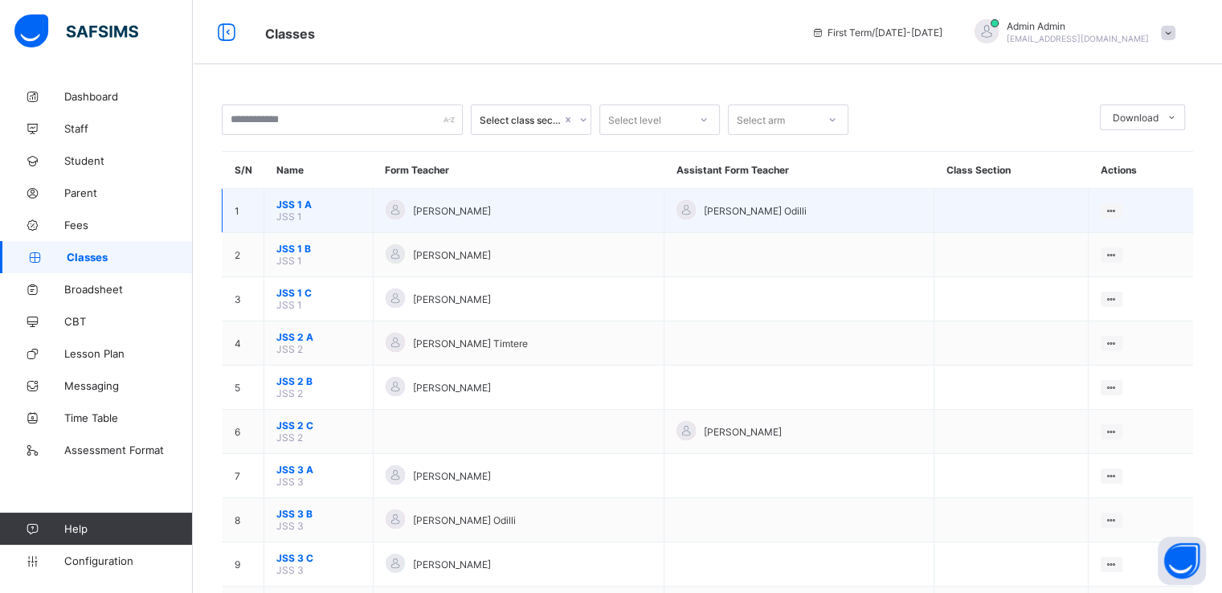
click at [295, 200] on span "JSS 1 A" at bounding box center [318, 204] width 84 height 12
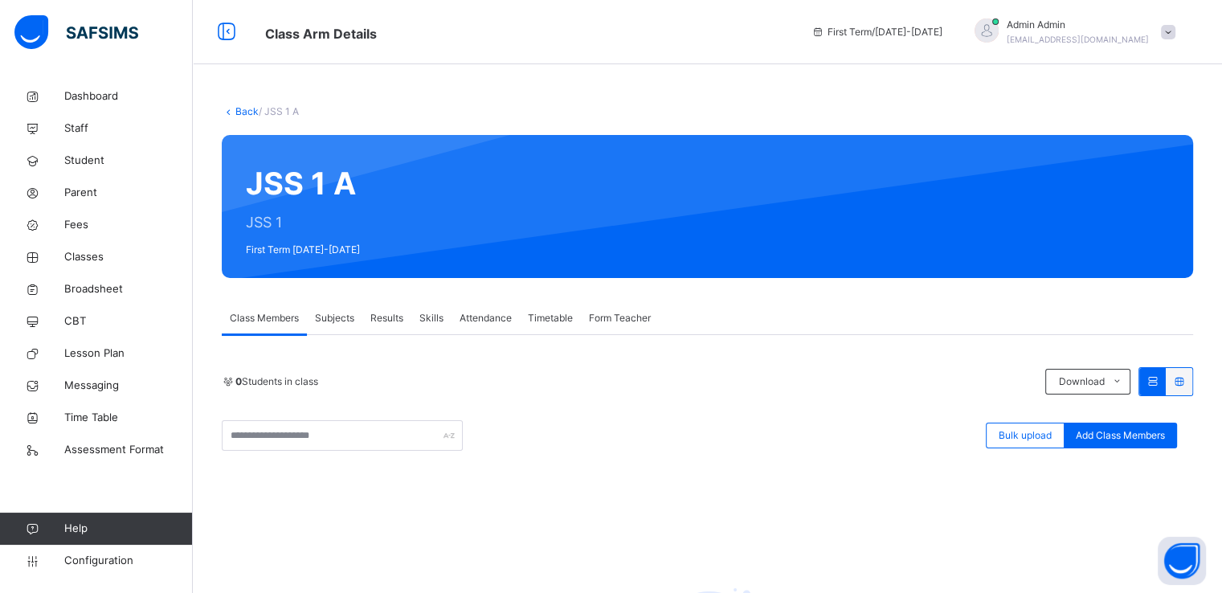
click at [250, 110] on link "Back" at bounding box center [246, 111] width 23 height 12
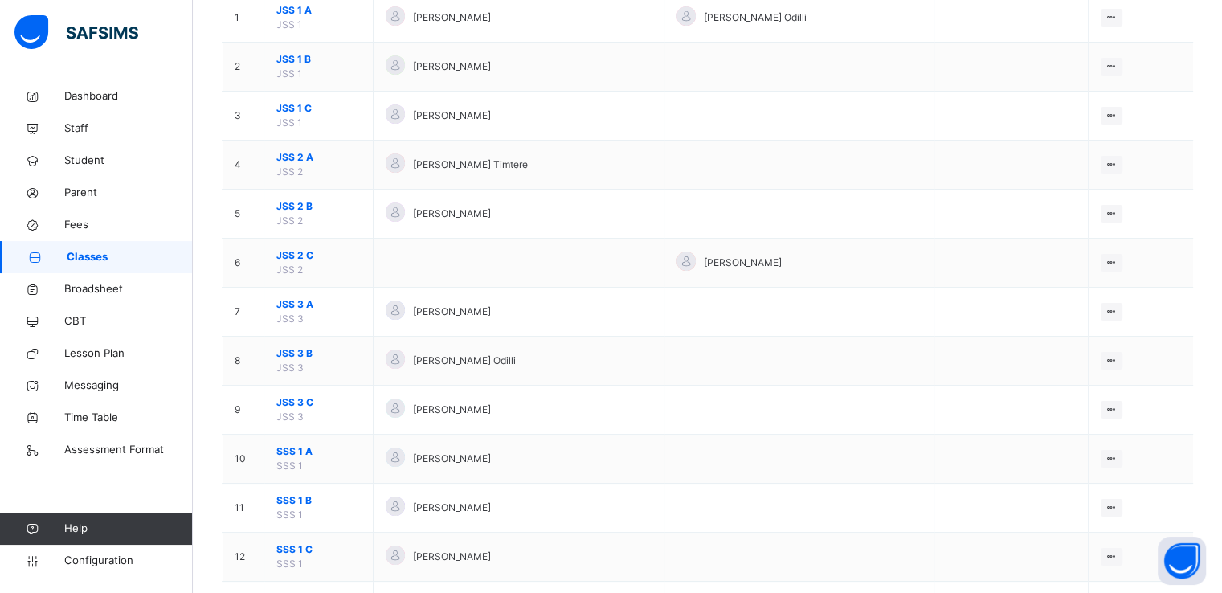
scroll to position [201, 0]
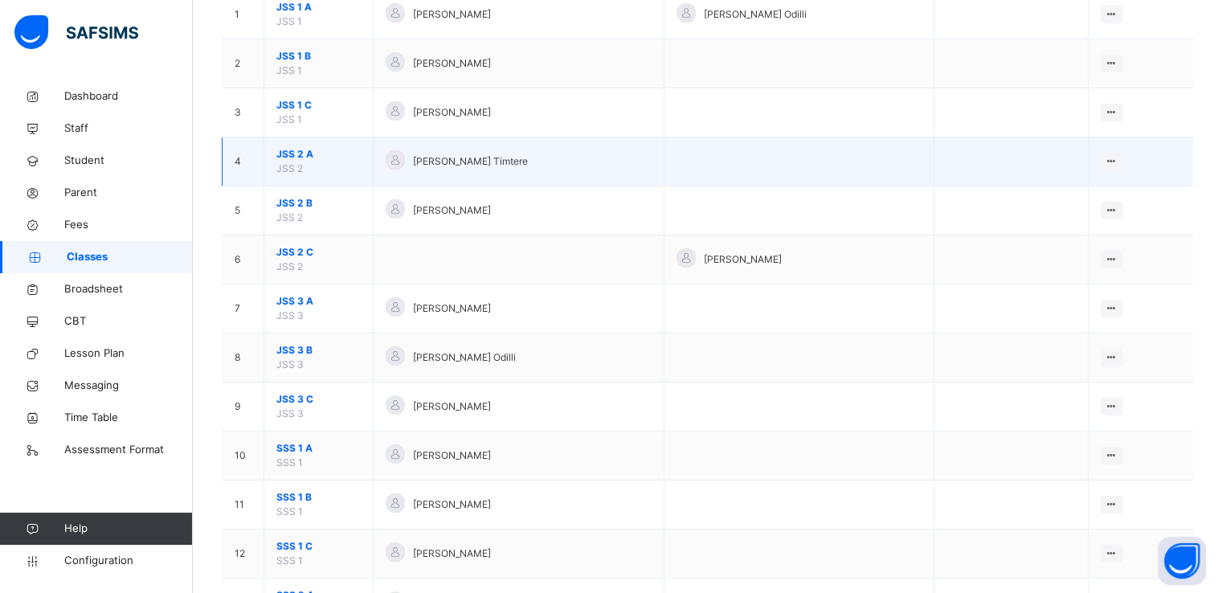
click at [291, 152] on span "JSS 2 A" at bounding box center [318, 154] width 84 height 14
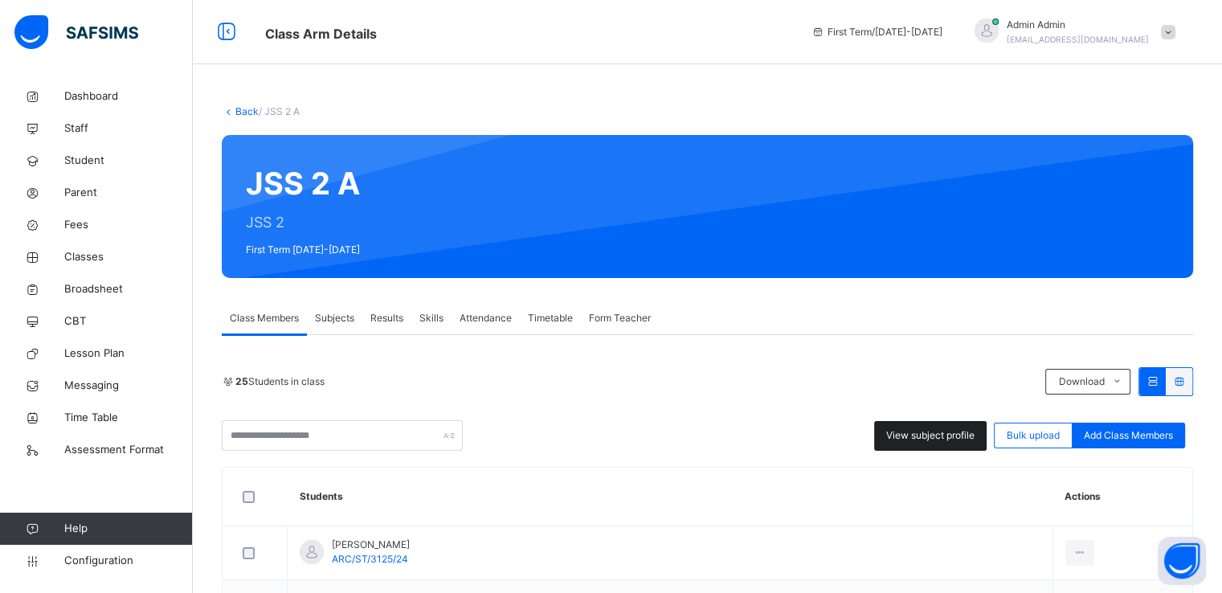
click at [922, 433] on span "View subject profile" at bounding box center [930, 435] width 88 height 14
